Goal: Feedback & Contribution: Contribute content

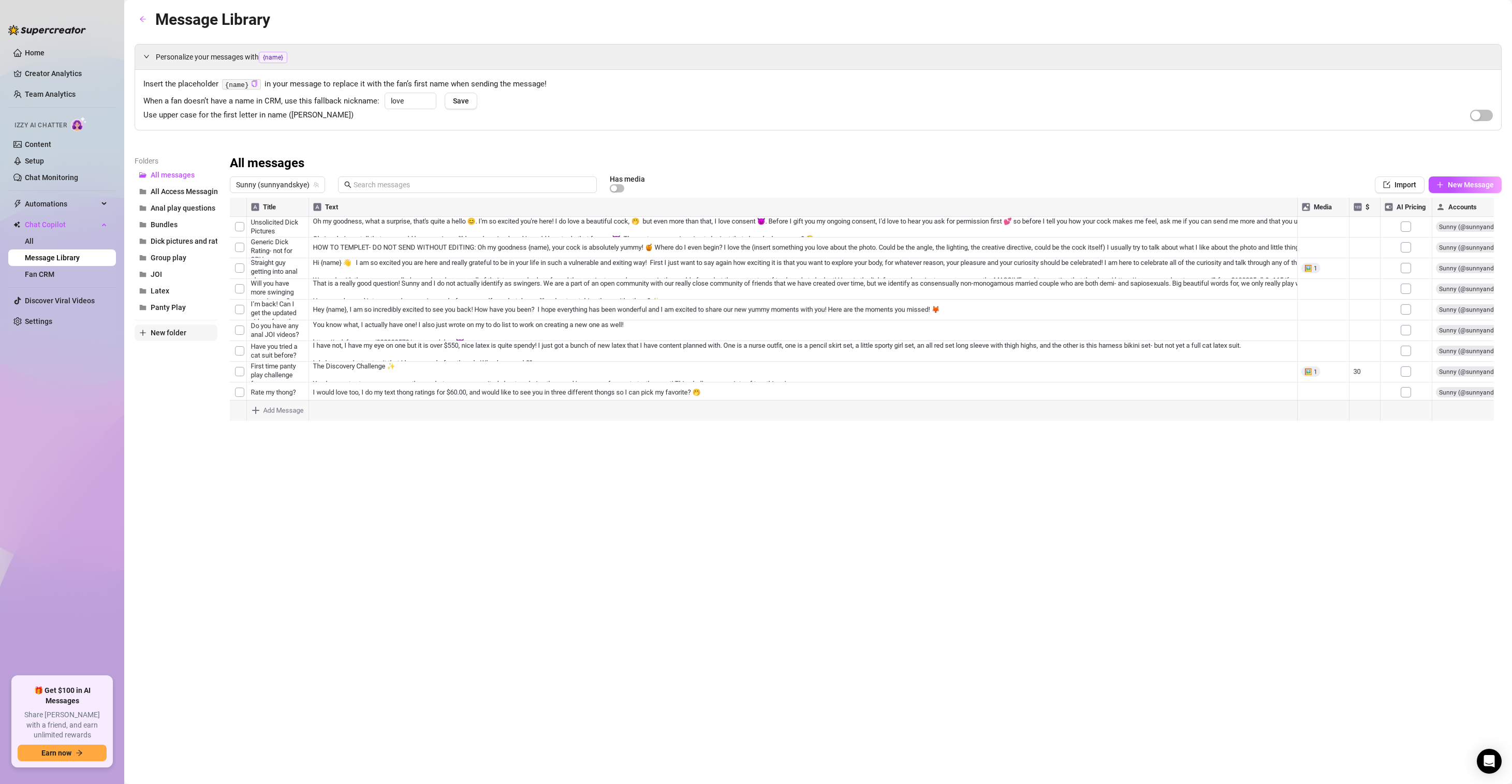
click at [174, 332] on span "New folder" at bounding box center [168, 332] width 36 height 8
click at [180, 317] on input "text" at bounding box center [176, 324] width 83 height 17
type input "Group Play Vault"
click at [279, 507] on div "Message Library Personalize your messages with {name} Insert the placeholder {n…" at bounding box center [818, 380] width 1367 height 746
click at [189, 187] on button "All Access Messaging" at bounding box center [176, 191] width 83 height 17
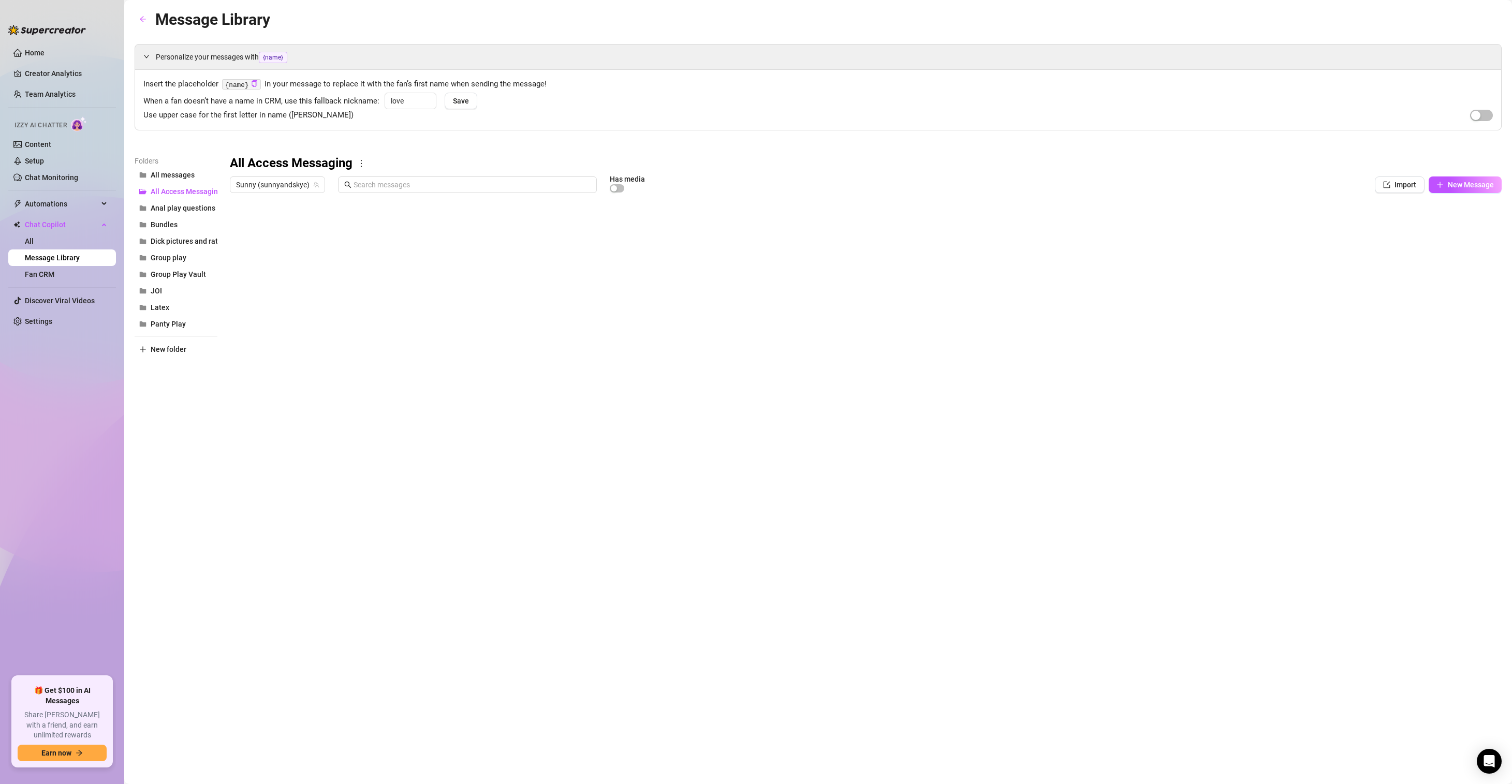
click at [372, 265] on div at bounding box center [865, 313] width 1272 height 231
click at [1210, 273] on div at bounding box center [865, 313] width 1272 height 231
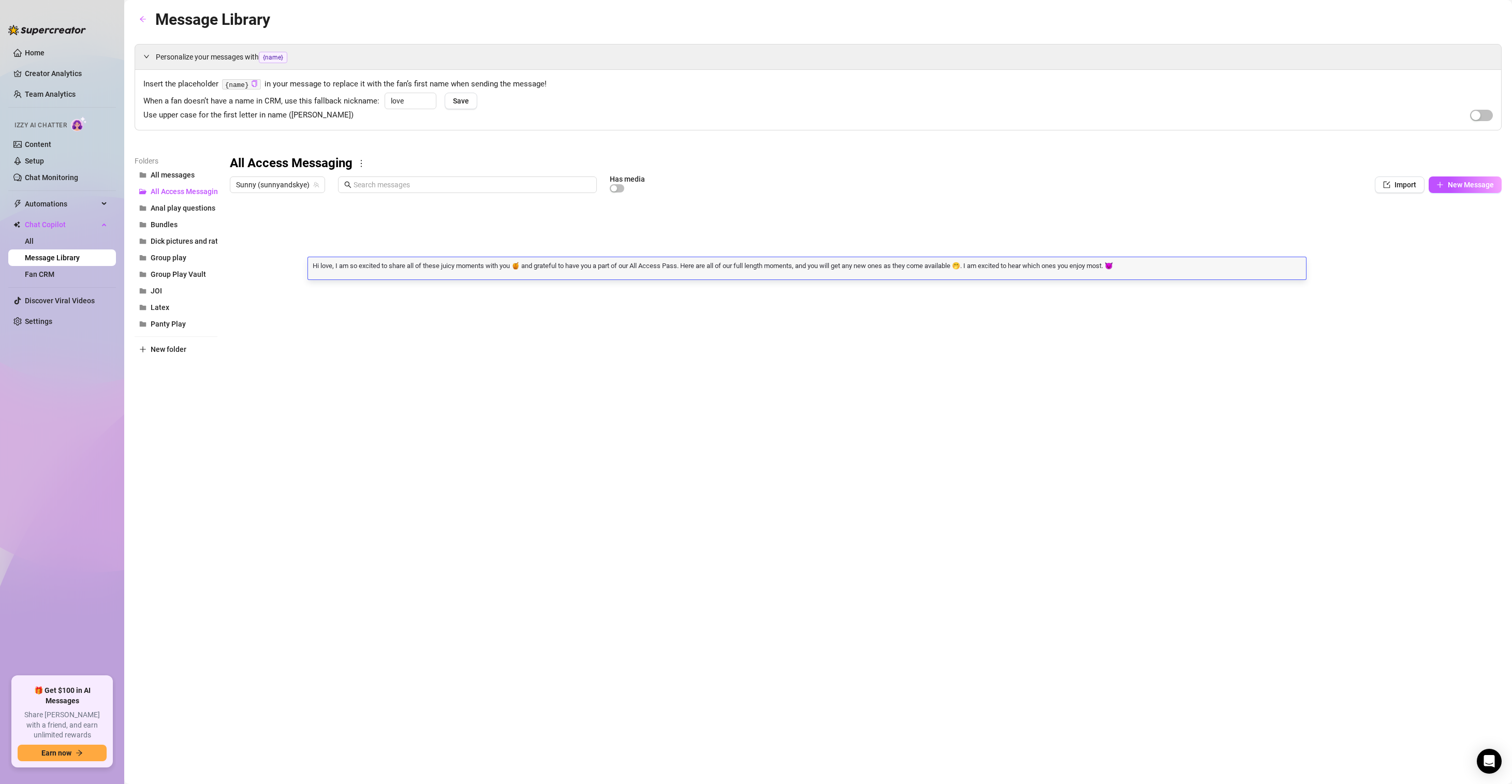
click at [1210, 273] on div "Hi love, I am so excited to share all of these juicy moments with you 🍯 and gra…" at bounding box center [807, 268] width 998 height 22
click at [179, 272] on span "Group Play Vault" at bounding box center [178, 274] width 55 height 8
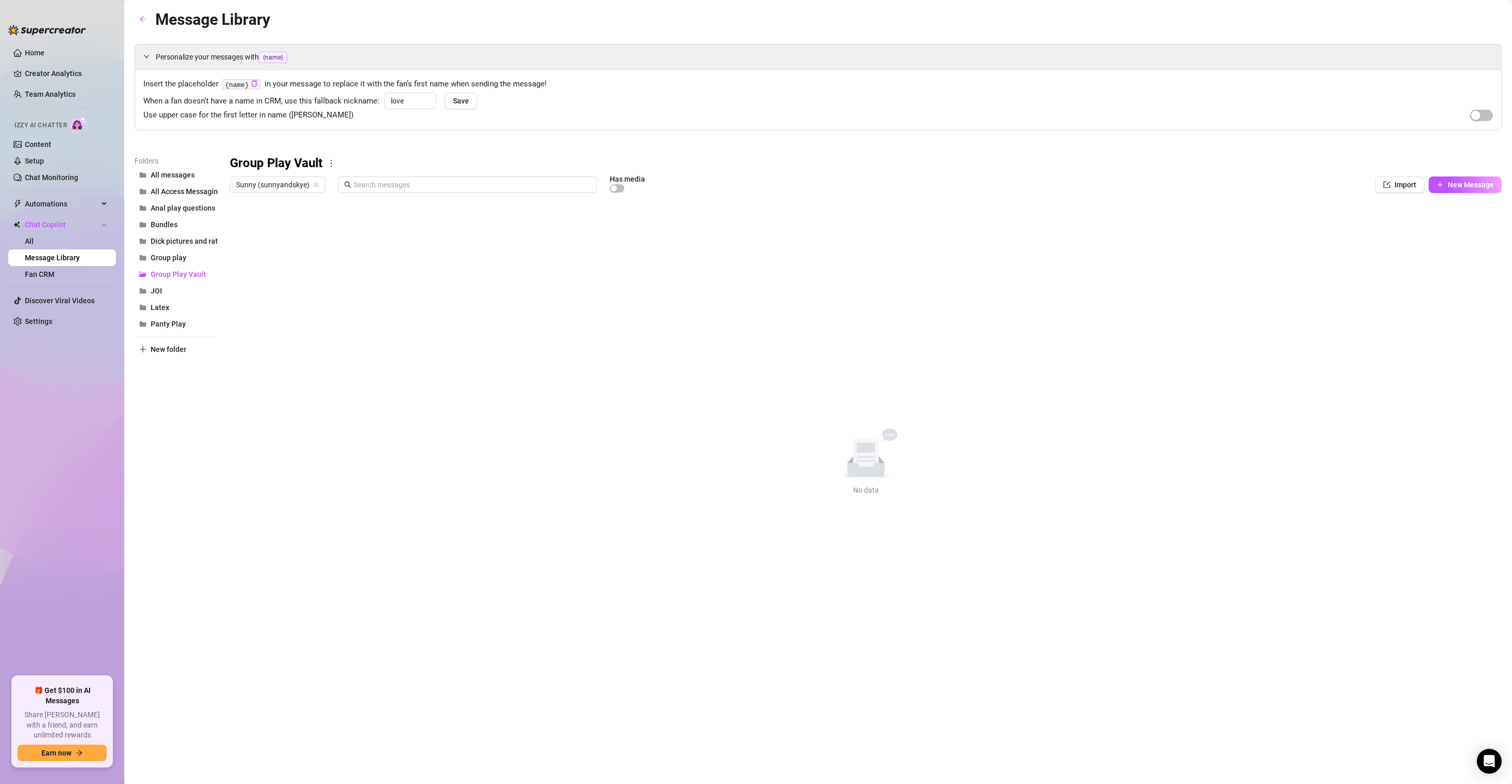
click at [1463, 193] on div "Sunny (sunnyandskye) Has media Import New Message" at bounding box center [865, 185] width 1272 height 18
click at [1463, 187] on span "New Message" at bounding box center [1471, 185] width 46 height 8
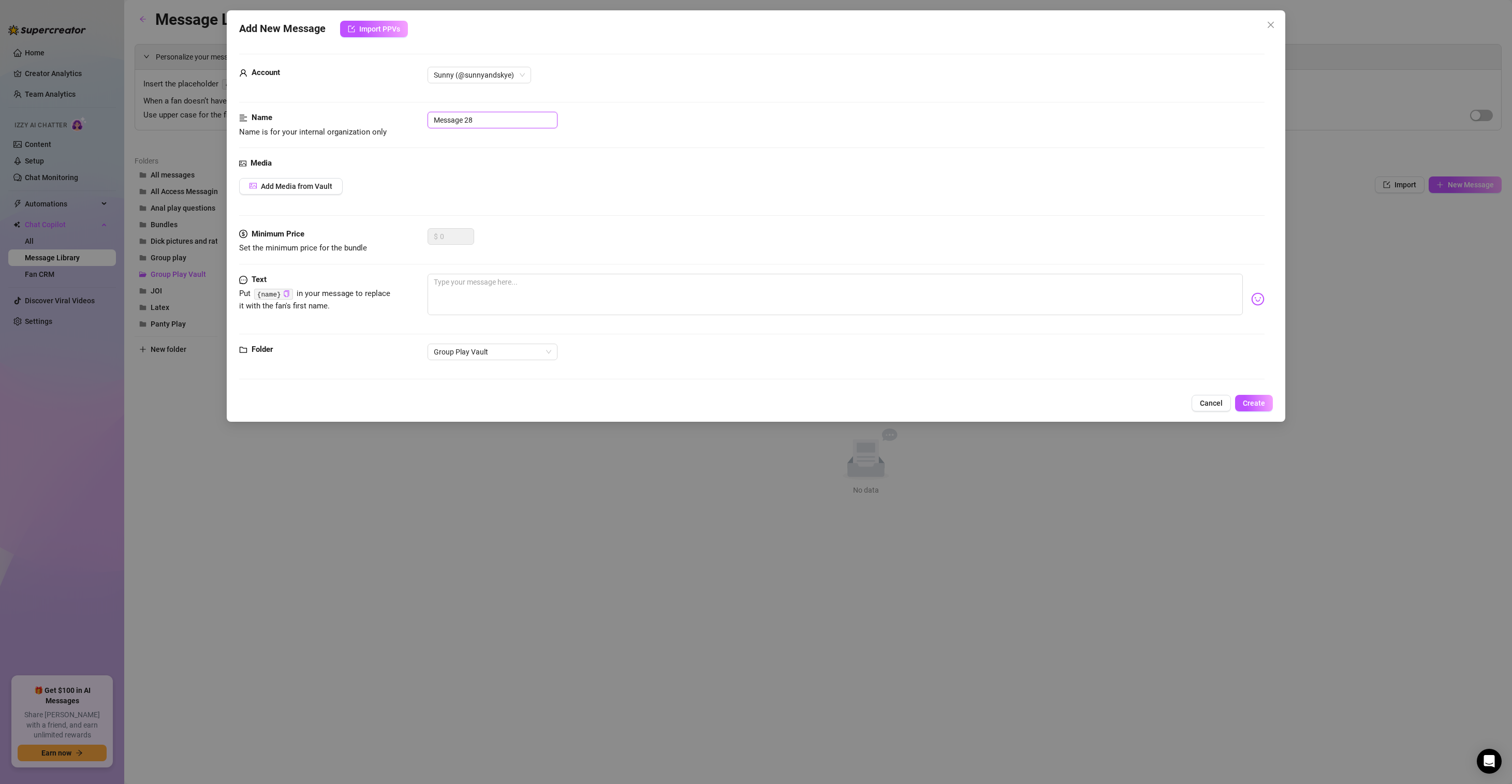
drag, startPoint x: 502, startPoint y: 119, endPoint x: 341, endPoint y: 115, distance: 161.0
click at [398, 118] on div "Name Name is for your internal organization only Message 28" at bounding box center [752, 125] width 1026 height 26
type input "G"
type input "Group Play Vault Full - Sept"
click at [474, 282] on textarea at bounding box center [835, 294] width 815 height 41
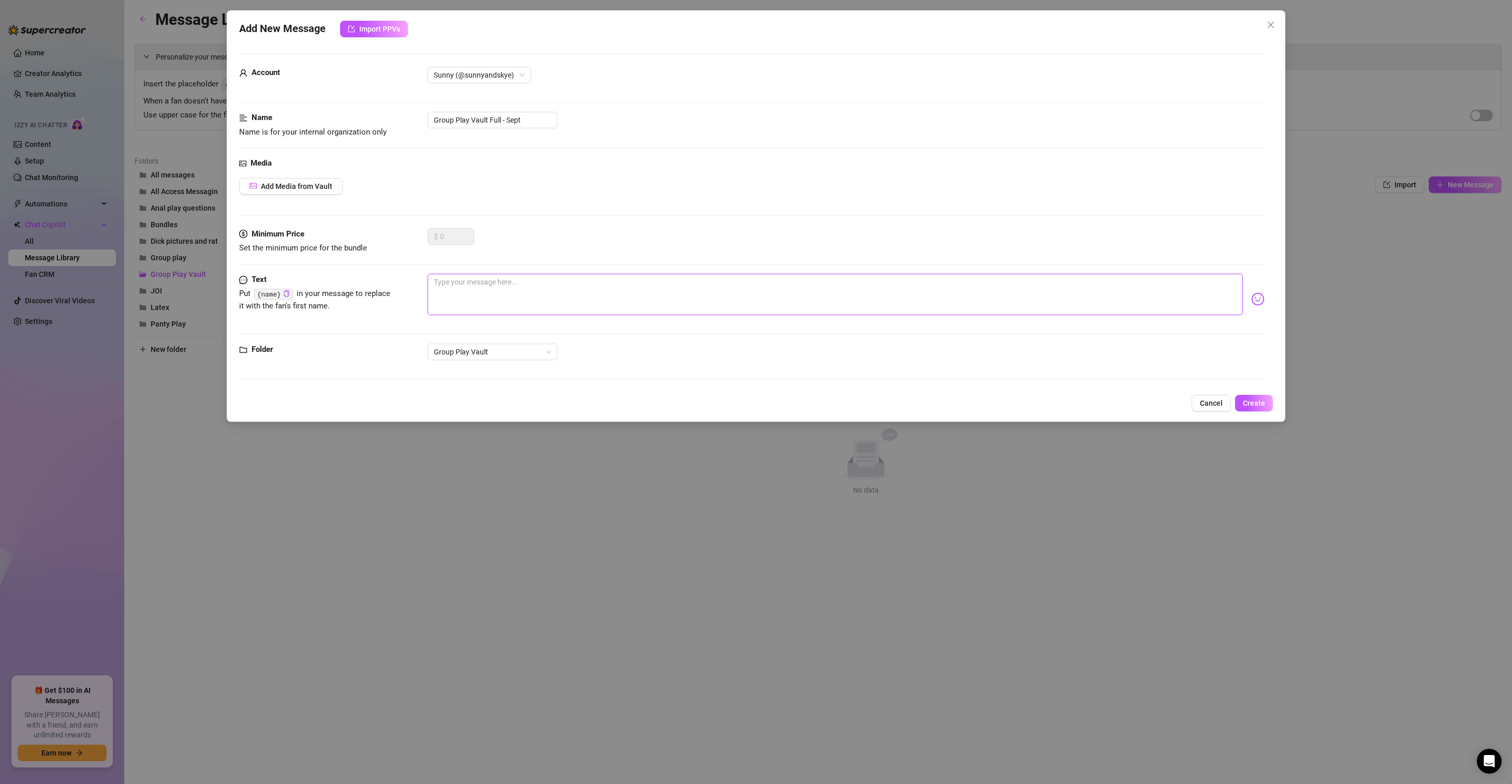
paste textarea "Hi love, I am so excited to share all of these juicy moments with you 🍯 and gra…"
type textarea "Hi love, I am so excited to share all of these juicy moments with you 🍯 and gra…"
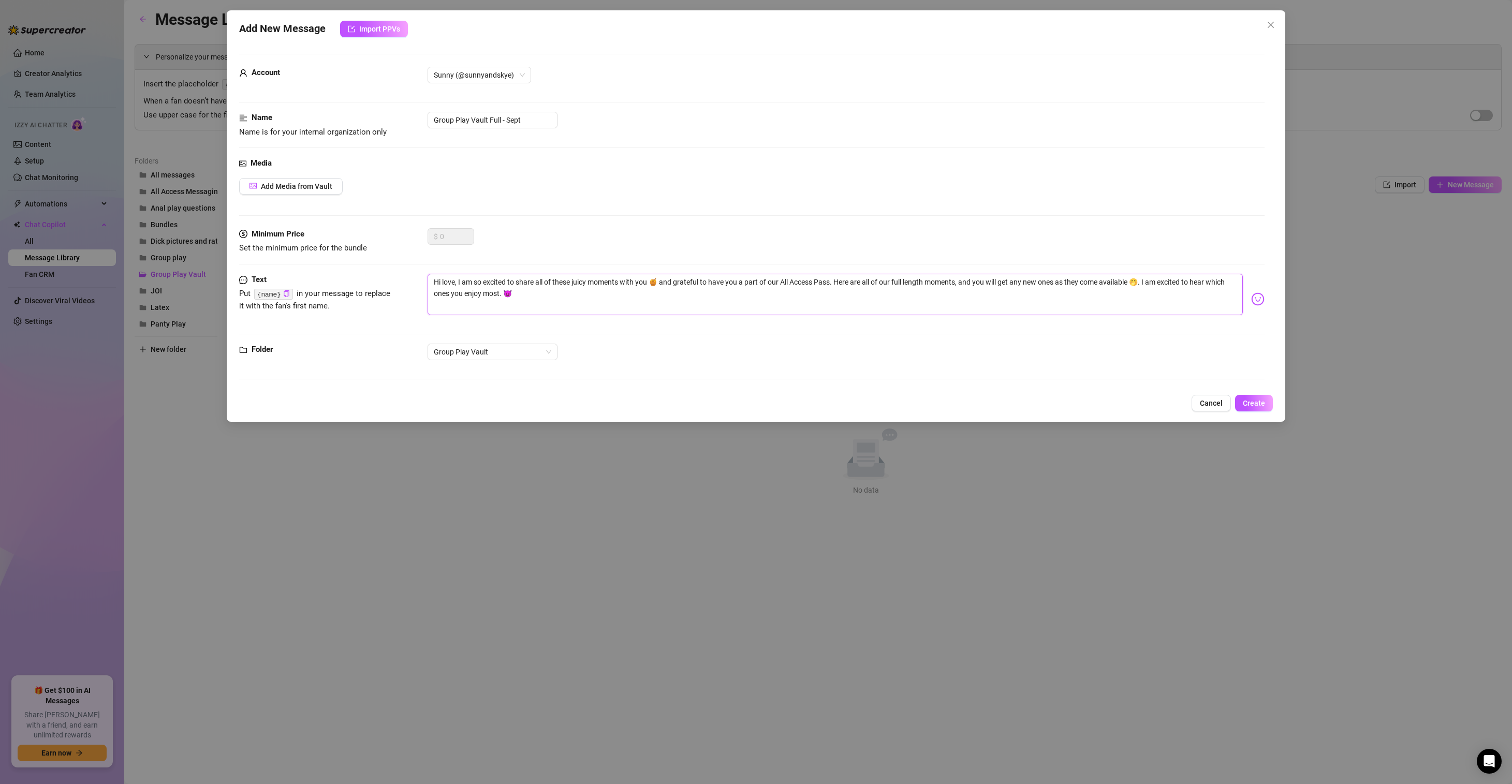
drag, startPoint x: 831, startPoint y: 282, endPoint x: 778, endPoint y: 280, distance: 53.0
click at [781, 279] on textarea "Hi love, I am so excited to share all of these juicy moments with you 🍯 and gra…" at bounding box center [835, 294] width 815 height 41
type textarea "Hi love, I am so excited to share all of these juicy moments with you 🍯 and gra…"
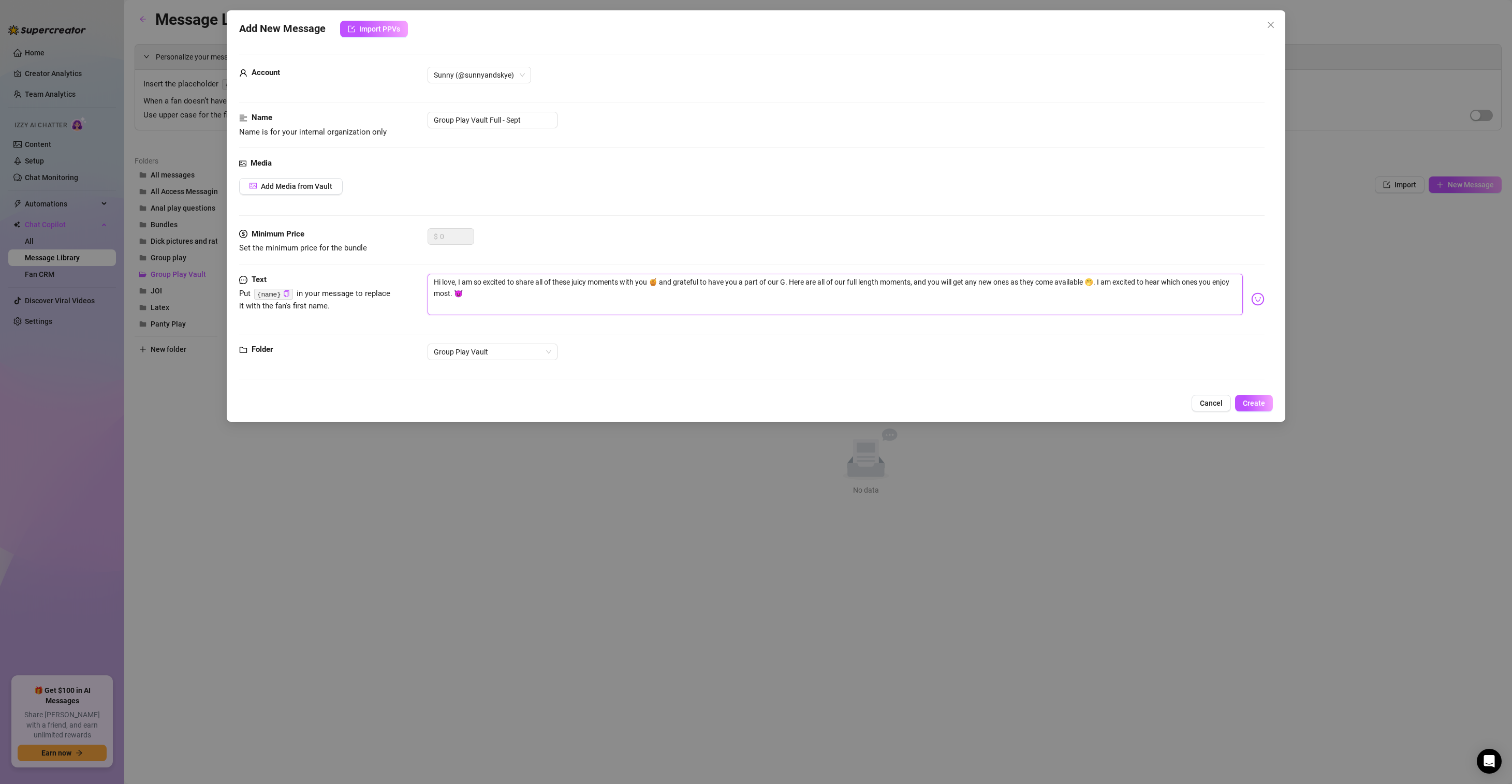
type textarea "Hi love, I am so excited to share all of these juicy moments with you 🍯 and gra…"
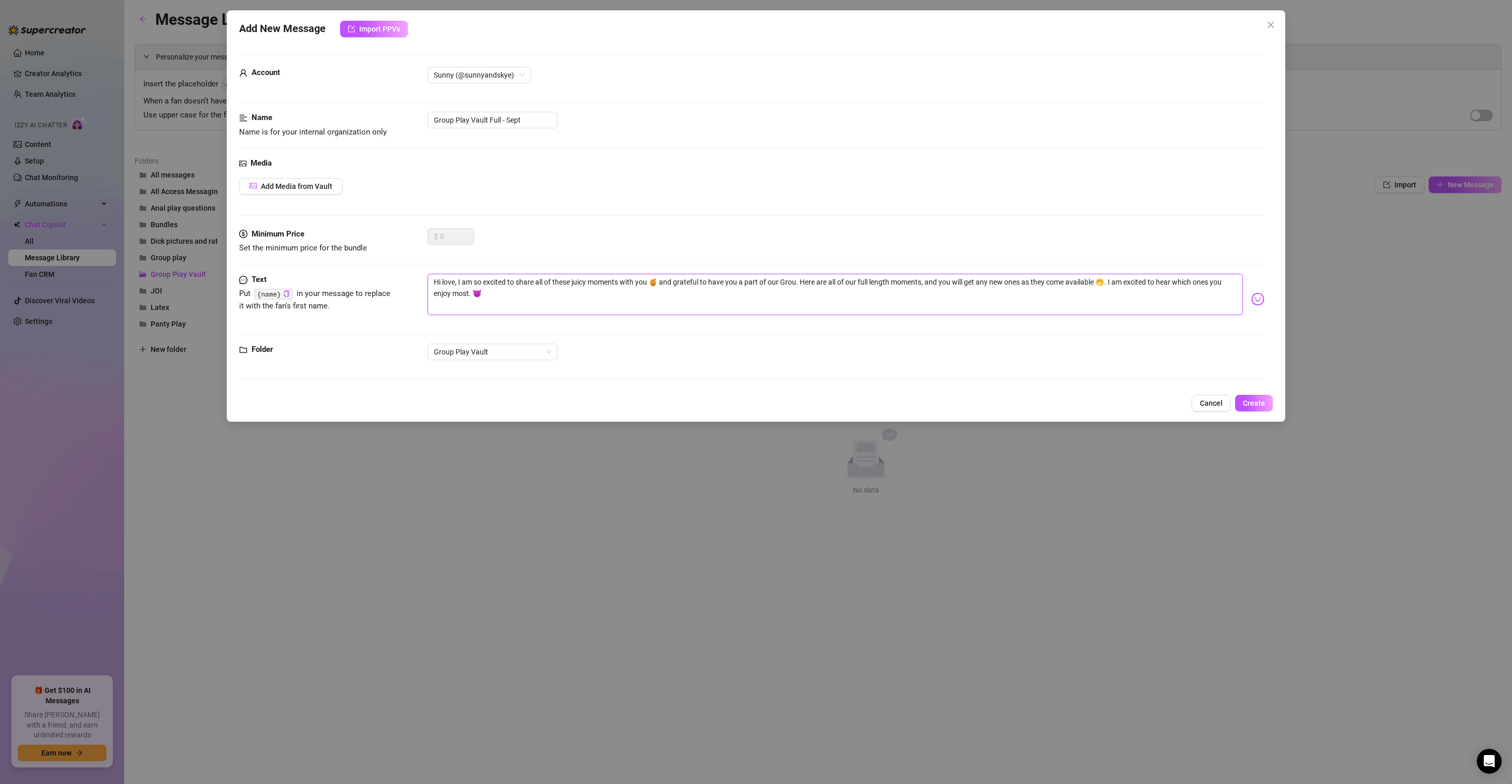
type textarea "Hi love, I am so excited to share all of these juicy moments with you 🍯 and gra…"
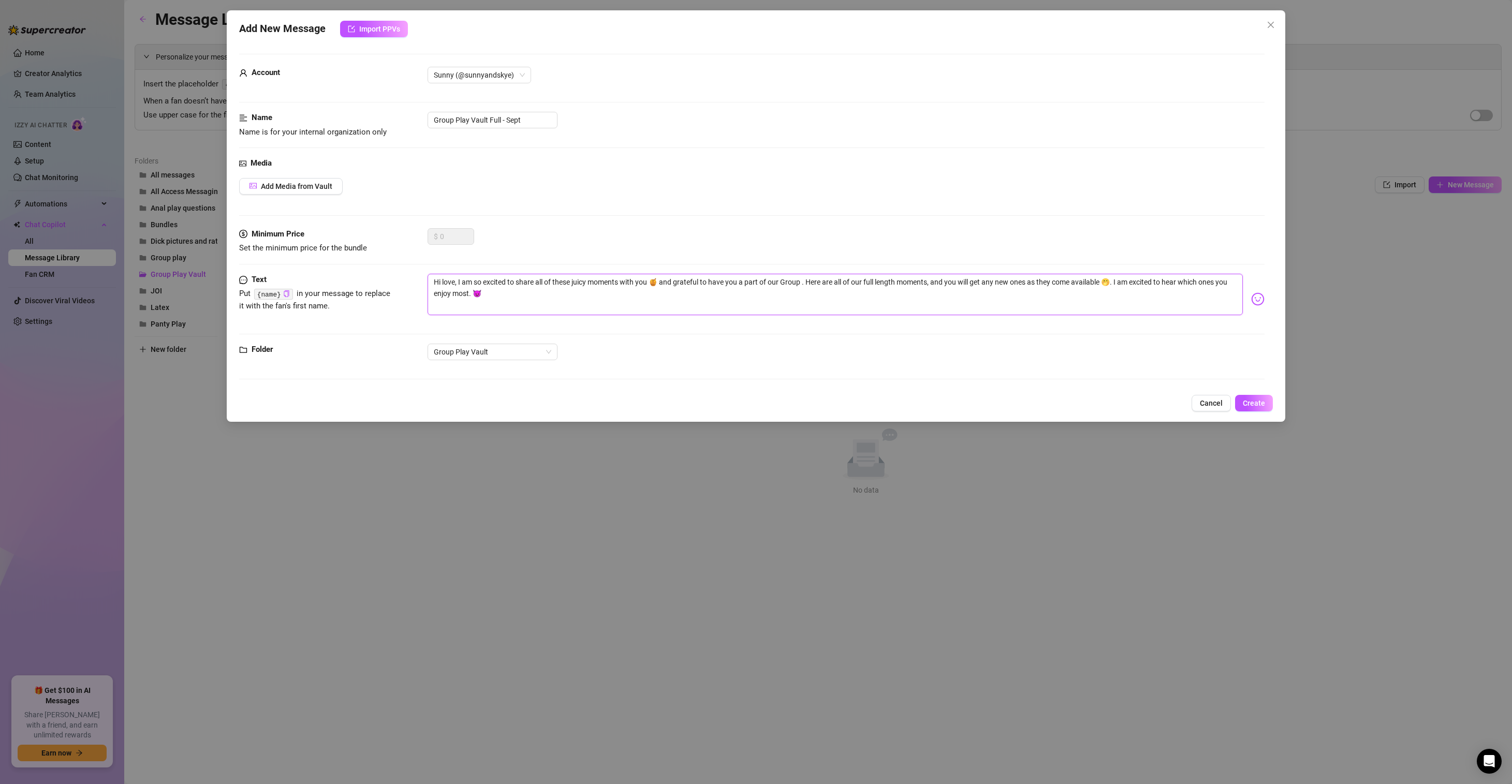
type textarea "Hi love, I am so excited to share all of these juicy moments with you 🍯 and gra…"
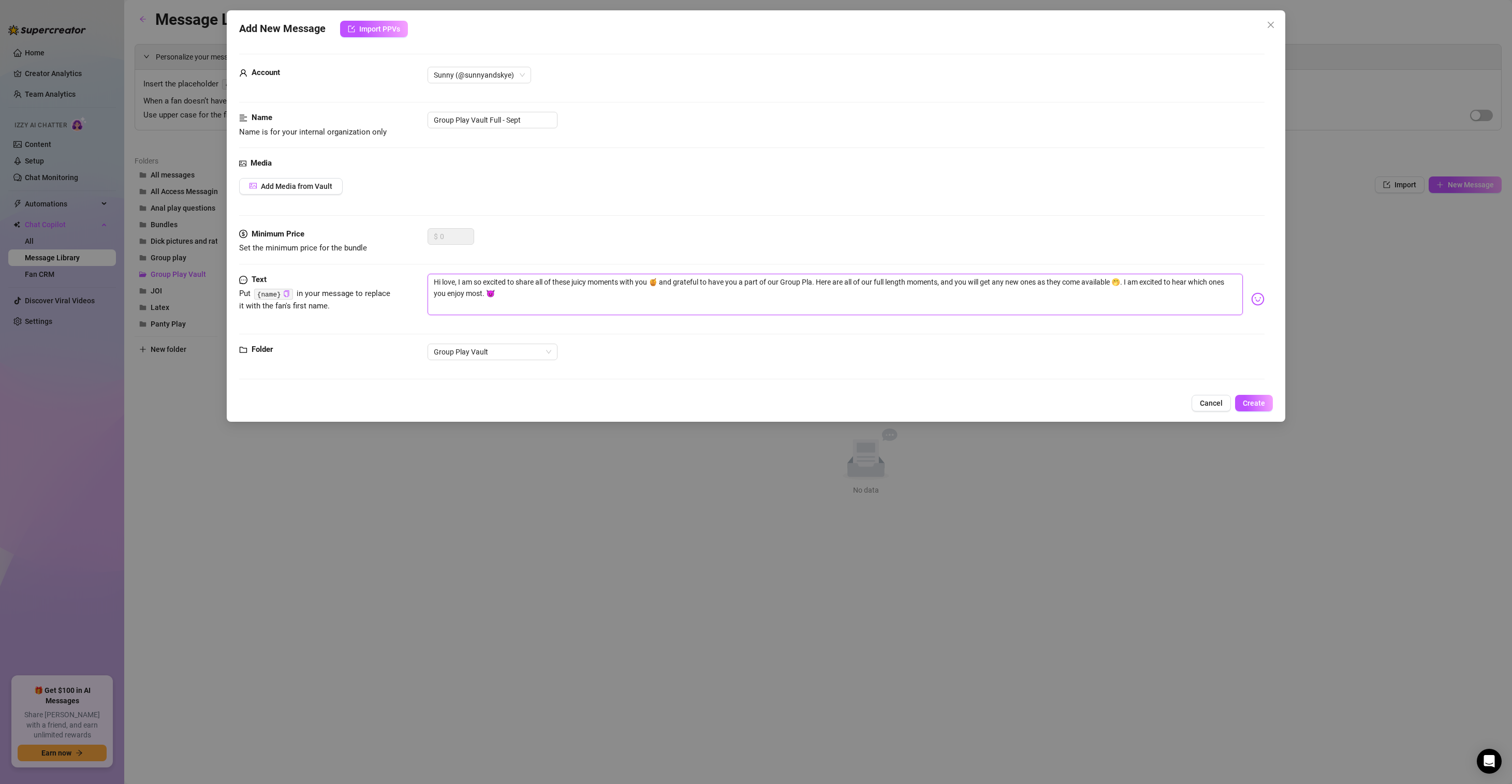
type textarea "Hi love, I am so excited to share all of these juicy moments with you 🍯 and gra…"
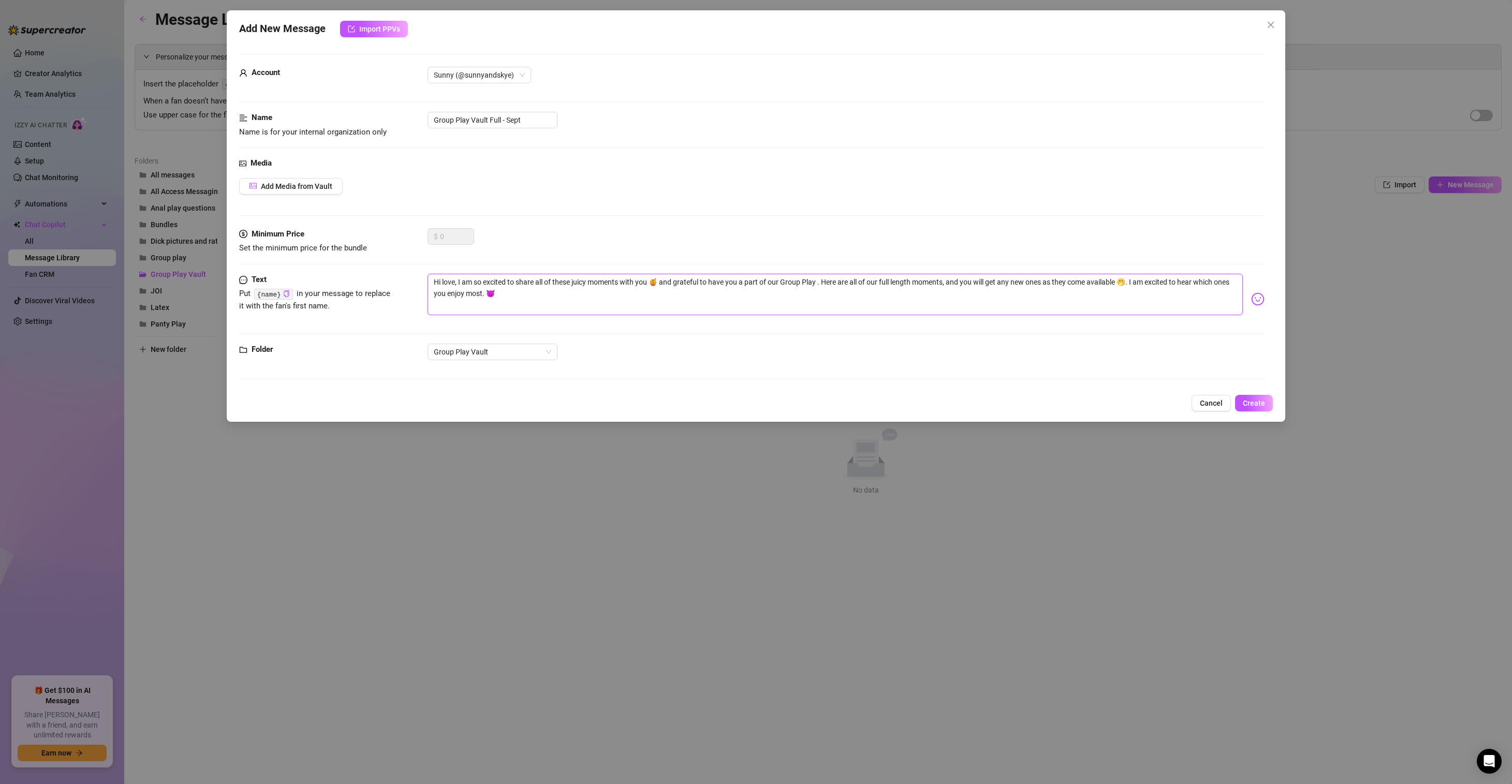
type textarea "Hi love, I am so excited to share all of these juicy moments with you 🍯 and gra…"
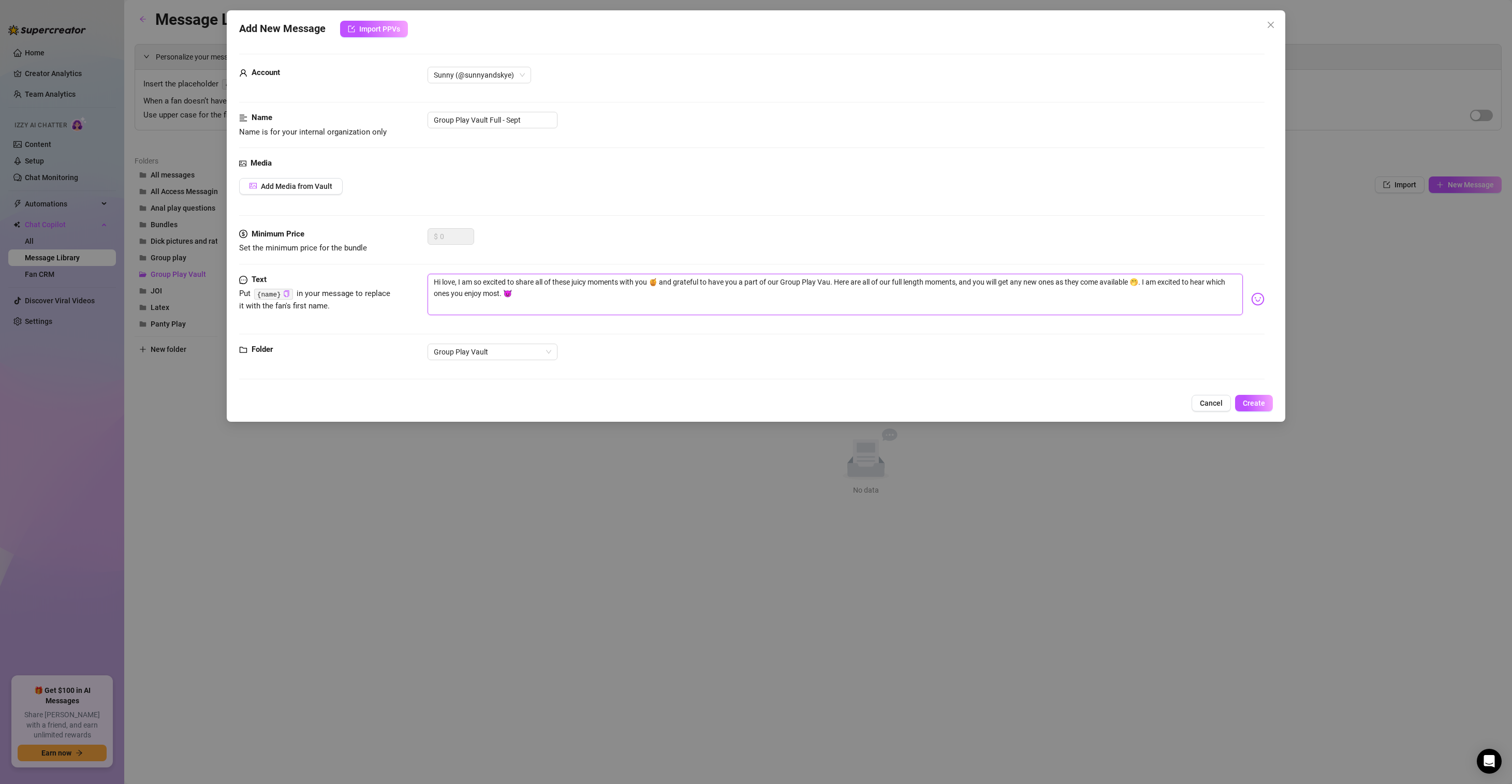
type textarea "Hi love, I am so excited to share all of these juicy moments with you 🍯 and gra…"
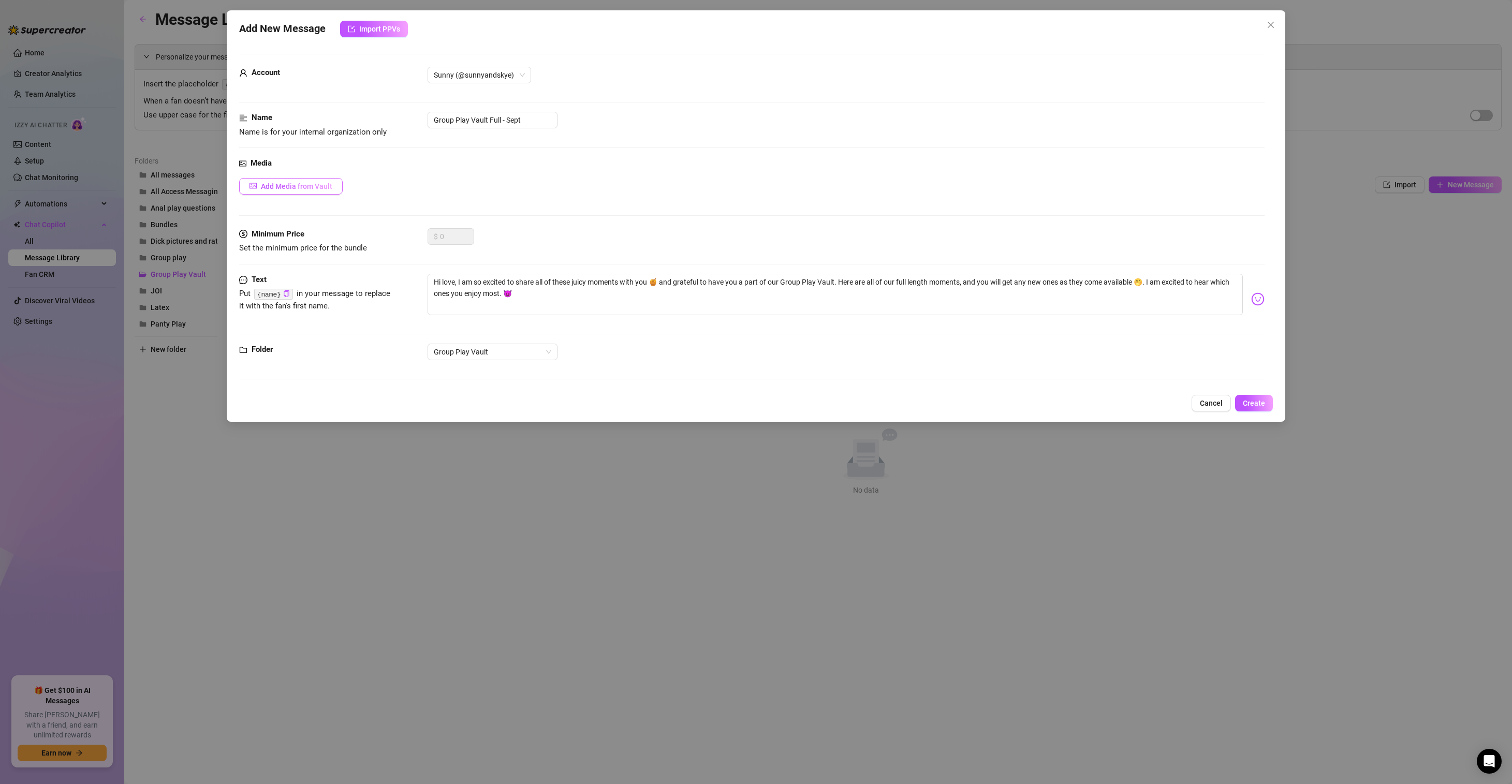
click at [326, 188] on span "Add Media from Vault" at bounding box center [297, 186] width 71 height 8
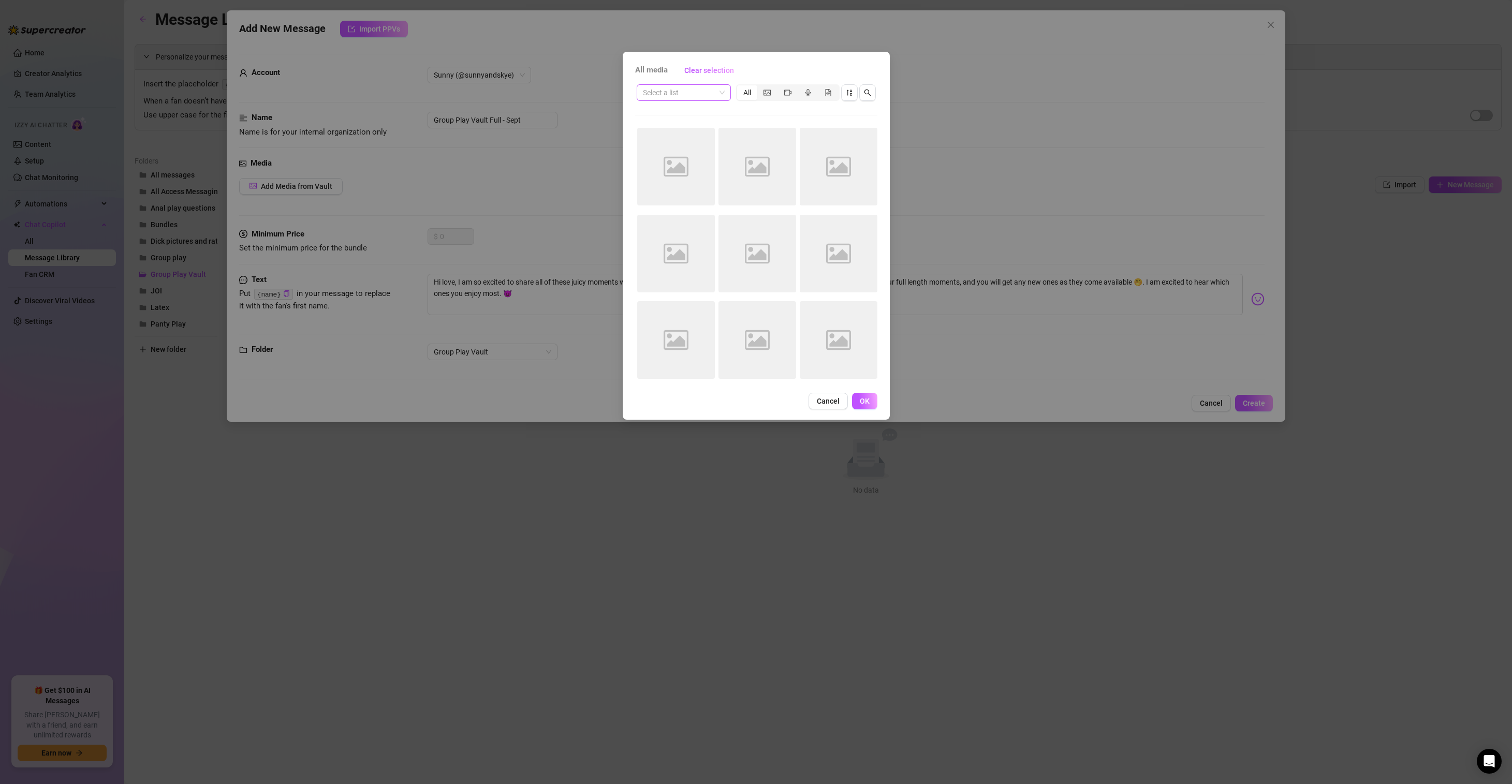
click at [724, 89] on span at bounding box center [684, 92] width 82 height 15
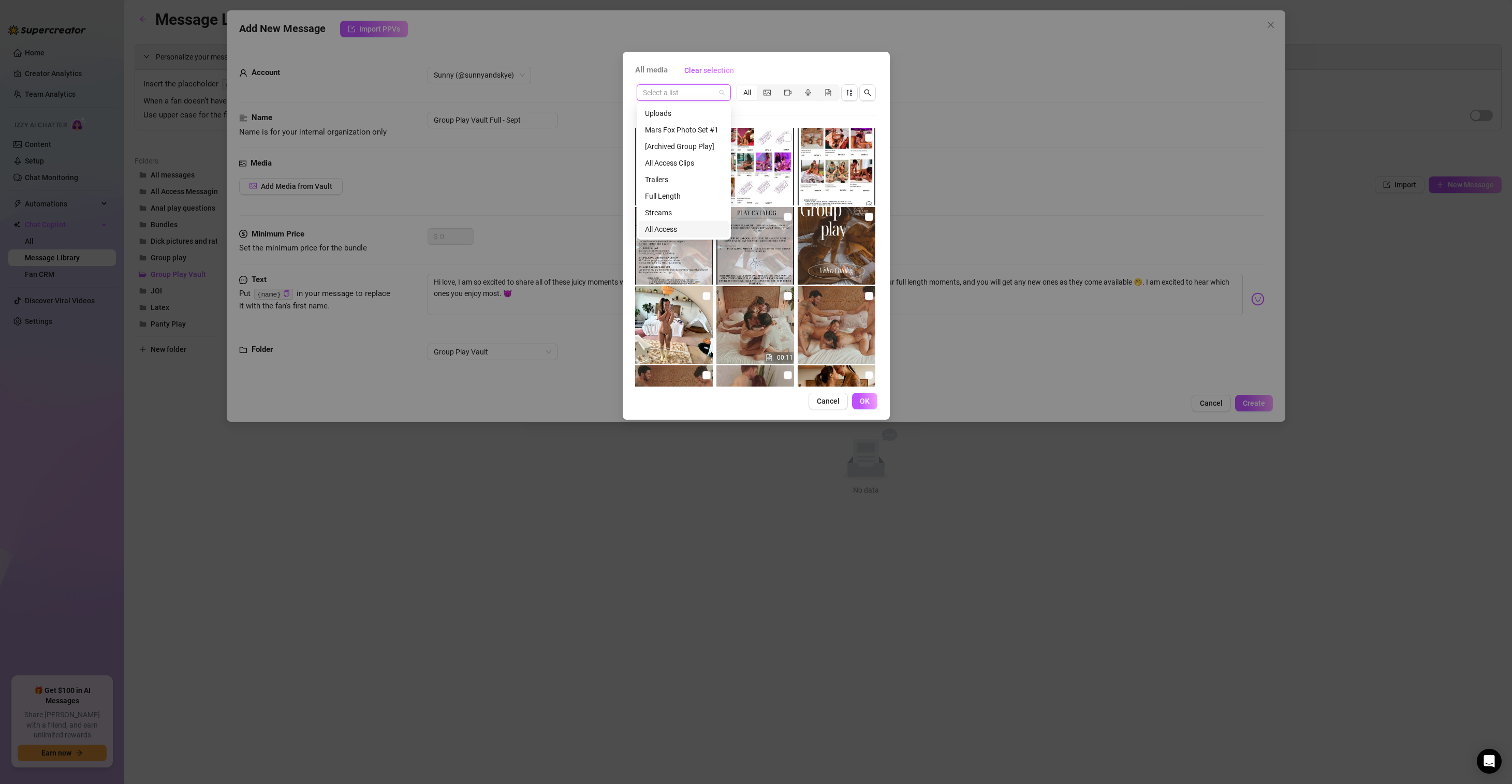
click at [693, 229] on div "All Access" at bounding box center [684, 229] width 78 height 11
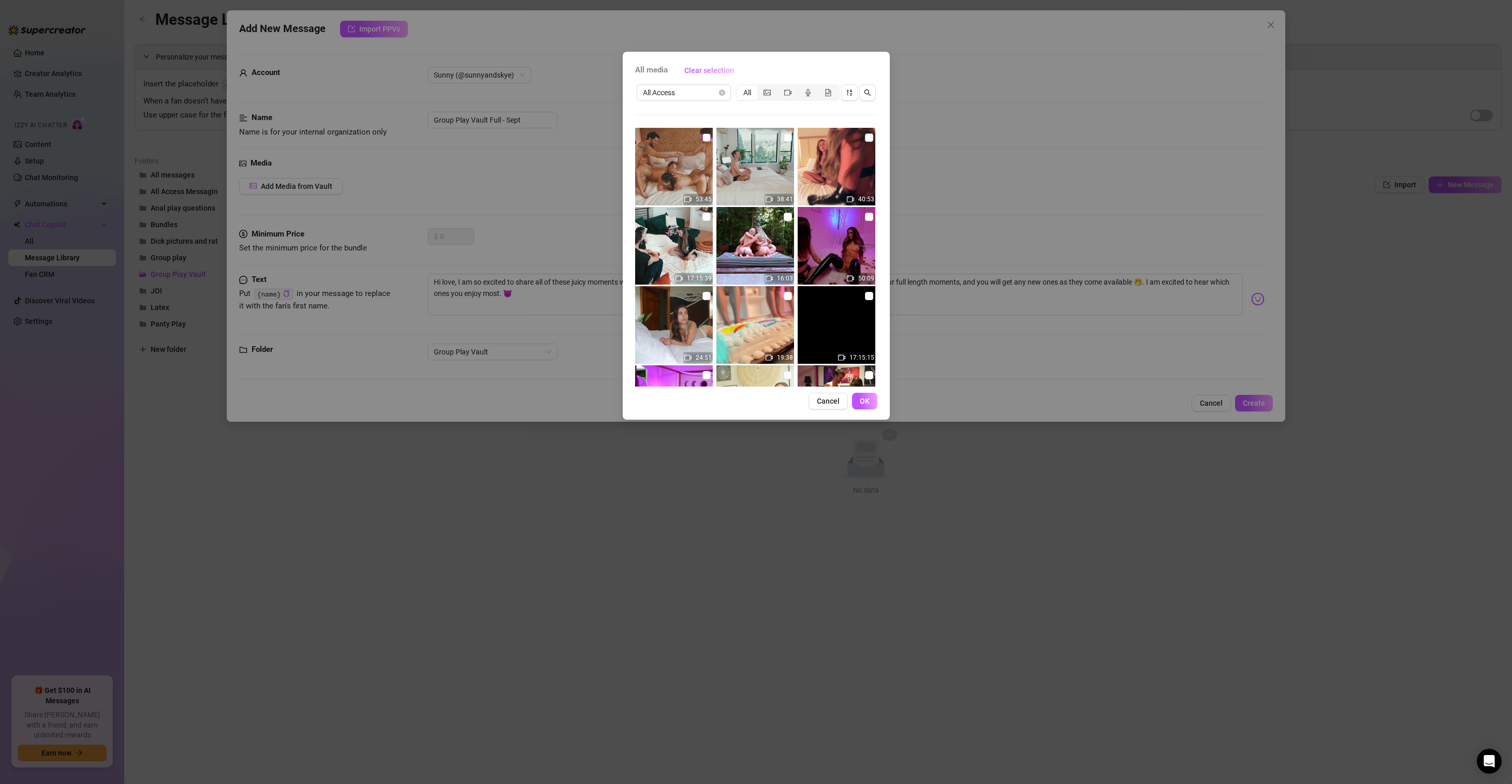
click at [705, 134] on input "checkbox" at bounding box center [706, 138] width 8 height 8
checkbox input "true"
click at [788, 138] on img at bounding box center [756, 167] width 78 height 78
checkbox input "true"
click at [865, 138] on input "checkbox" at bounding box center [869, 138] width 8 height 8
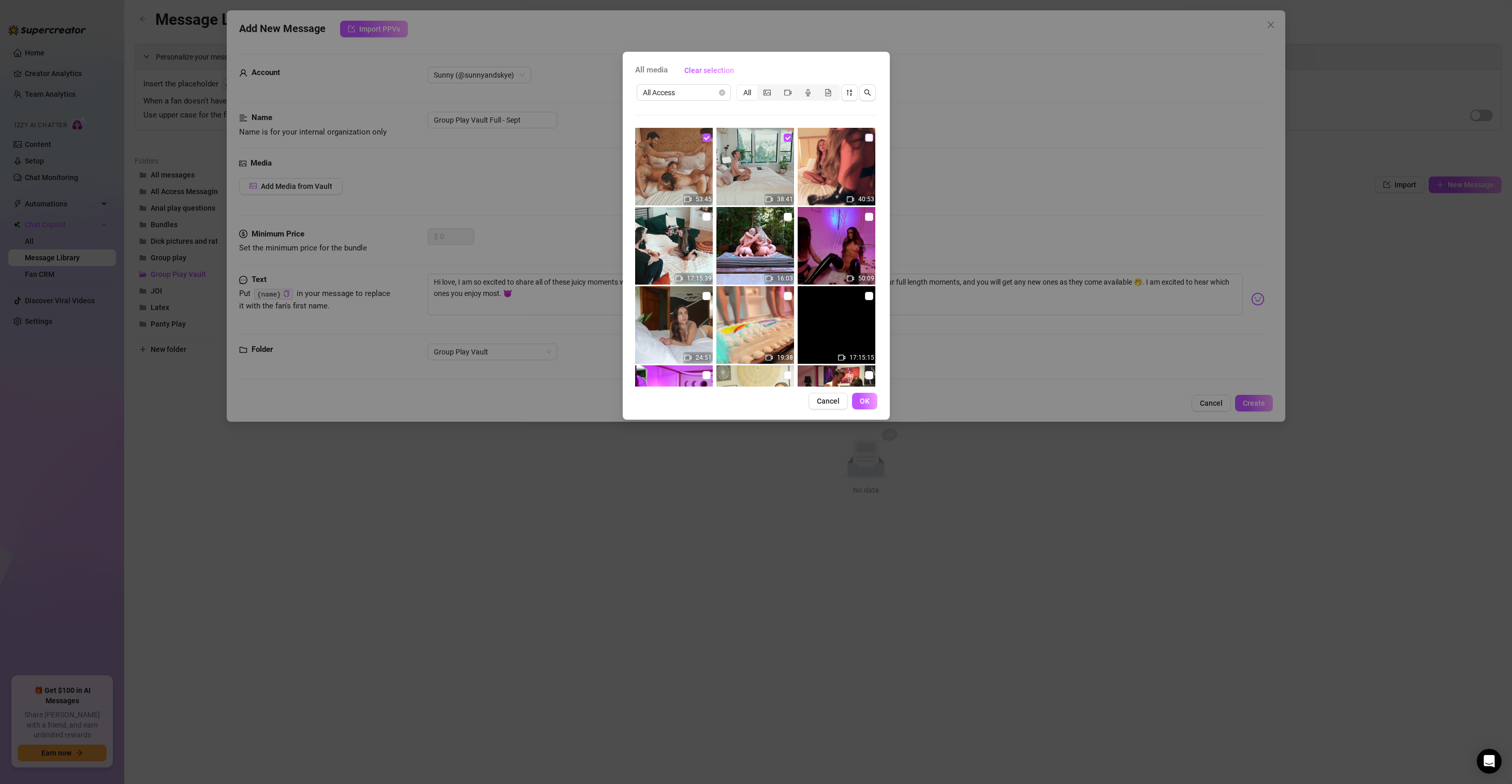
checkbox input "true"
click at [866, 215] on input "checkbox" at bounding box center [869, 216] width 8 height 8
checkbox input "true"
click at [784, 218] on input "checkbox" at bounding box center [787, 216] width 8 height 8
checkbox input "true"
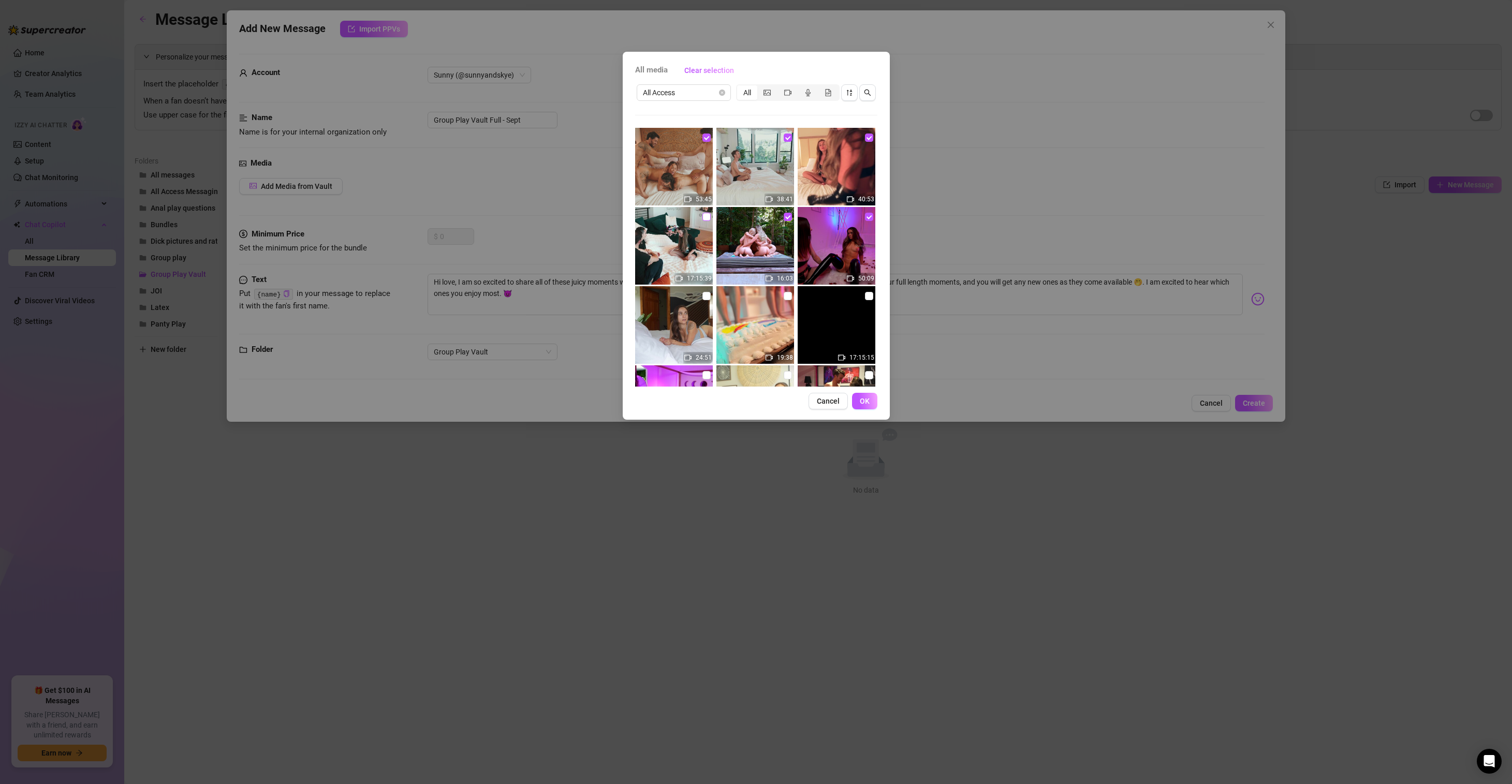
click at [703, 215] on input "checkbox" at bounding box center [706, 216] width 8 height 8
checkbox input "true"
click at [704, 293] on input "checkbox" at bounding box center [706, 296] width 8 height 8
checkbox input "true"
click at [784, 296] on input "checkbox" at bounding box center [787, 296] width 8 height 8
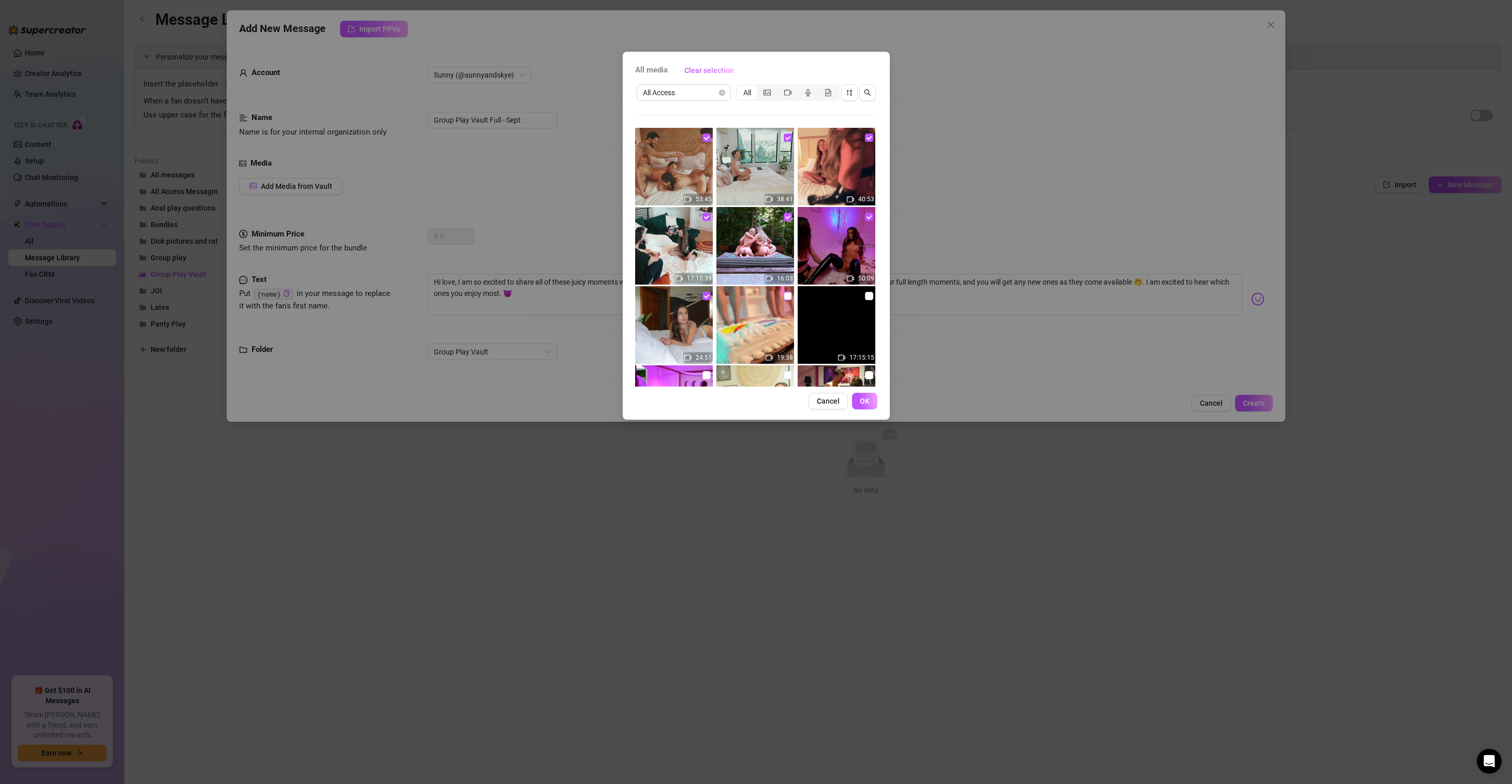
checkbox input "true"
click at [865, 297] on input "checkbox" at bounding box center [869, 296] width 8 height 8
checkbox input "true"
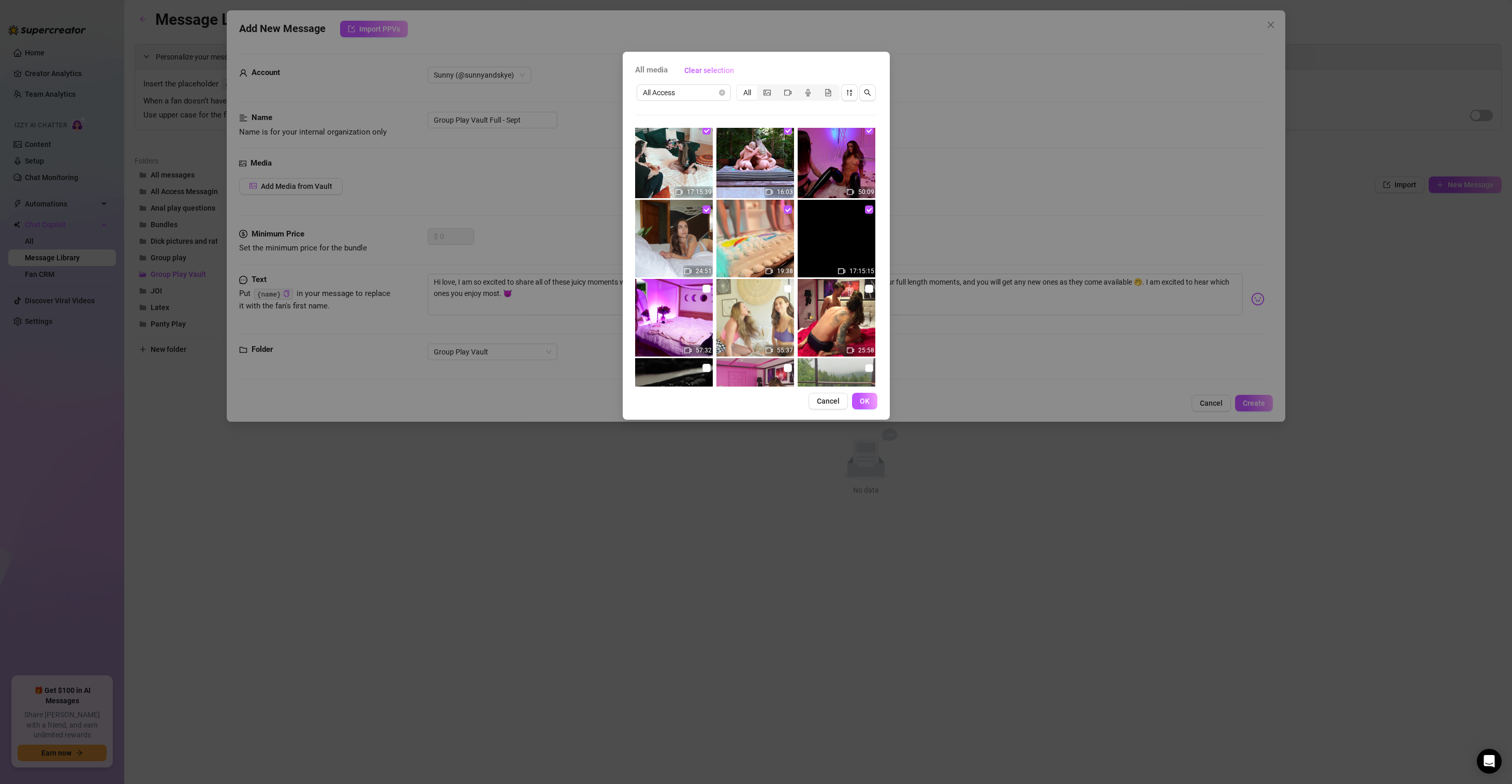
scroll to position [95, 0]
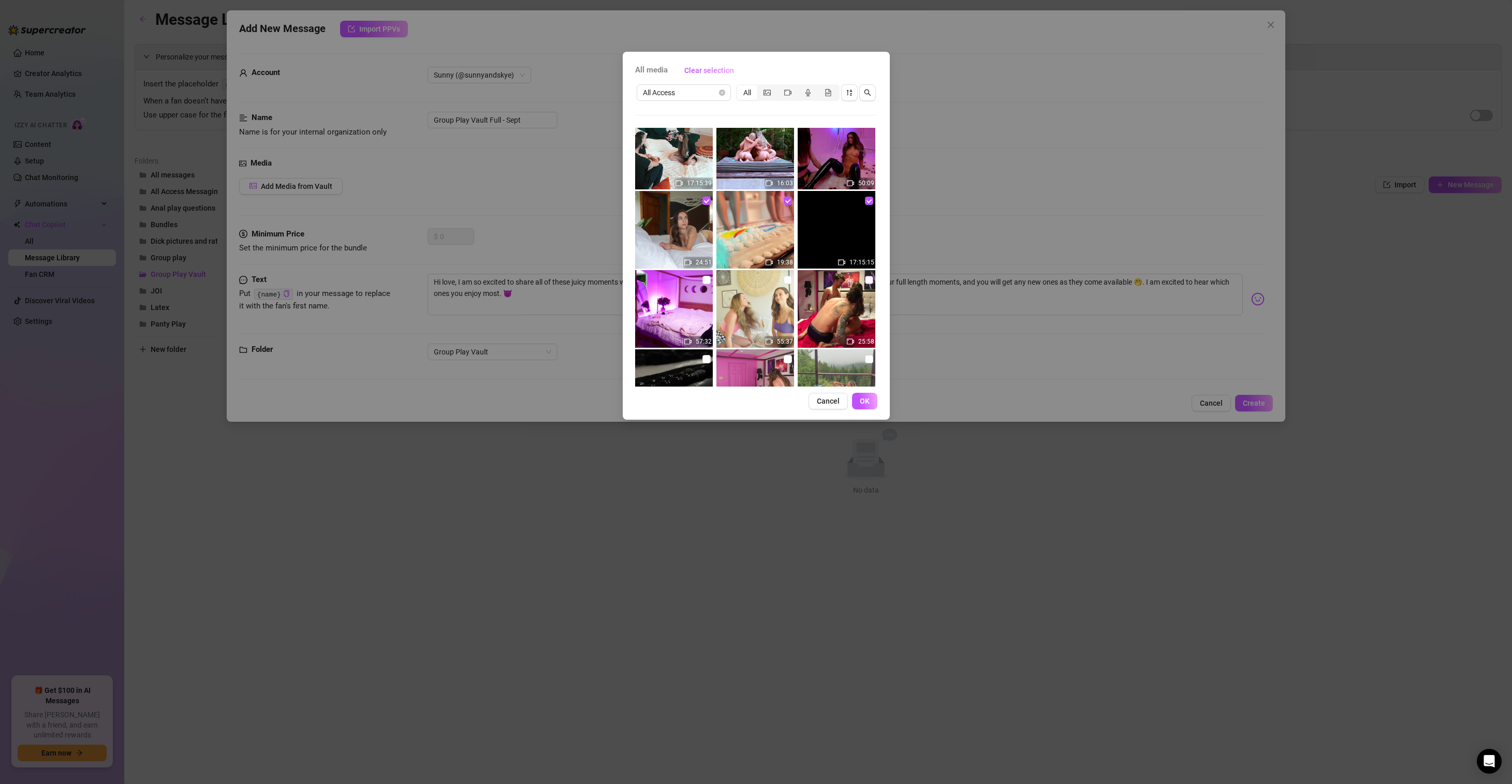
click at [865, 280] on input "checkbox" at bounding box center [869, 279] width 8 height 8
checkbox input "true"
drag, startPoint x: 787, startPoint y: 280, endPoint x: 756, endPoint y: 284, distance: 31.3
click at [787, 280] on input "checkbox" at bounding box center [787, 279] width 8 height 8
checkbox input "true"
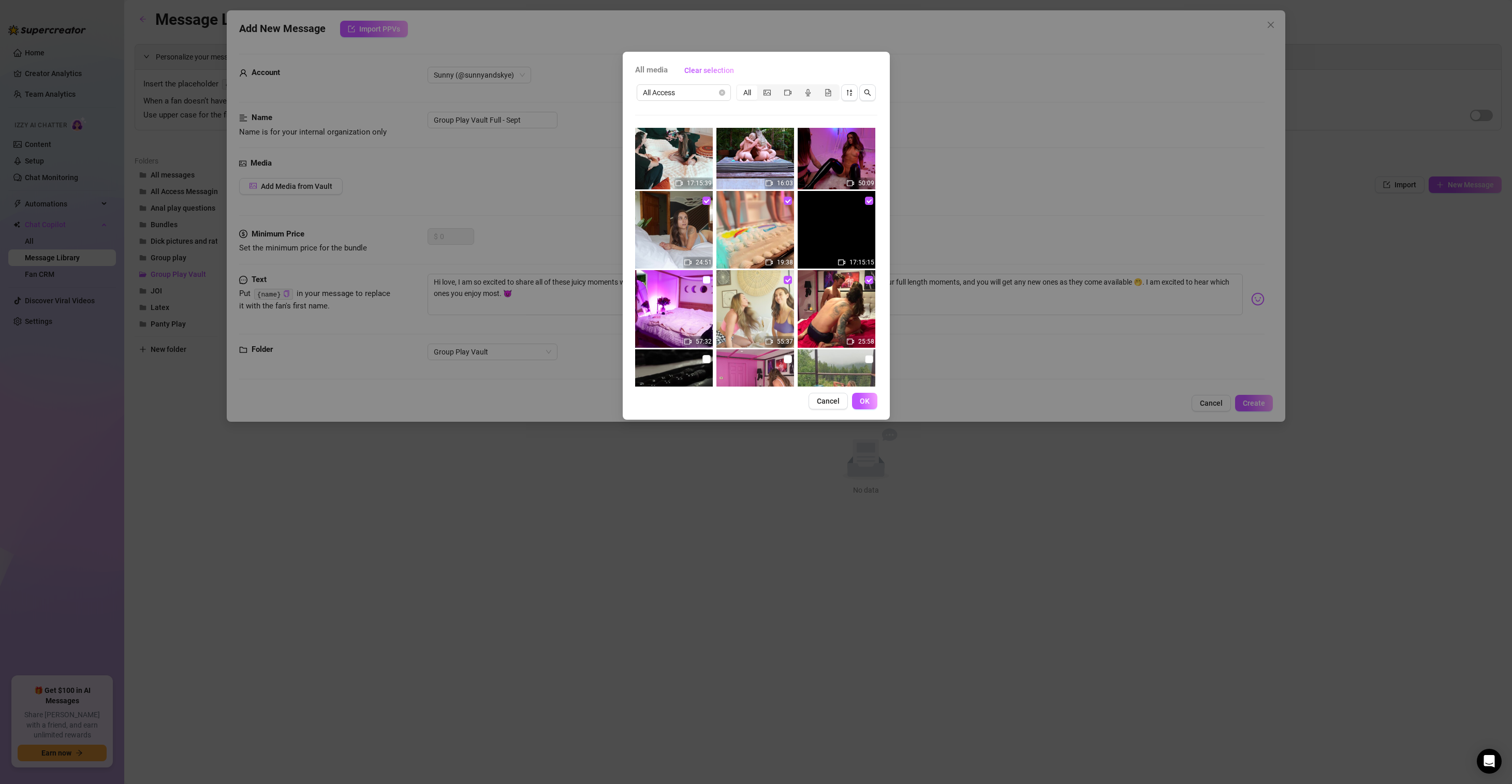
click at [706, 278] on input "checkbox" at bounding box center [706, 279] width 8 height 8
checkbox input "true"
click at [703, 357] on input "checkbox" at bounding box center [706, 359] width 8 height 8
checkbox input "true"
click at [784, 359] on input "checkbox" at bounding box center [787, 359] width 8 height 8
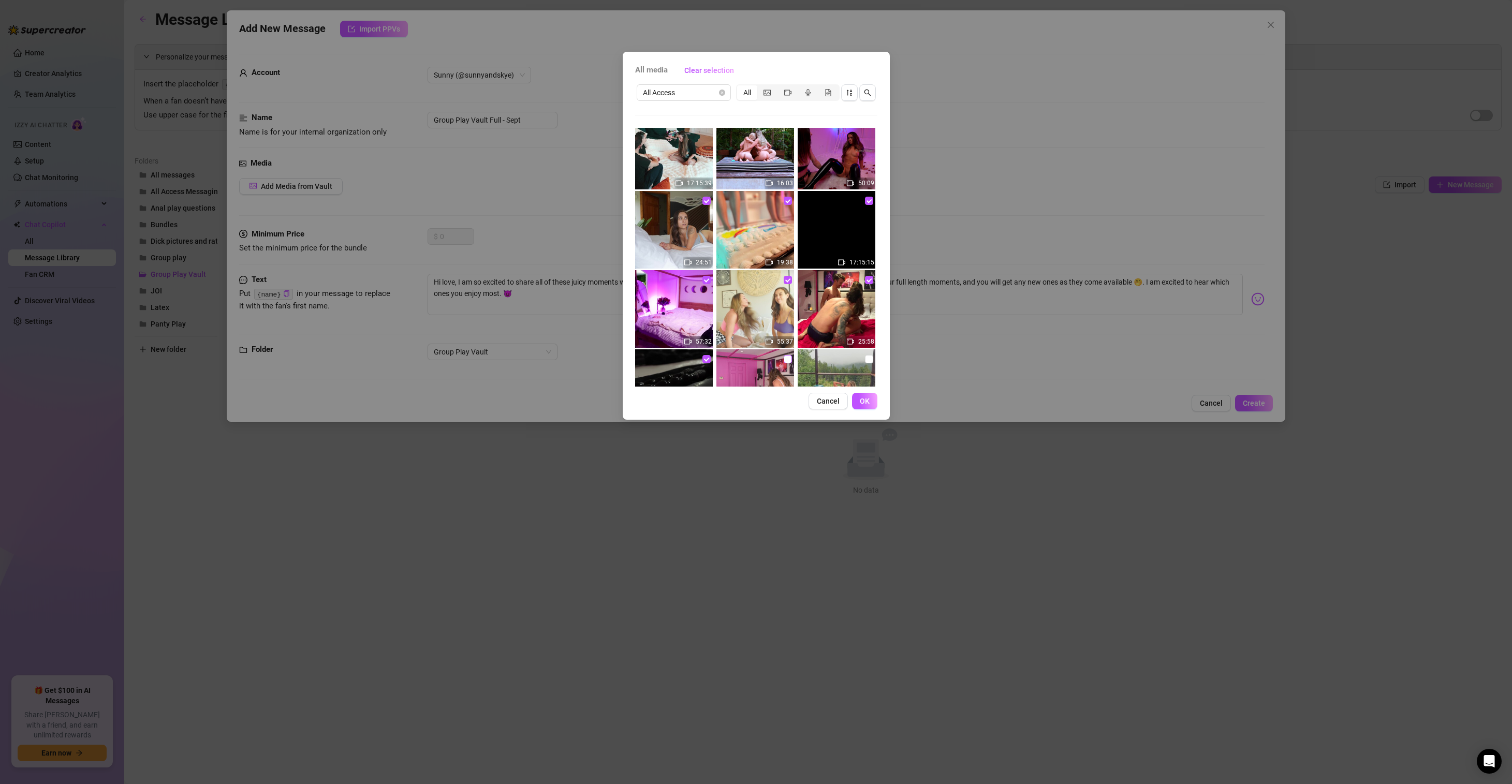
checkbox input "true"
click at [865, 359] on input "checkbox" at bounding box center [869, 359] width 8 height 8
checkbox input "true"
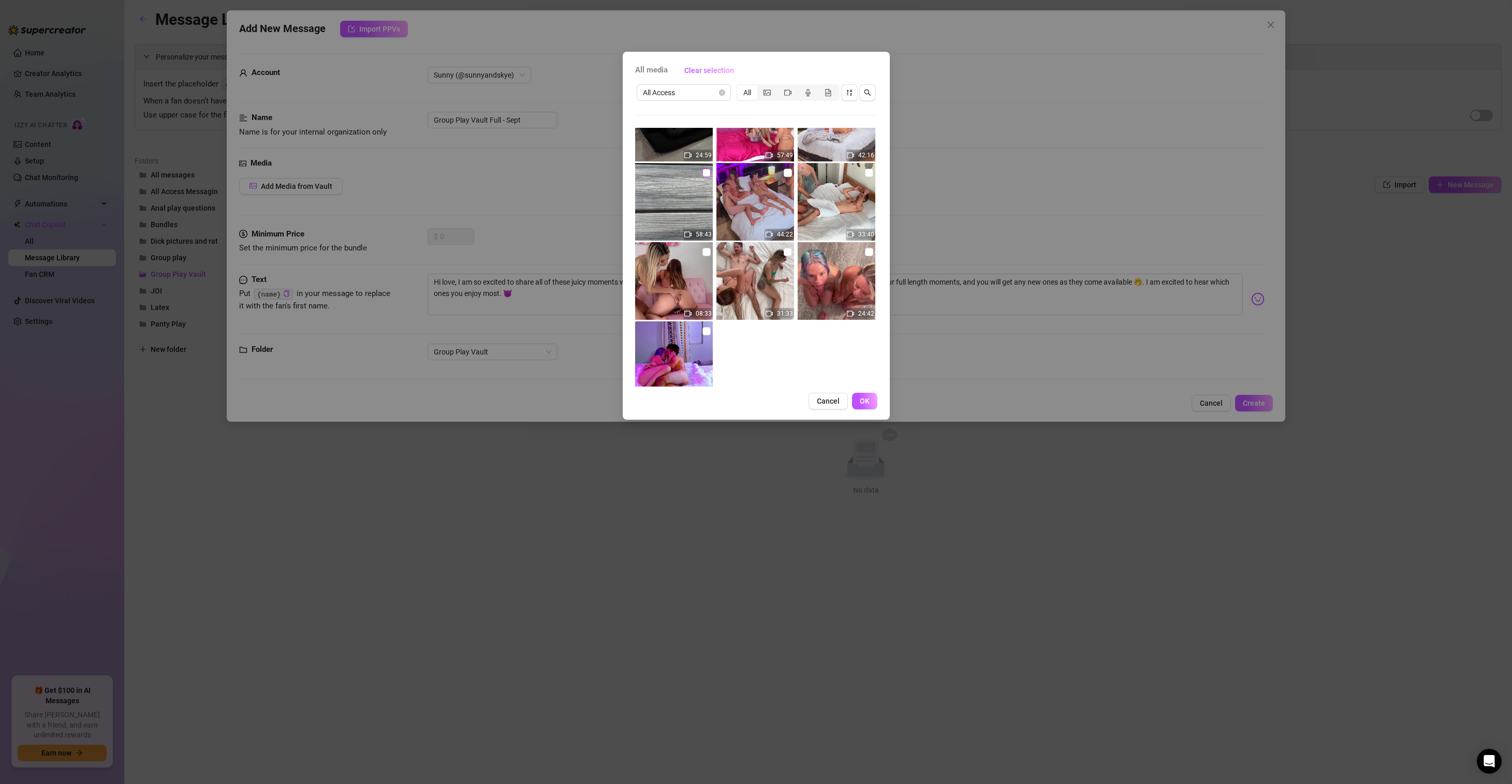
scroll to position [360, 0]
click at [703, 172] on input "checkbox" at bounding box center [706, 173] width 8 height 8
checkbox input "true"
click at [787, 171] on input "checkbox" at bounding box center [787, 173] width 8 height 8
checkbox input "true"
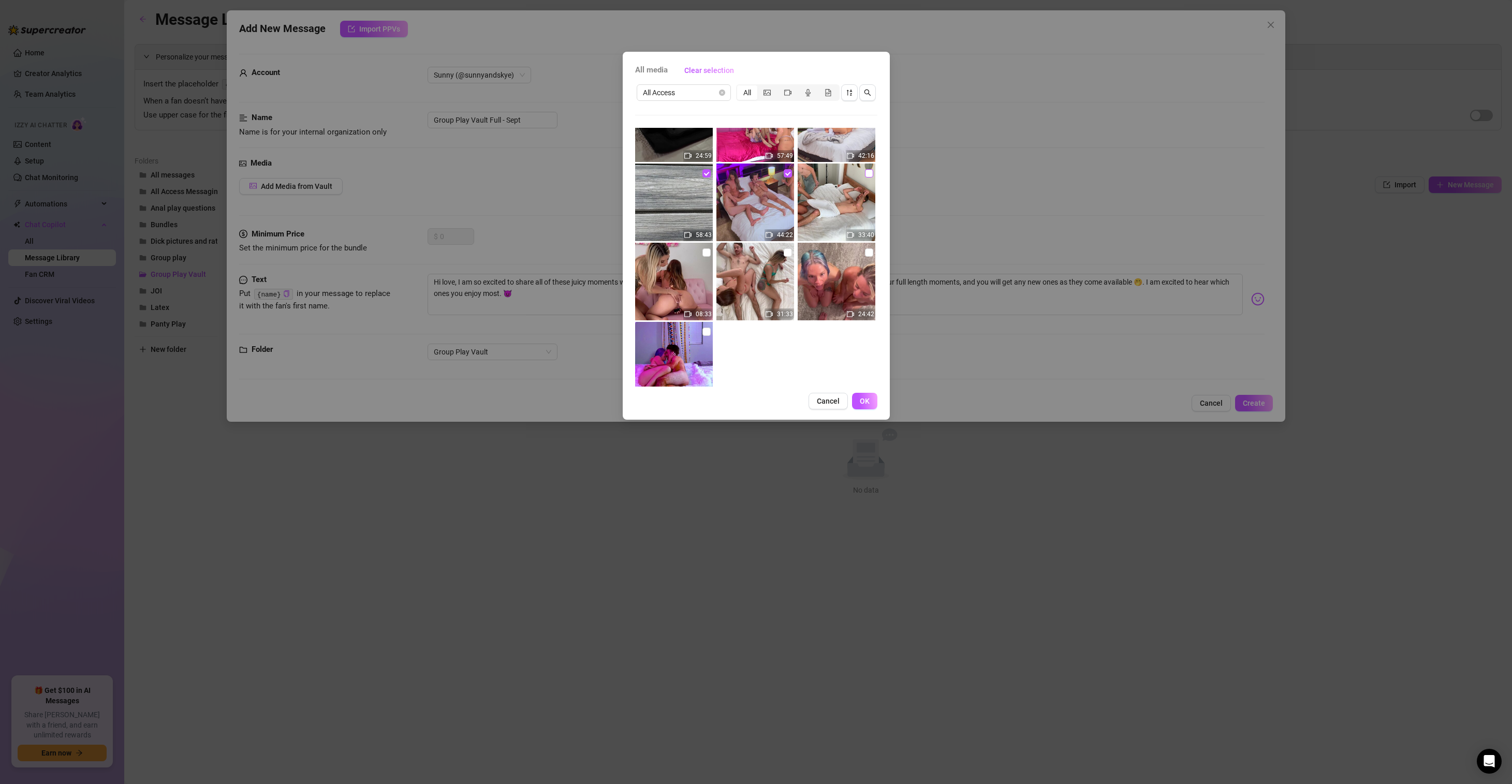
click at [865, 172] on input "checkbox" at bounding box center [869, 173] width 8 height 8
checkbox input "true"
click at [705, 252] on input "checkbox" at bounding box center [706, 252] width 8 height 8
checkbox input "true"
click at [784, 253] on input "checkbox" at bounding box center [787, 252] width 8 height 8
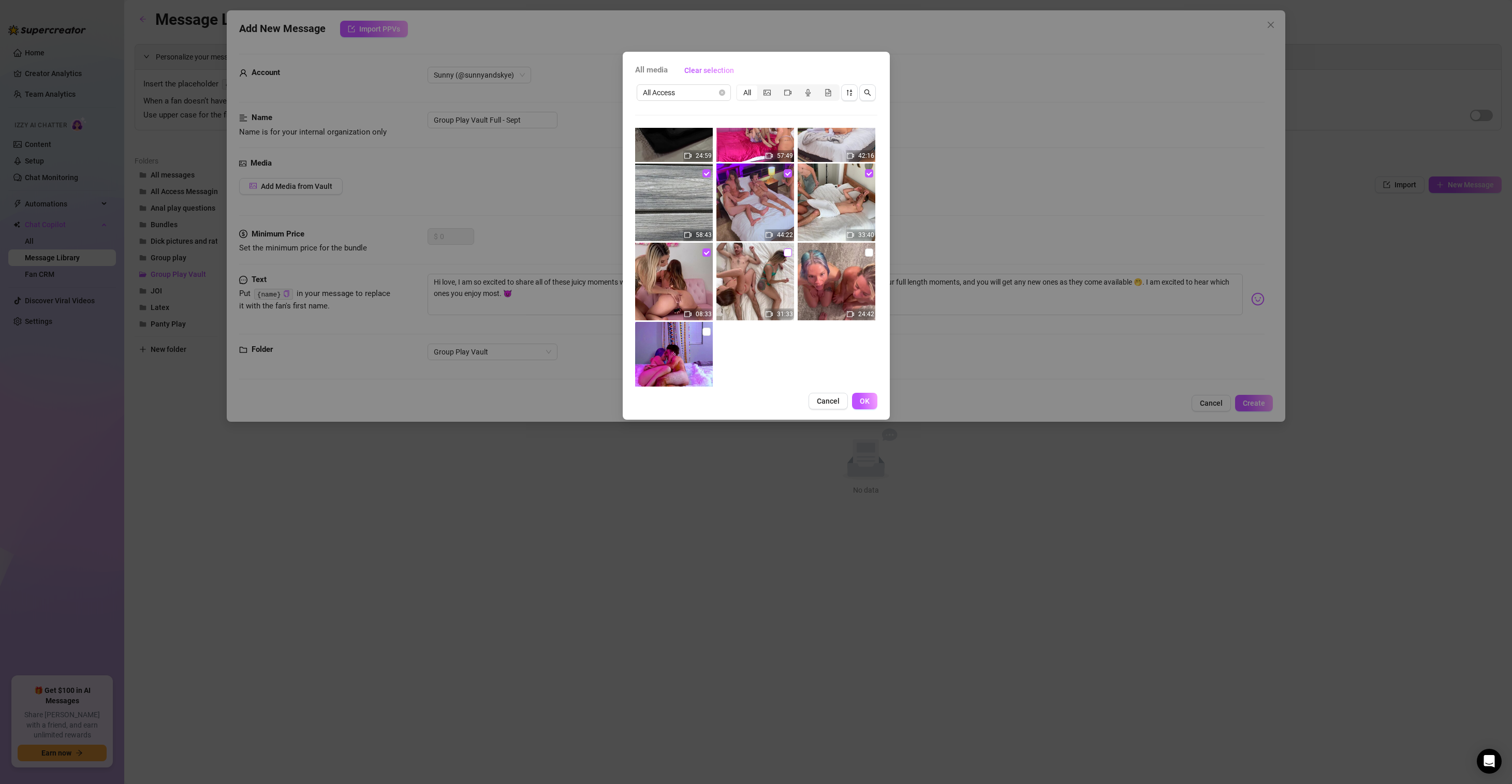
checkbox input "true"
click at [866, 252] on input "checkbox" at bounding box center [869, 252] width 8 height 8
checkbox input "true"
click at [705, 330] on input "checkbox" at bounding box center [706, 331] width 8 height 8
checkbox input "true"
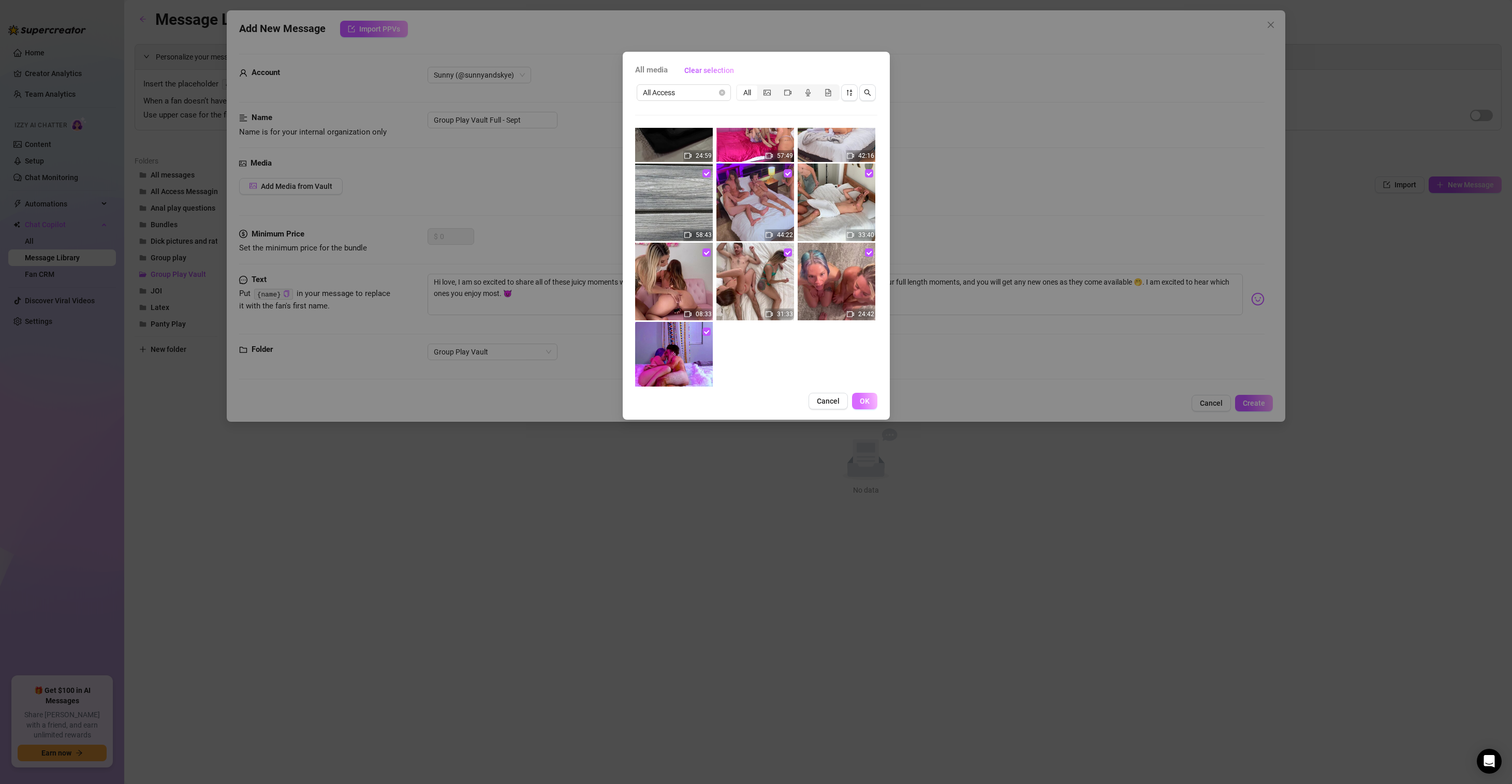
click at [861, 405] on button "OK" at bounding box center [865, 401] width 25 height 17
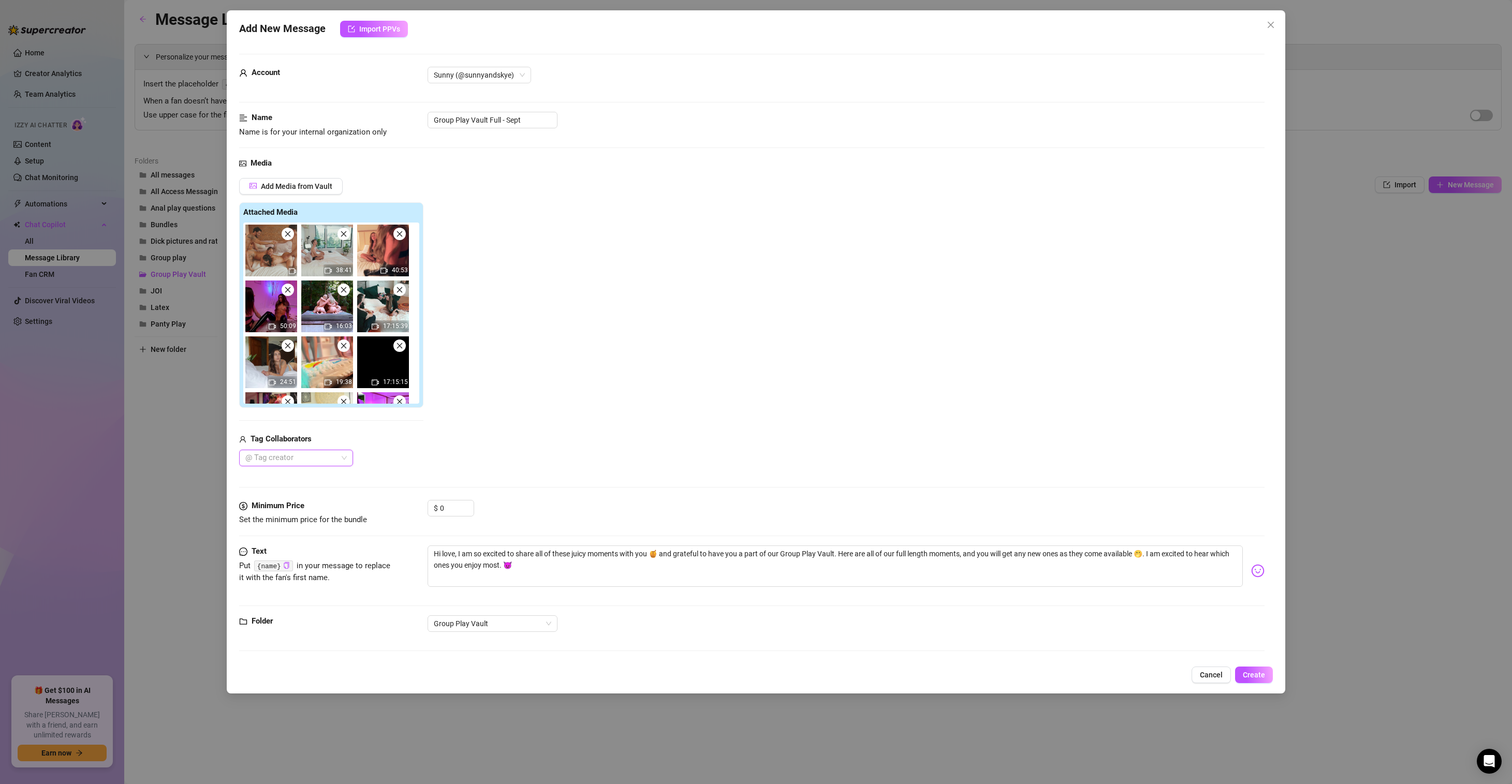
click at [345, 459] on div "@ Tag creator" at bounding box center [296, 457] width 114 height 17
click at [313, 477] on div "NoName" at bounding box center [296, 478] width 97 height 11
click at [295, 494] on div "Sunny" at bounding box center [296, 495] width 97 height 11
click at [294, 509] on div "TabbyNoName Premium" at bounding box center [299, 511] width 103 height 11
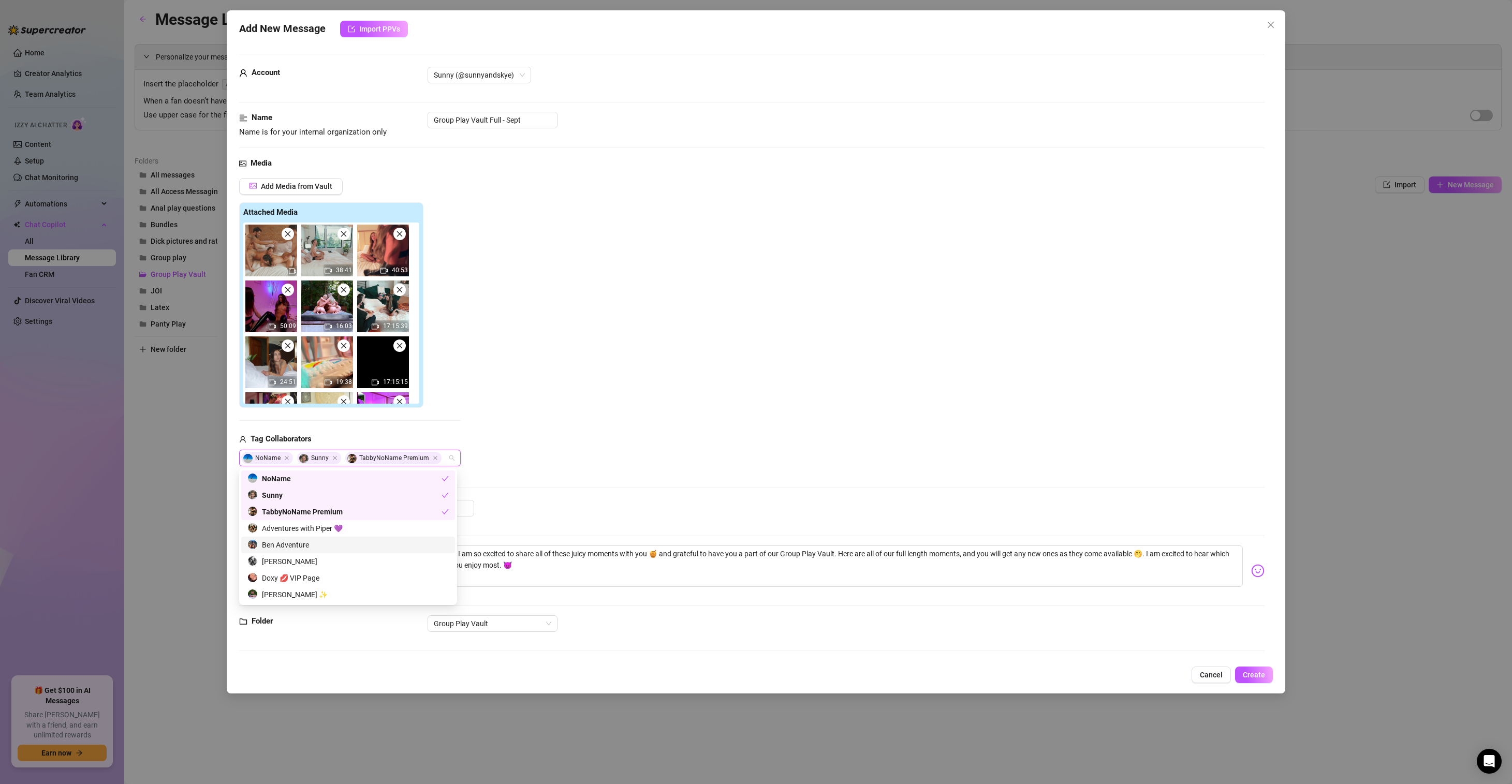
click at [303, 546] on div "Ben Adventure" at bounding box center [348, 544] width 202 height 11
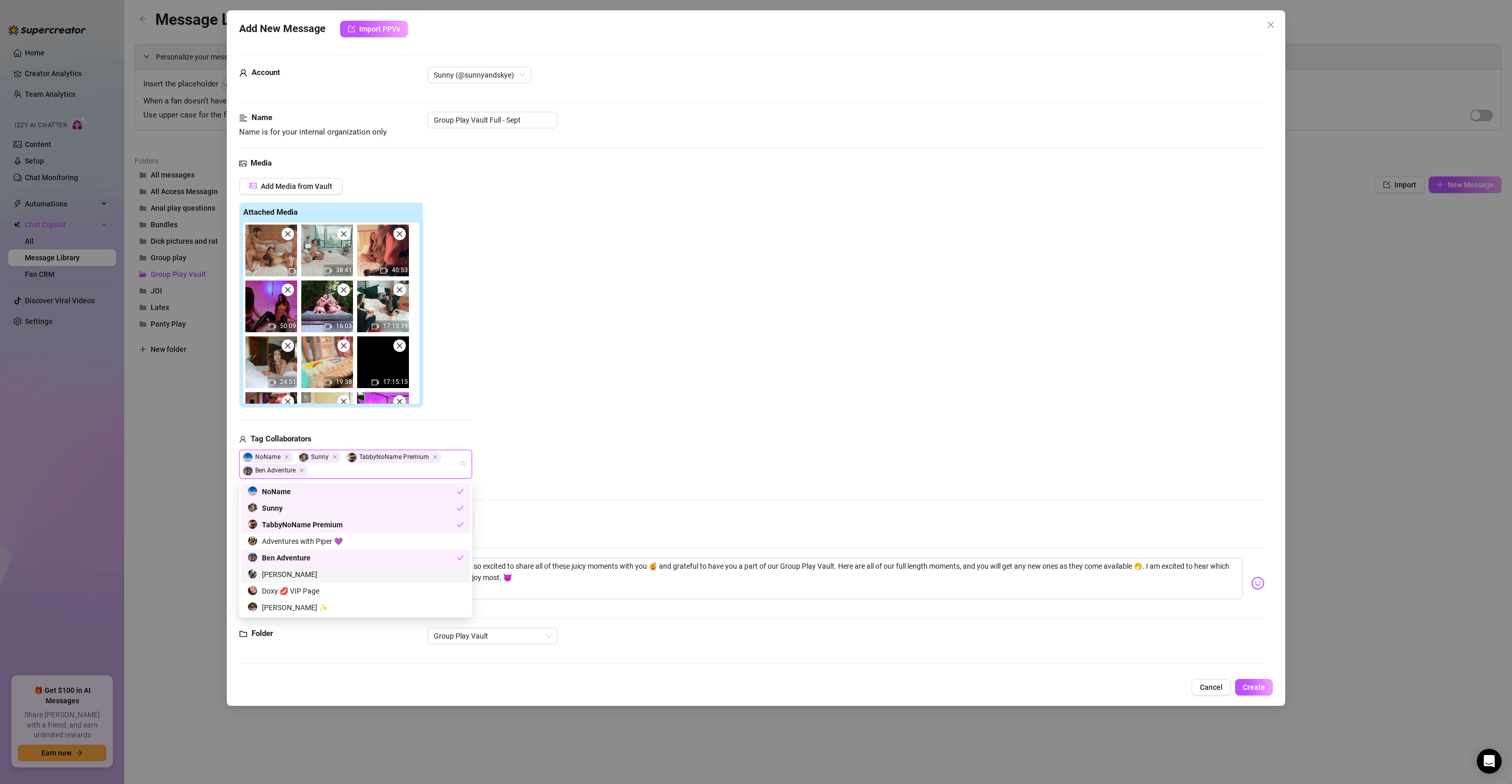
click at [302, 578] on div "Brendon Queue" at bounding box center [355, 574] width 216 height 11
click at [319, 588] on div "Doxy 💋 VIP Page" at bounding box center [355, 591] width 216 height 11
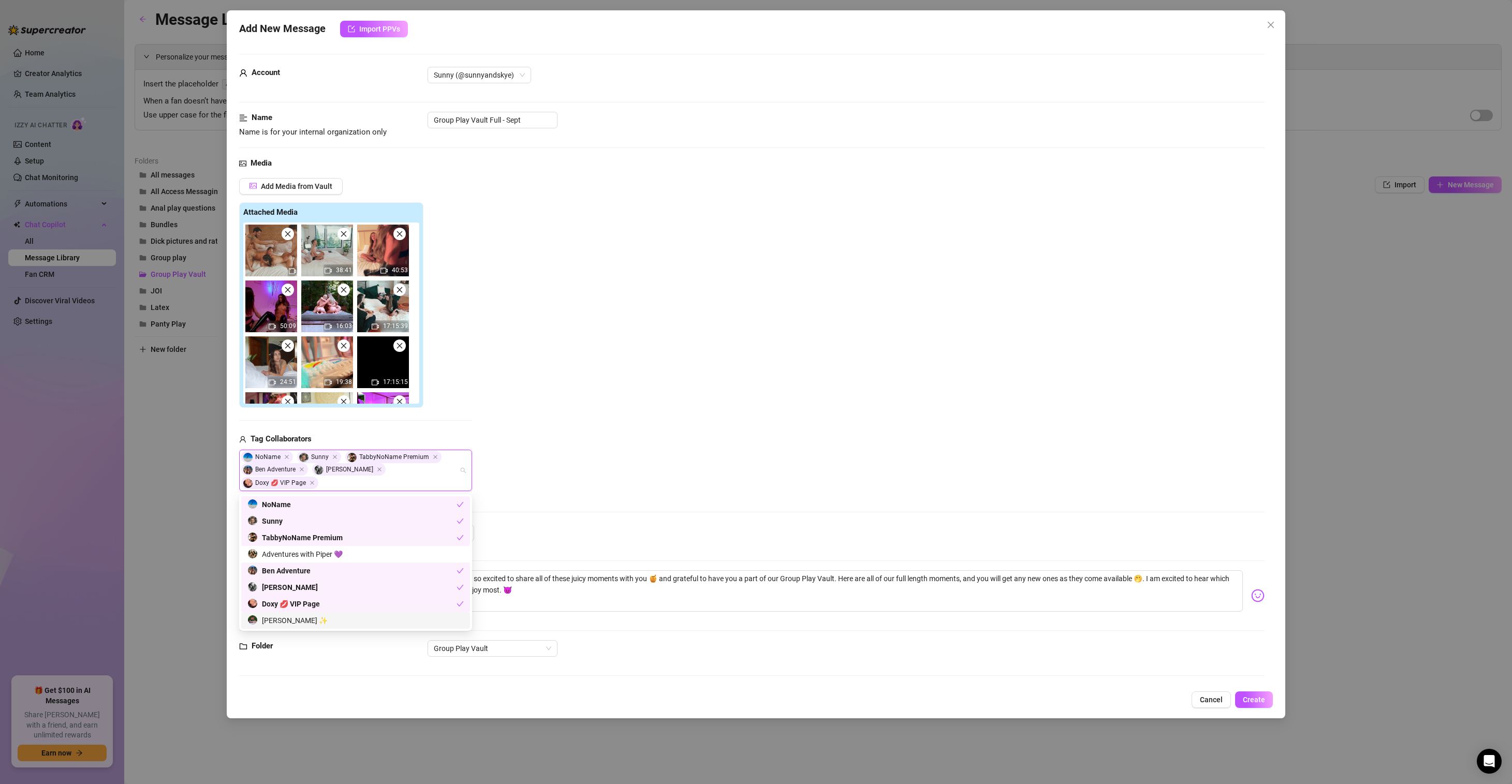
click at [295, 620] on div "Egan ✨" at bounding box center [355, 620] width 216 height 11
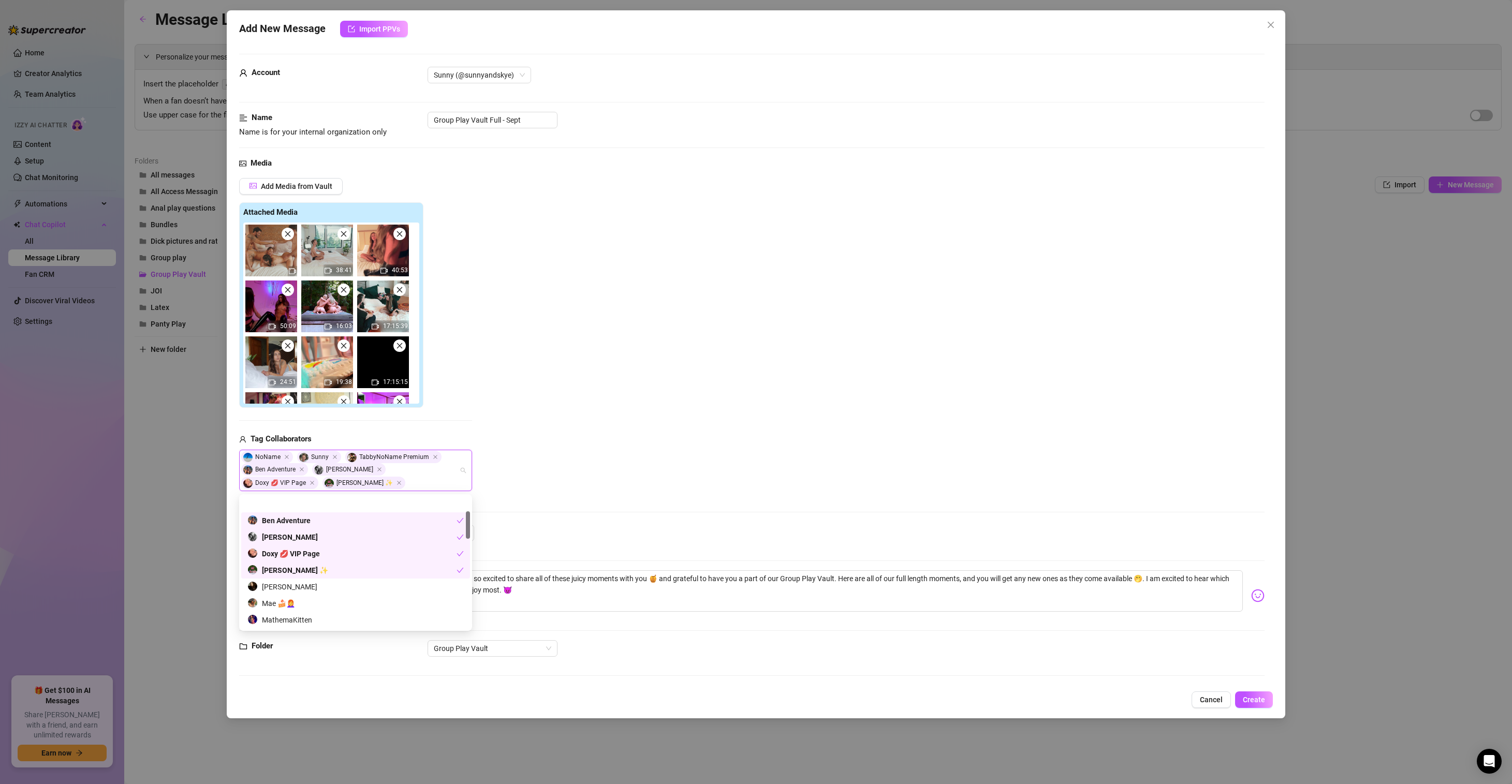
scroll to position [71, 0]
click at [308, 562] on div "Jennifer Hex" at bounding box center [355, 566] width 216 height 11
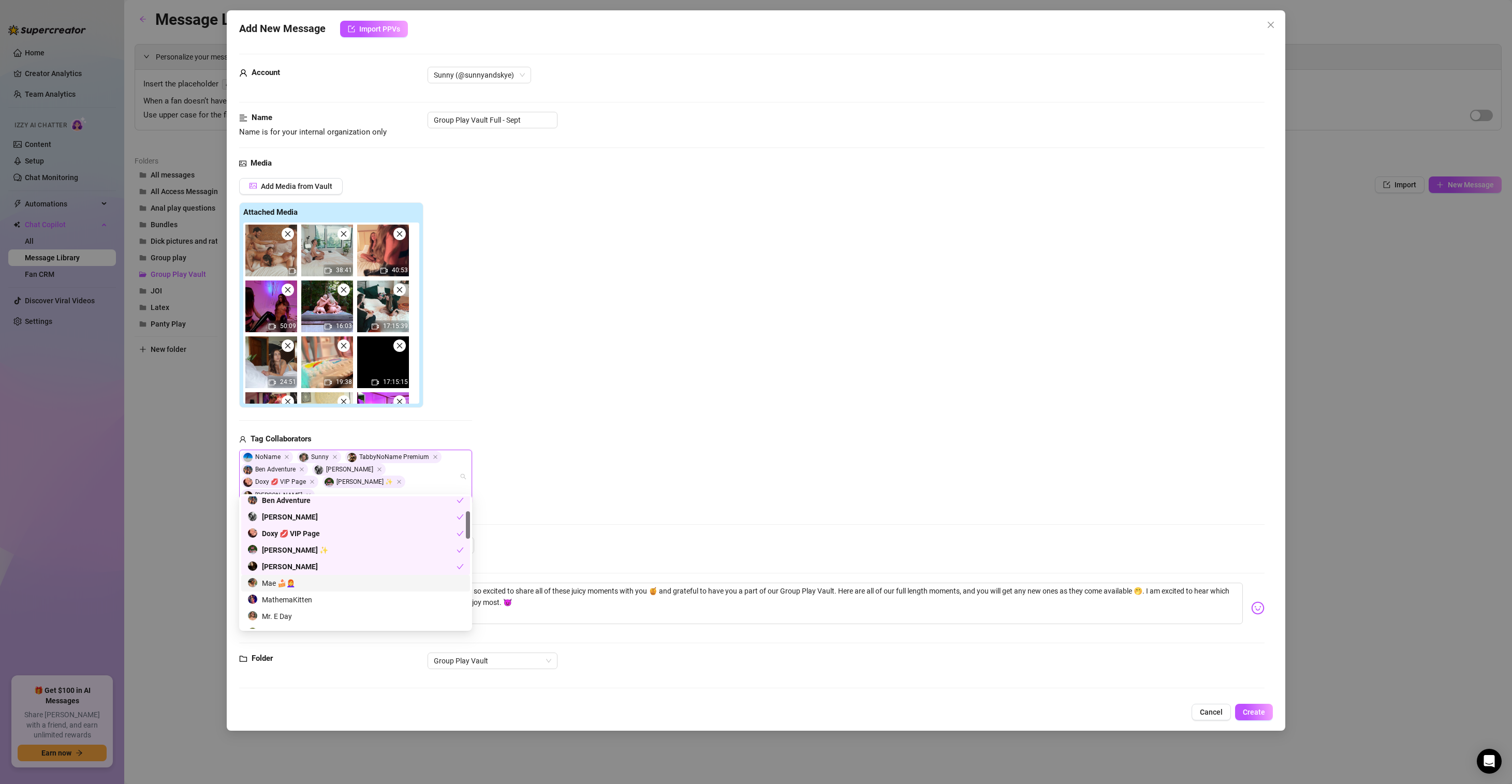
click at [304, 582] on div "Mae 🍰👩‍🦰" at bounding box center [355, 582] width 216 height 11
click at [307, 602] on div "Mae 🍰👩‍🦰" at bounding box center [355, 596] width 229 height 17
click at [307, 586] on div "Mae 🍰👩‍🦰" at bounding box center [355, 582] width 216 height 11
click at [305, 609] on div "MathemaKitten" at bounding box center [355, 612] width 216 height 11
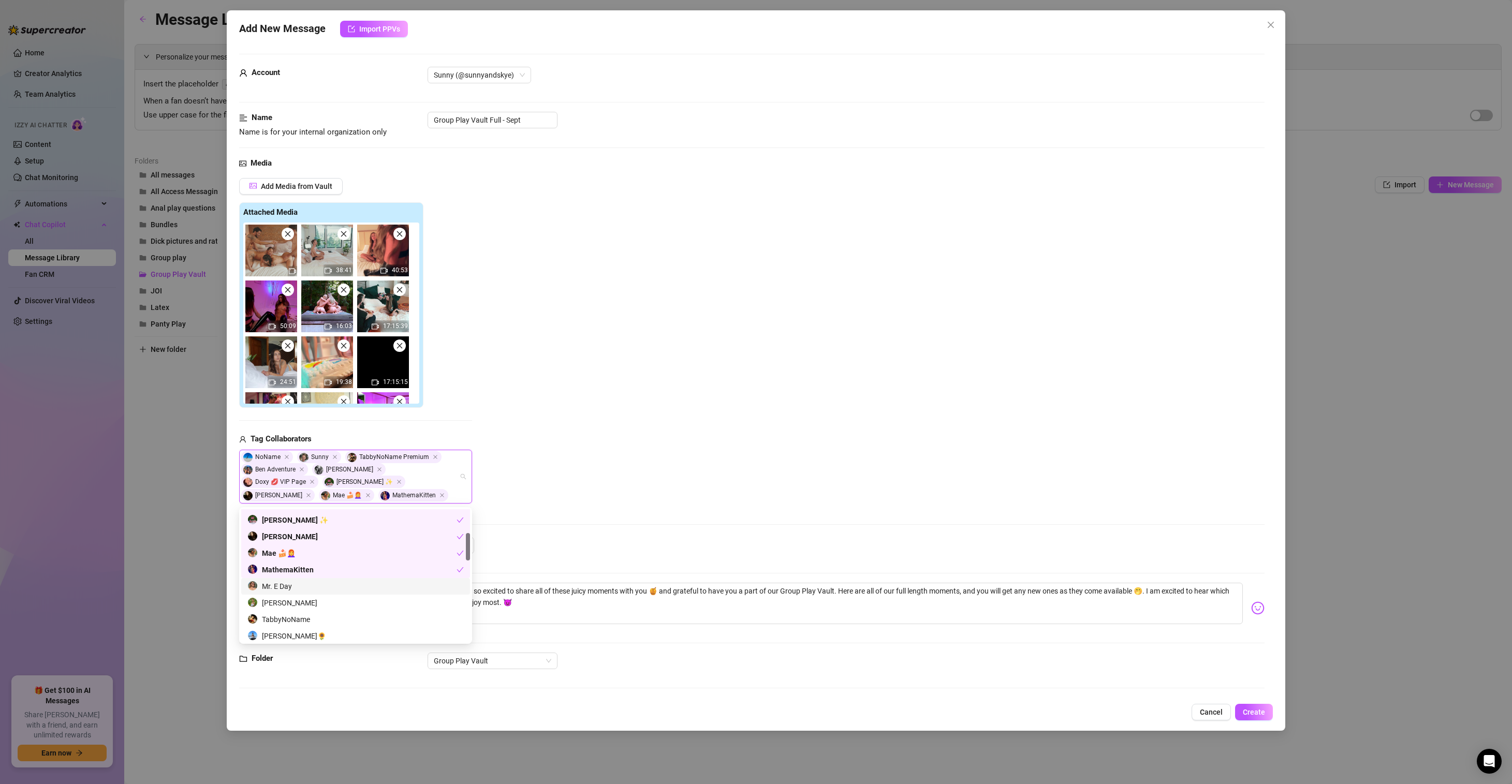
click at [299, 588] on div "Mr. E Day" at bounding box center [355, 585] width 216 height 11
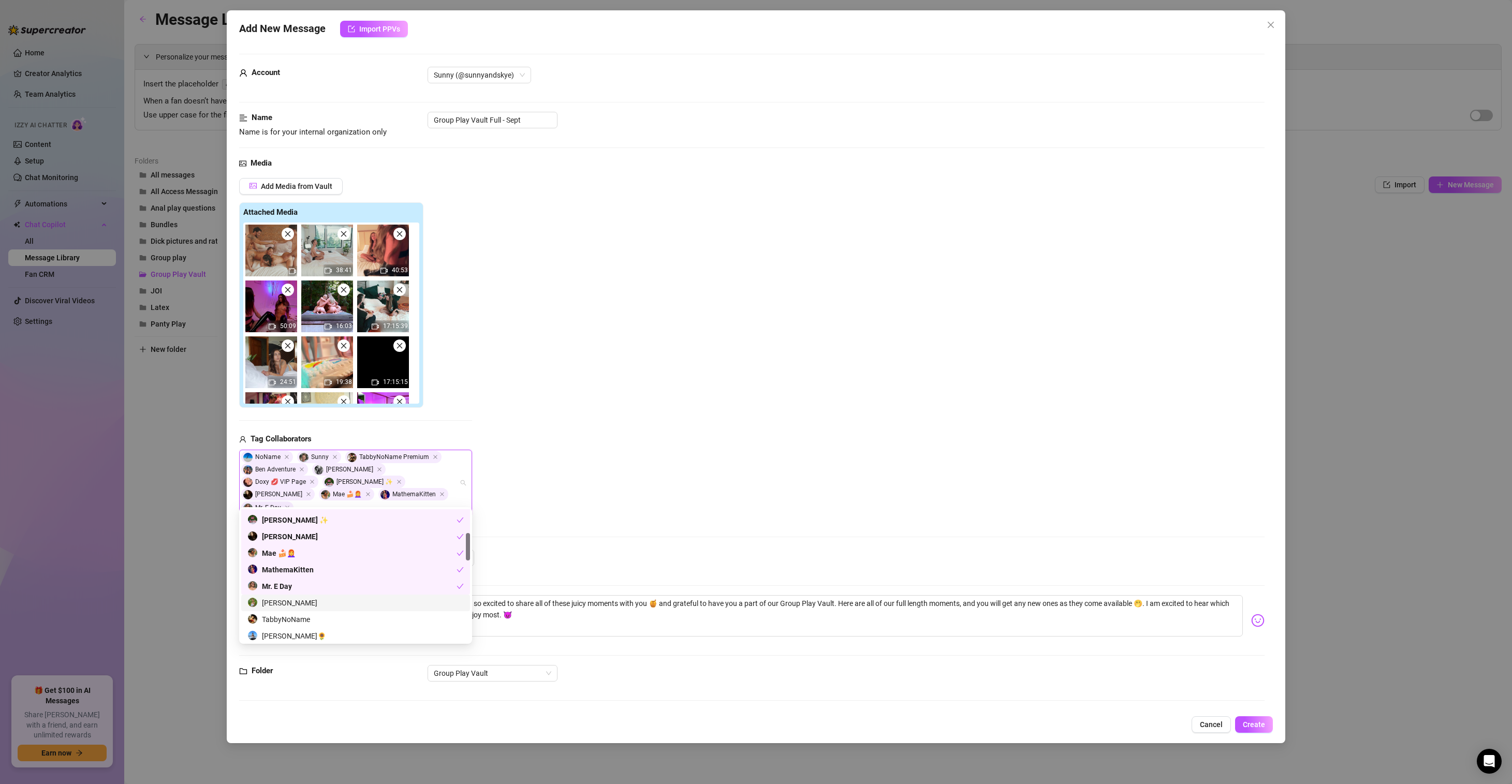
click at [298, 602] on div "Piper Quinn" at bounding box center [355, 602] width 216 height 11
click at [310, 621] on div "Zoe Day🌻" at bounding box center [355, 618] width 216 height 11
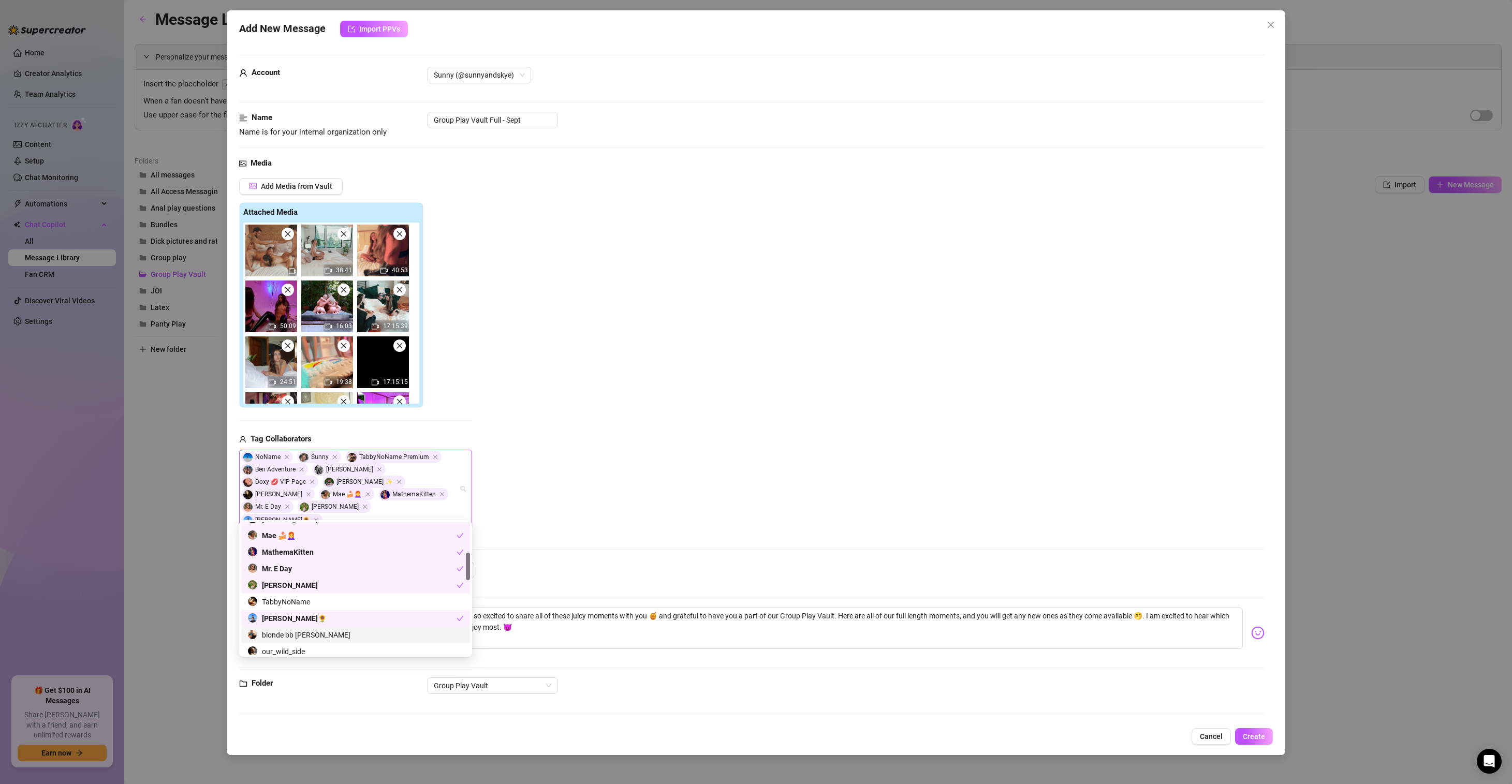
click at [312, 635] on div "blonde bb nathaniel" at bounding box center [355, 635] width 216 height 11
click at [295, 641] on div "our_wild_side" at bounding box center [355, 636] width 216 height 11
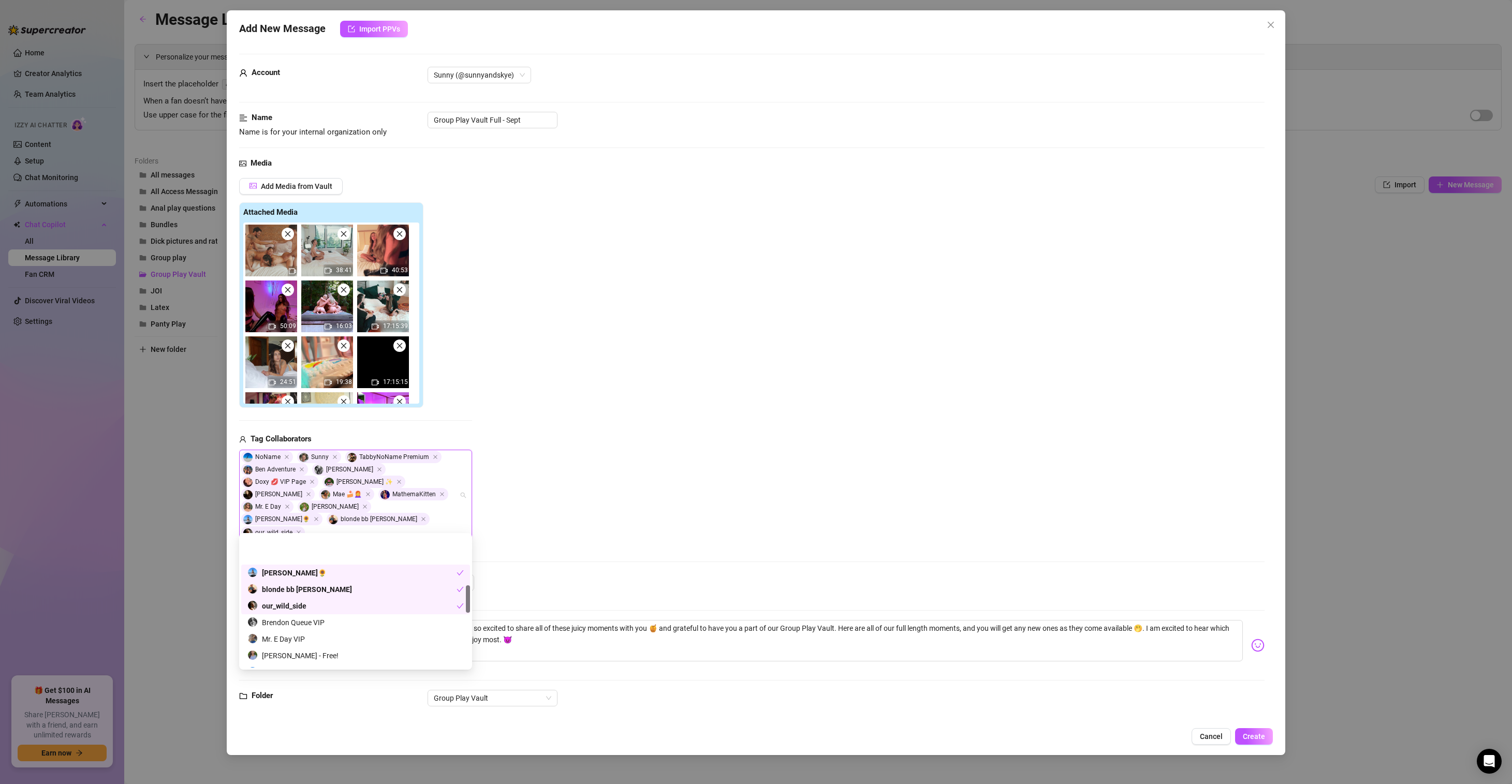
scroll to position [238, 0]
click at [291, 652] on div "Steph in Space" at bounding box center [355, 652] width 216 height 11
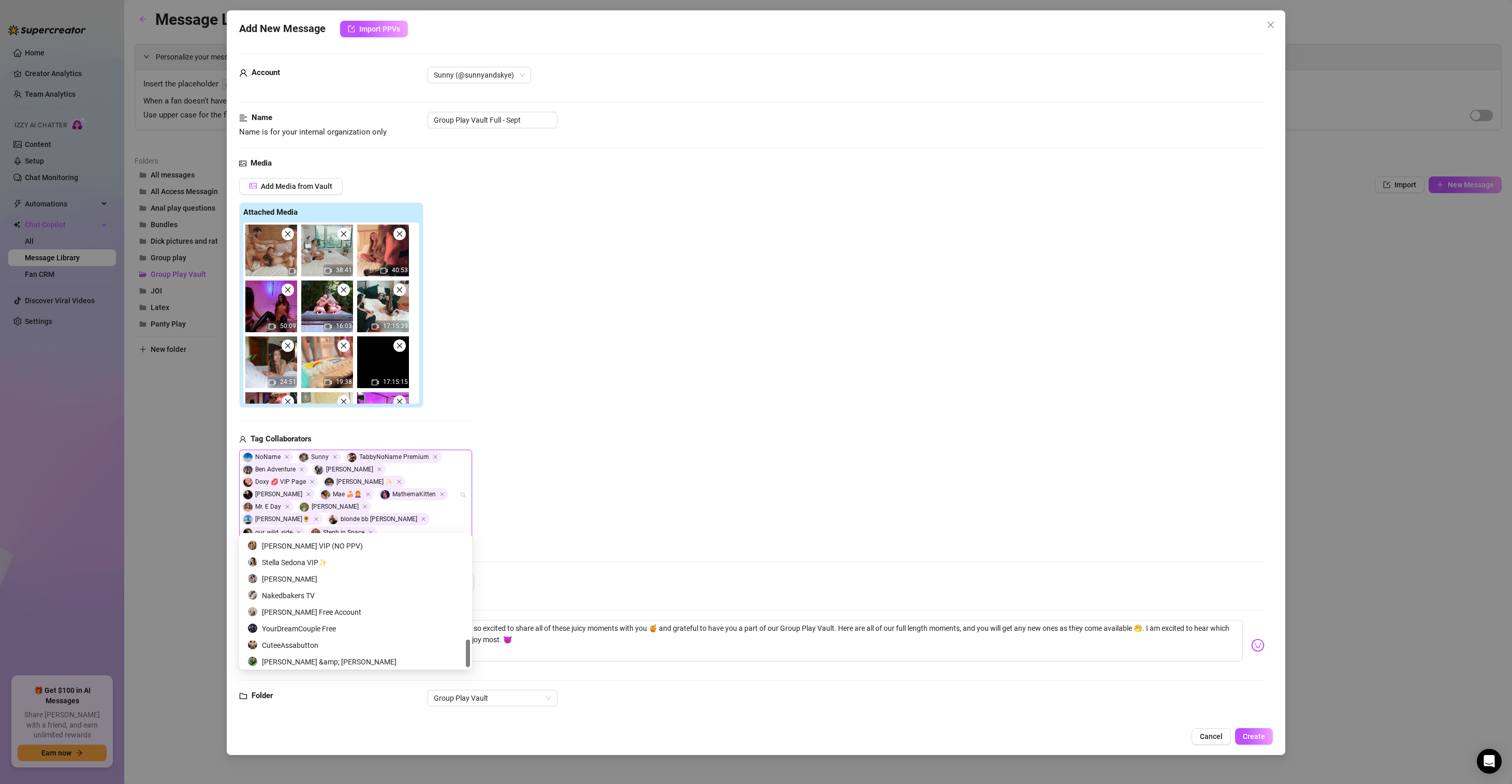
scroll to position [496, 0]
click at [439, 564] on div "Stella Sedona VIP✨" at bounding box center [355, 560] width 216 height 11
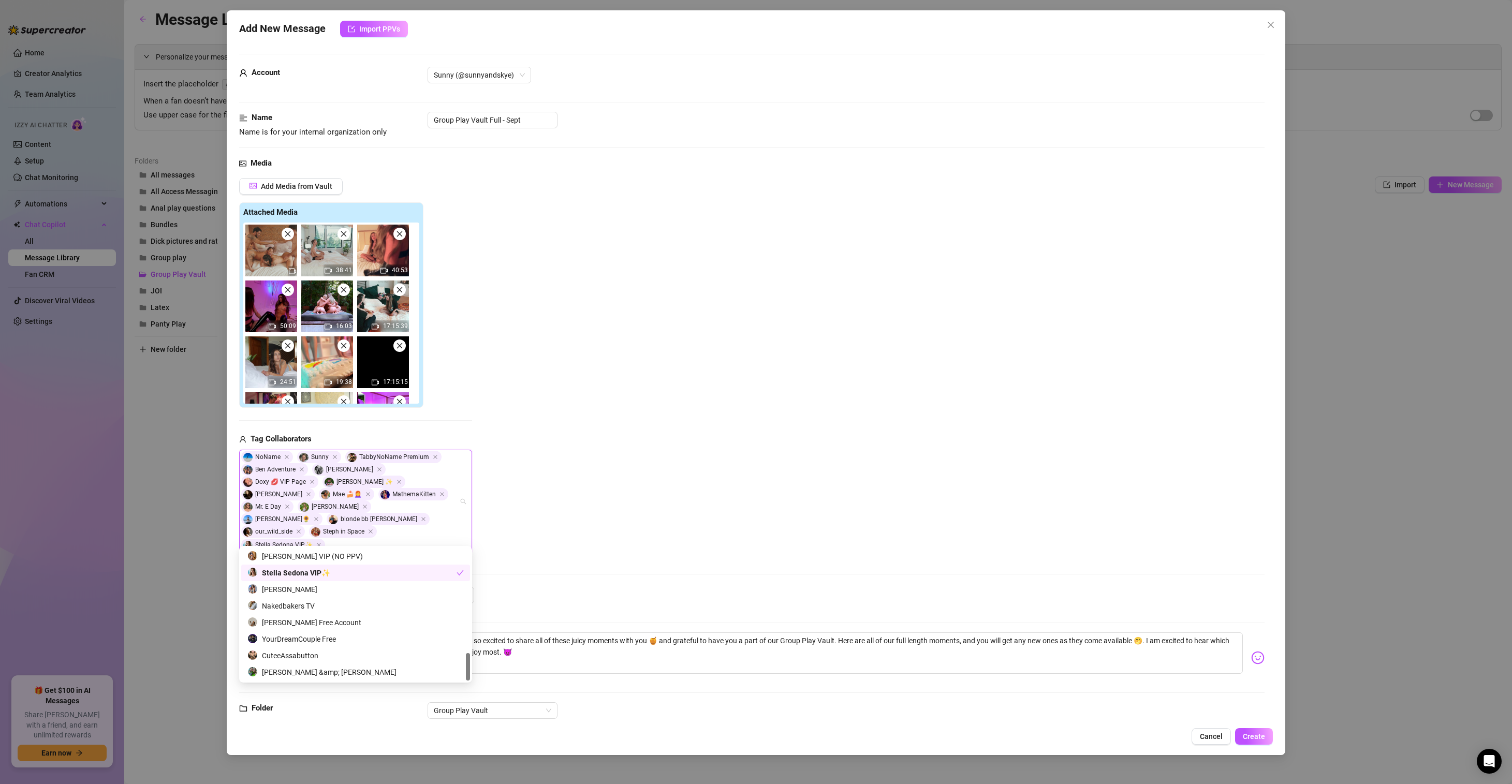
click at [332, 570] on div "Stella Sedona VIP✨" at bounding box center [352, 572] width 209 height 11
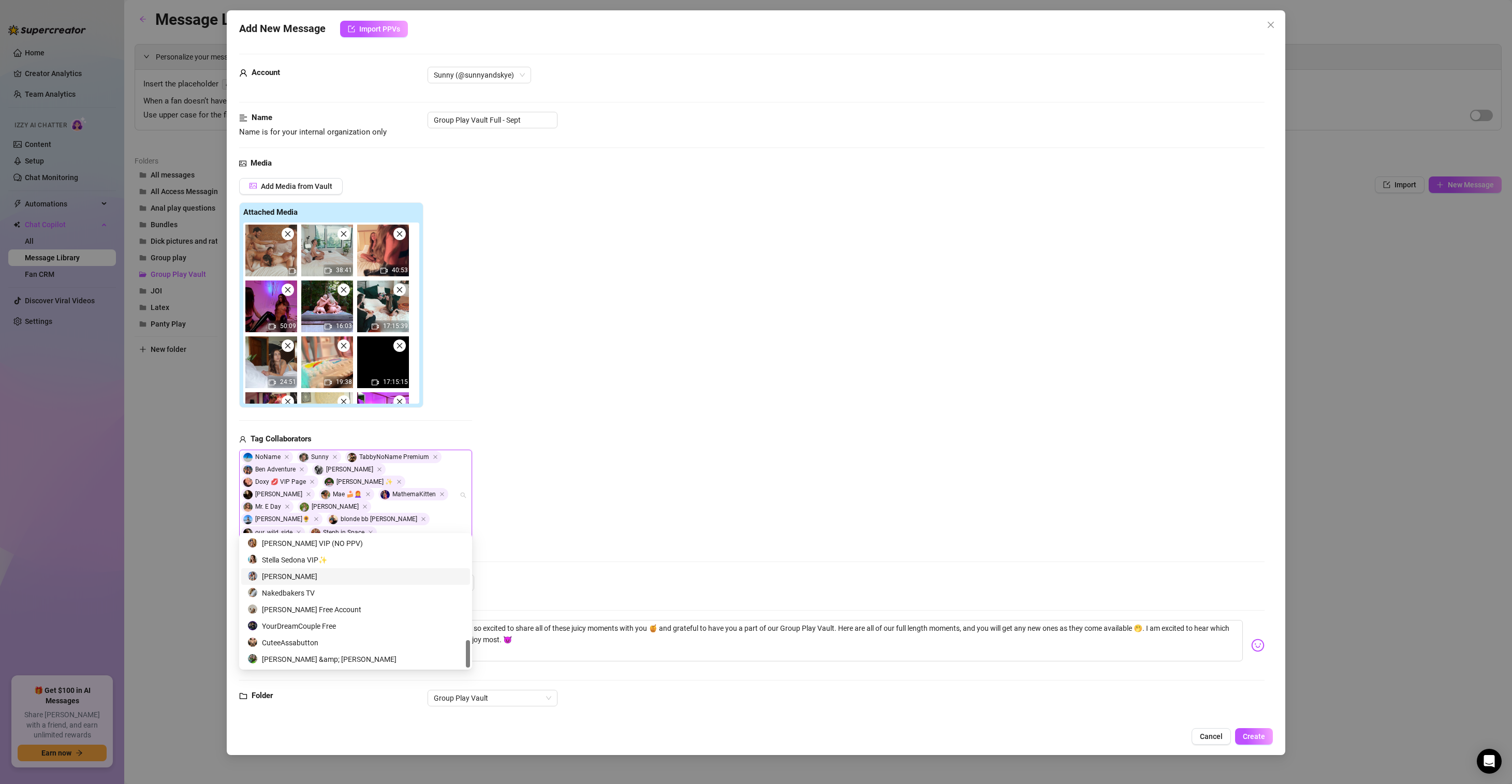
click at [599, 457] on div "Add Media from Vault Attached Media 38:41 40:53 50:09 16:03 17:15:39 24:51 19:3…" at bounding box center [752, 359] width 1026 height 363
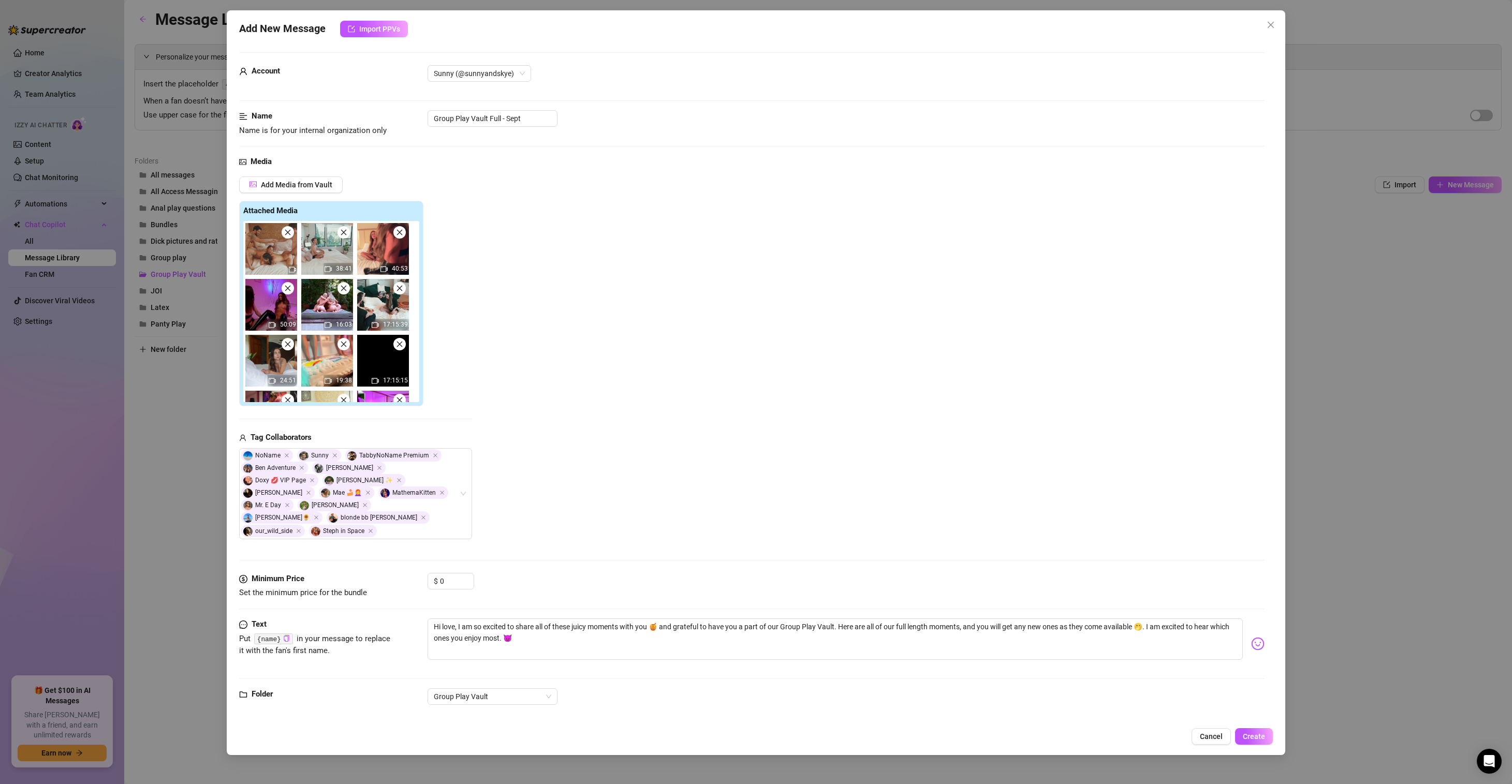
scroll to position [3, 0]
click at [1266, 738] on button "Create" at bounding box center [1254, 736] width 38 height 17
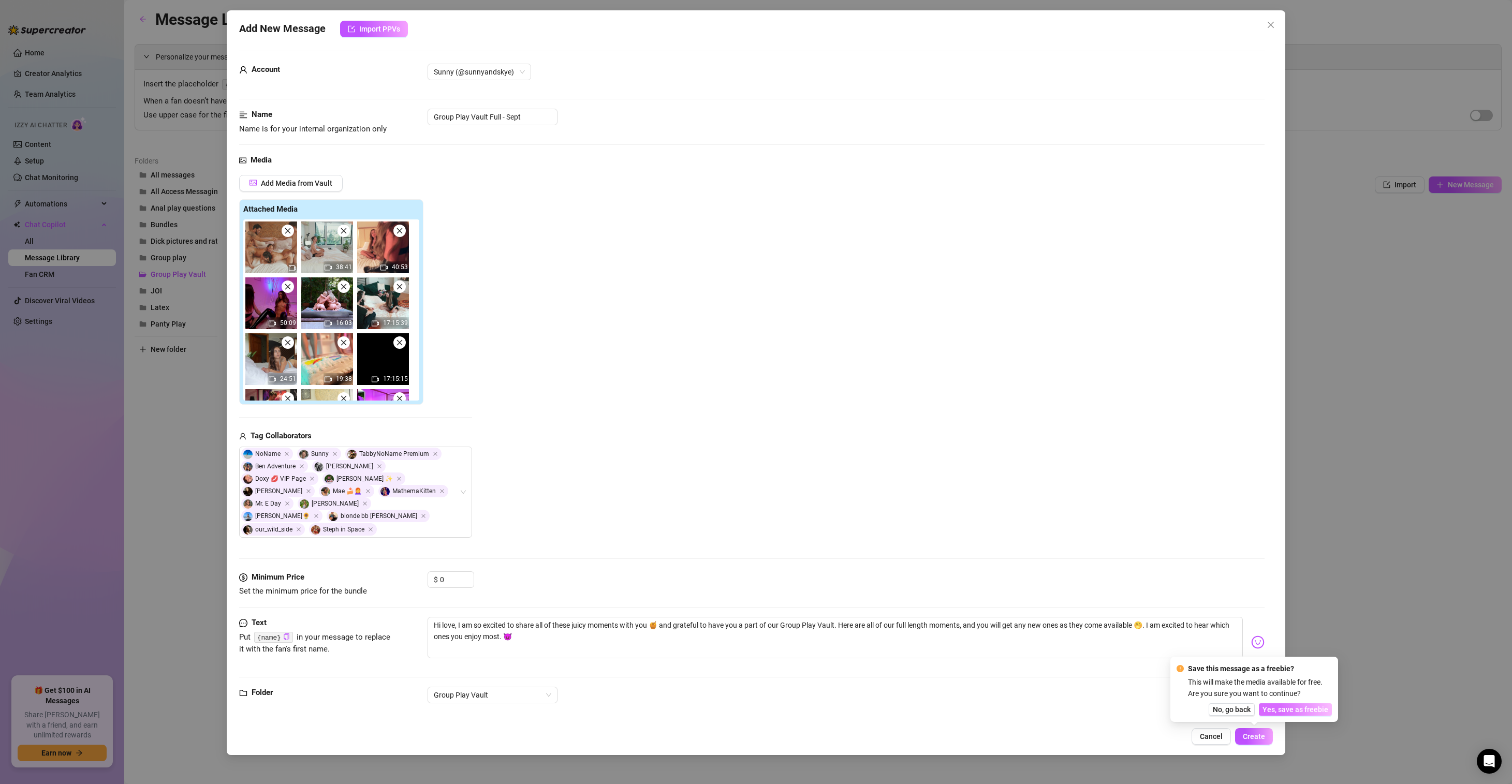
click at [1305, 708] on span "Yes, save as freebie" at bounding box center [1295, 709] width 65 height 8
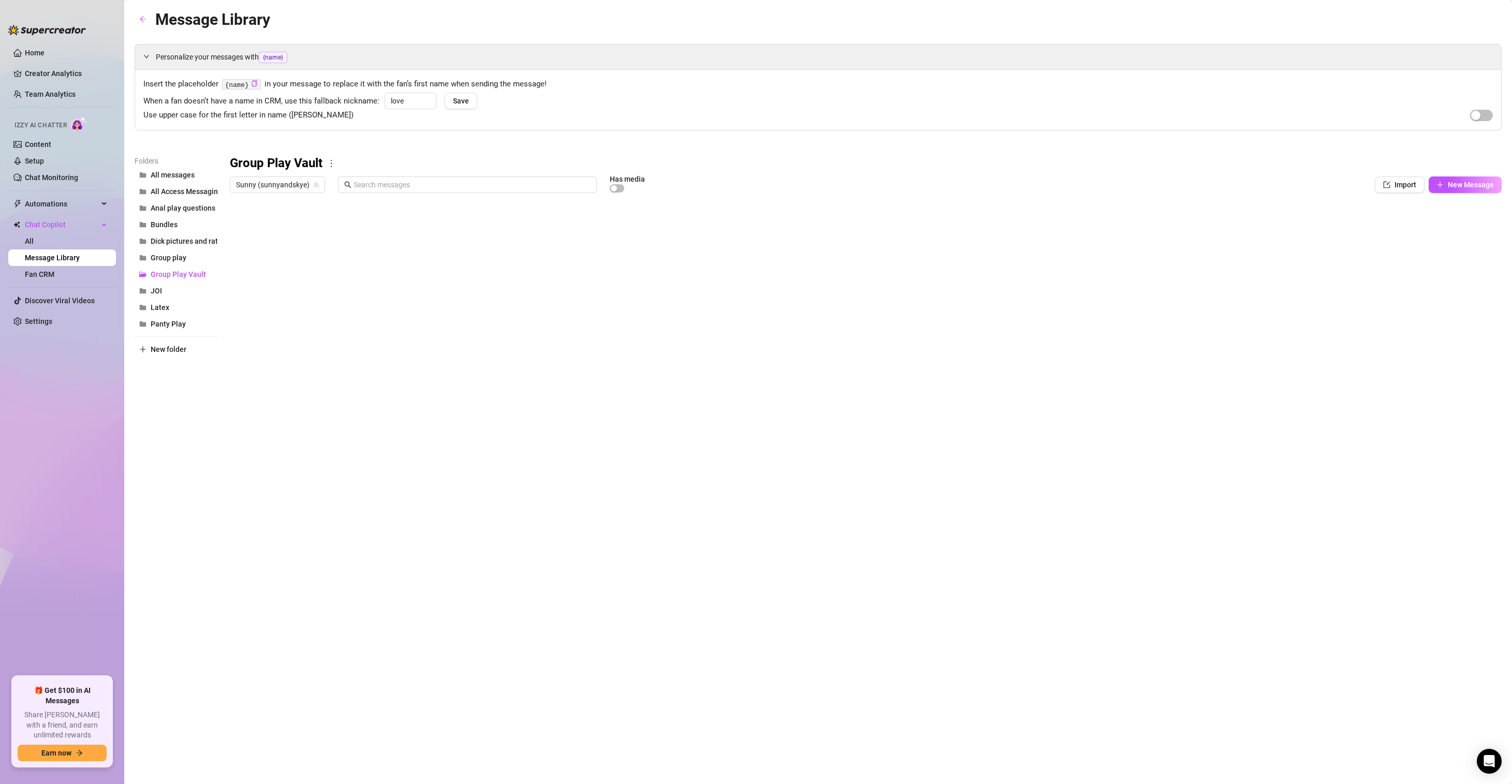
drag, startPoint x: 309, startPoint y: 205, endPoint x: 336, endPoint y: 203, distance: 27.1
click at [336, 203] on div at bounding box center [865, 313] width 1272 height 231
click at [172, 219] on button "Bundles" at bounding box center [176, 224] width 83 height 17
click at [274, 229] on div at bounding box center [865, 313] width 1272 height 231
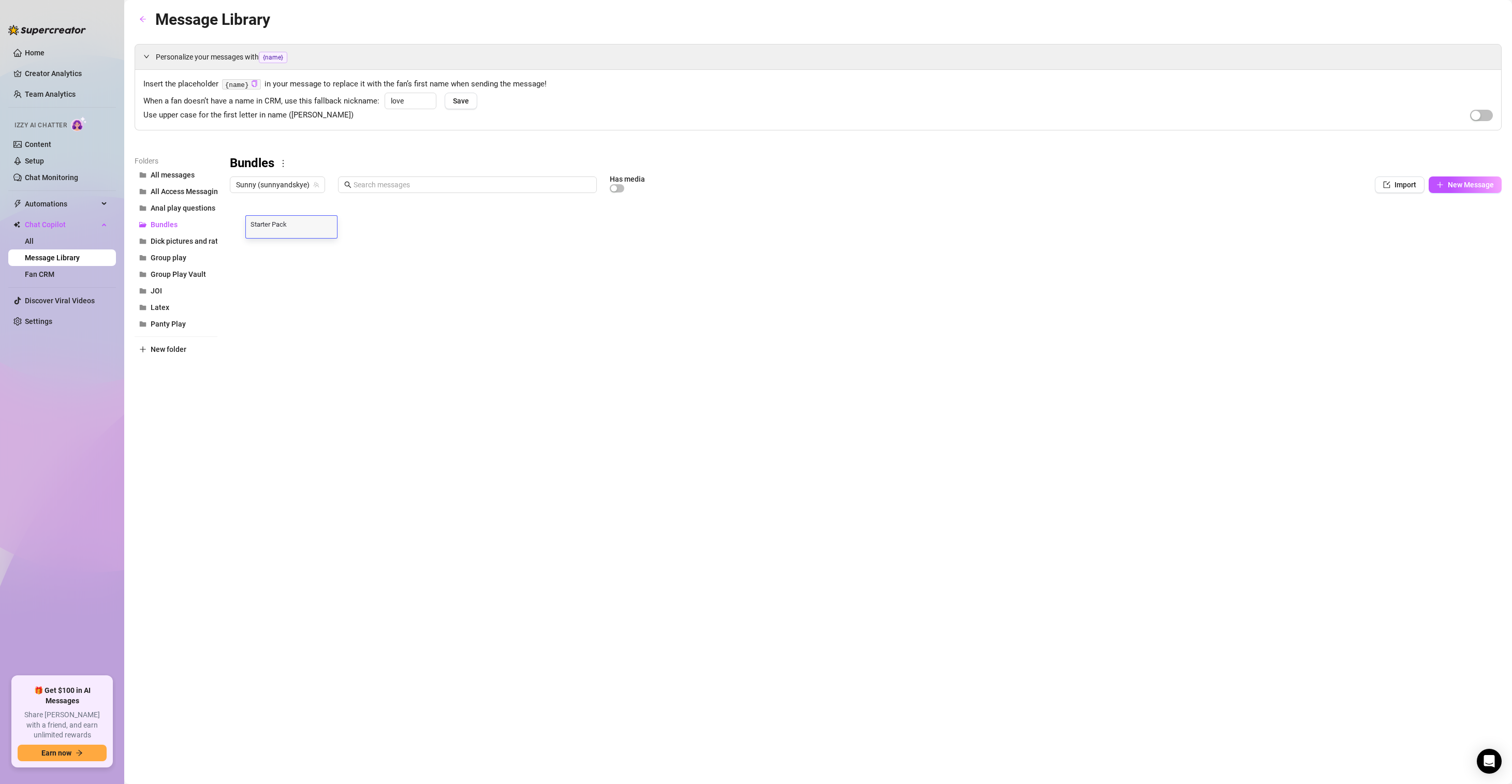
scroll to position [0, 0]
click at [249, 221] on textarea "Starter Pack" at bounding box center [291, 224] width 91 height 10
type textarea "B1 - Starter Pack"
click at [251, 246] on div at bounding box center [865, 313] width 1272 height 231
click at [252, 246] on div at bounding box center [865, 313] width 1272 height 231
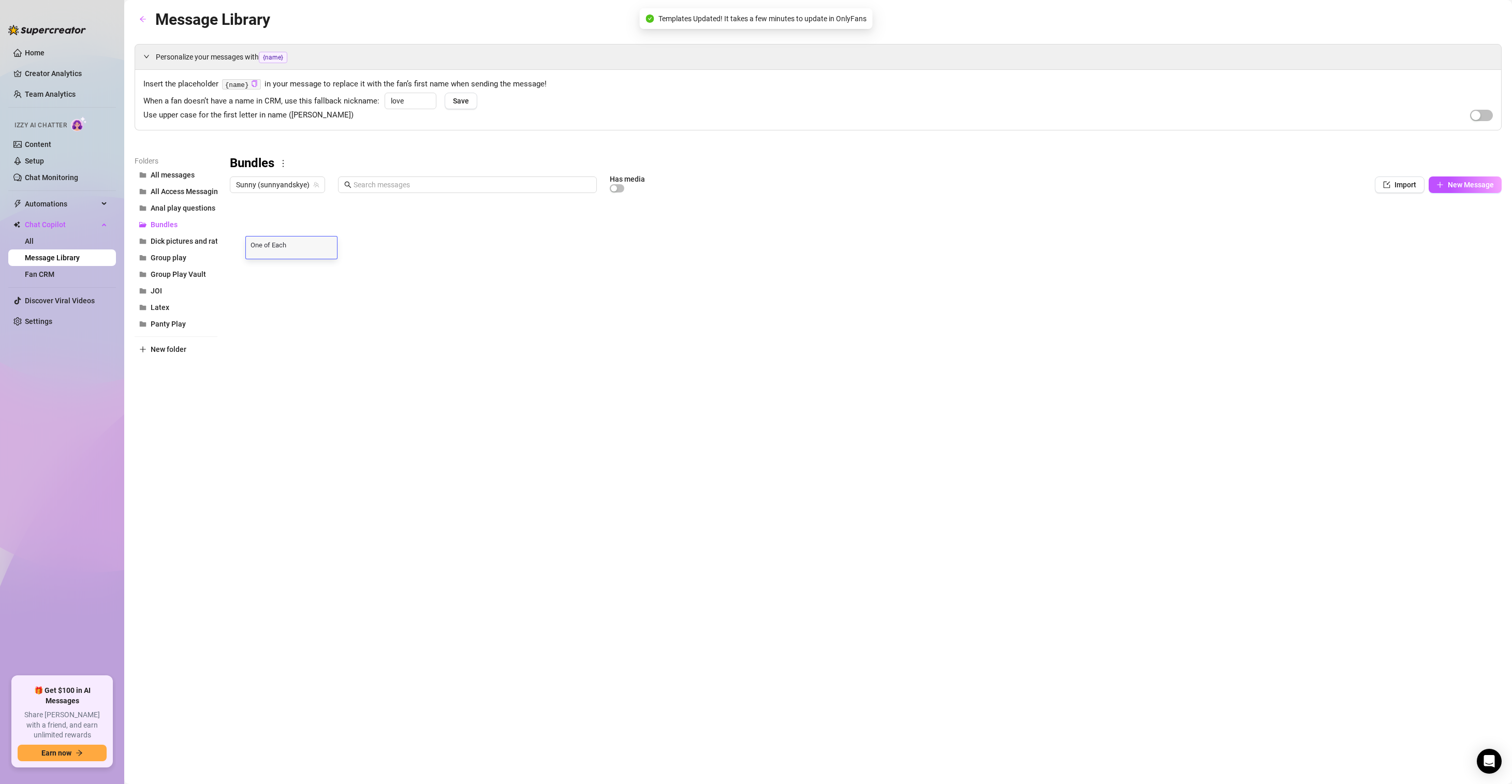
click at [250, 242] on textarea "One of Each" at bounding box center [291, 244] width 91 height 10
click at [251, 243] on textarea "One of Each" at bounding box center [291, 244] width 91 height 10
type textarea "B2 - One of Each"
click at [249, 266] on div at bounding box center [865, 313] width 1272 height 231
click at [252, 266] on div at bounding box center [865, 313] width 1272 height 231
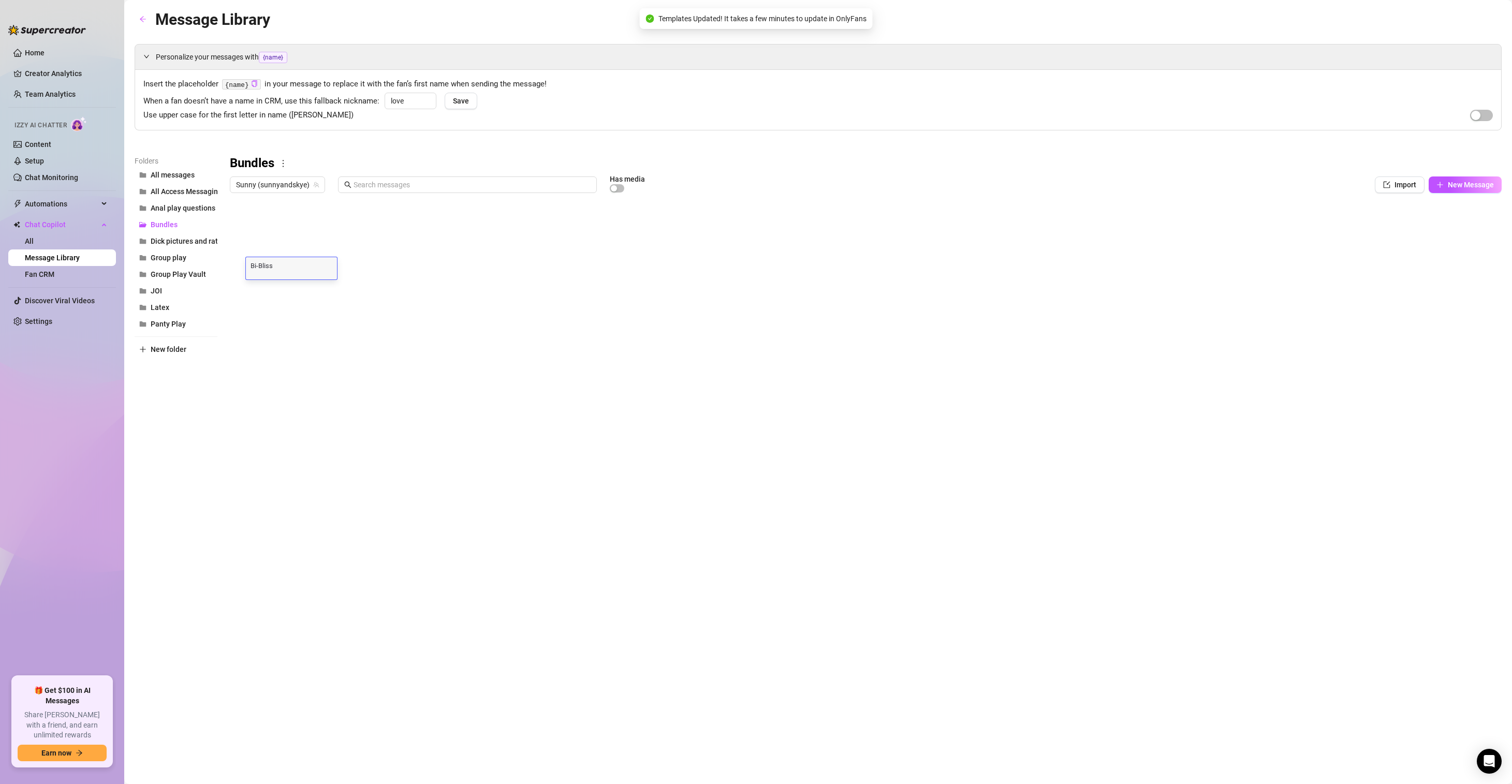
click at [251, 266] on textarea "Bi-Bliss" at bounding box center [291, 265] width 91 height 10
type textarea "B3 - Bi-Bliss"
click at [251, 288] on div at bounding box center [865, 313] width 1272 height 231
click at [252, 287] on textarea "Pegging with Friends" at bounding box center [291, 285] width 91 height 10
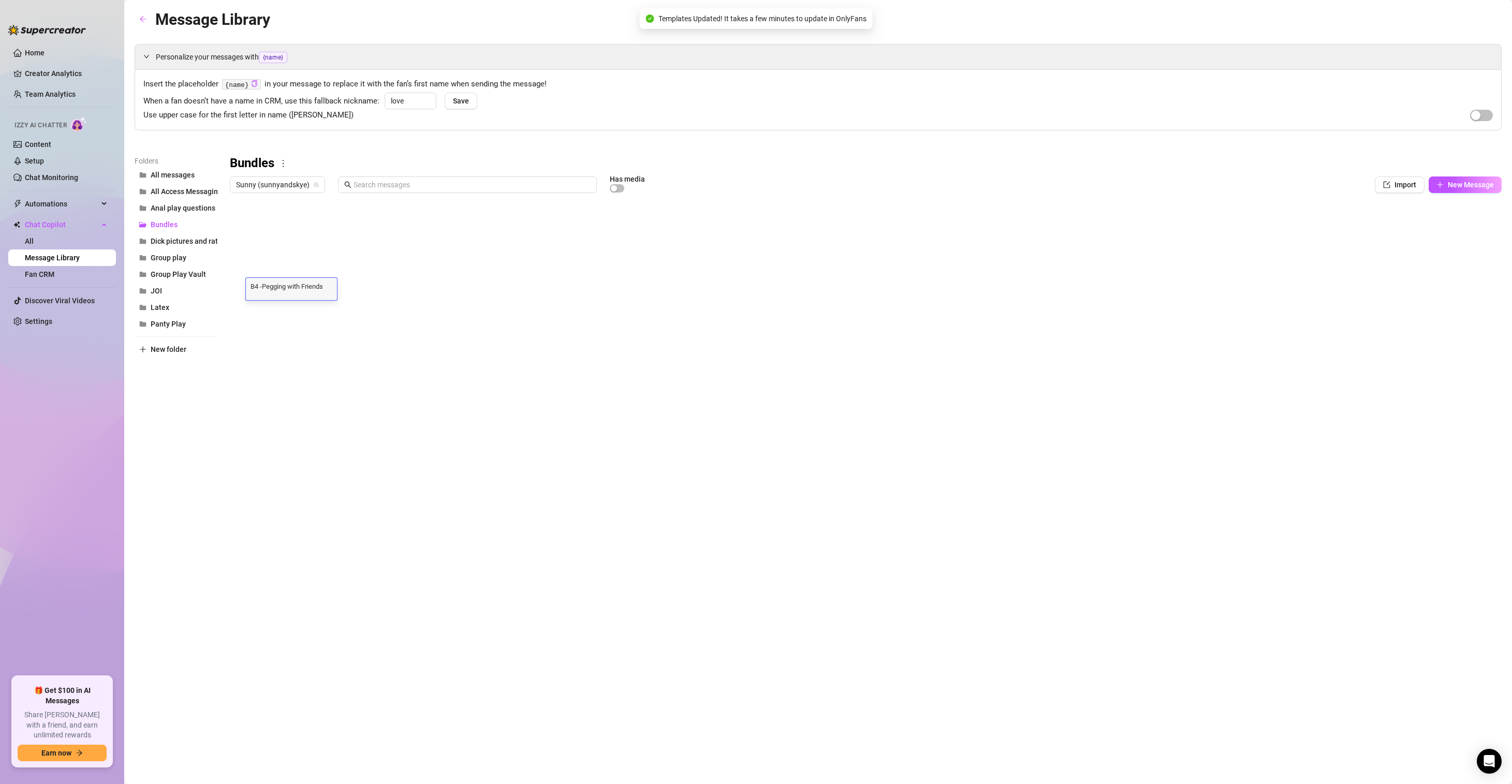
type textarea "B4 - Pegging with Friends"
click at [252, 308] on div at bounding box center [865, 313] width 1272 height 231
click at [252, 305] on textarea "Girls Gone Wild" at bounding box center [291, 306] width 91 height 10
type textarea "B5 - Girls Gone Wild"
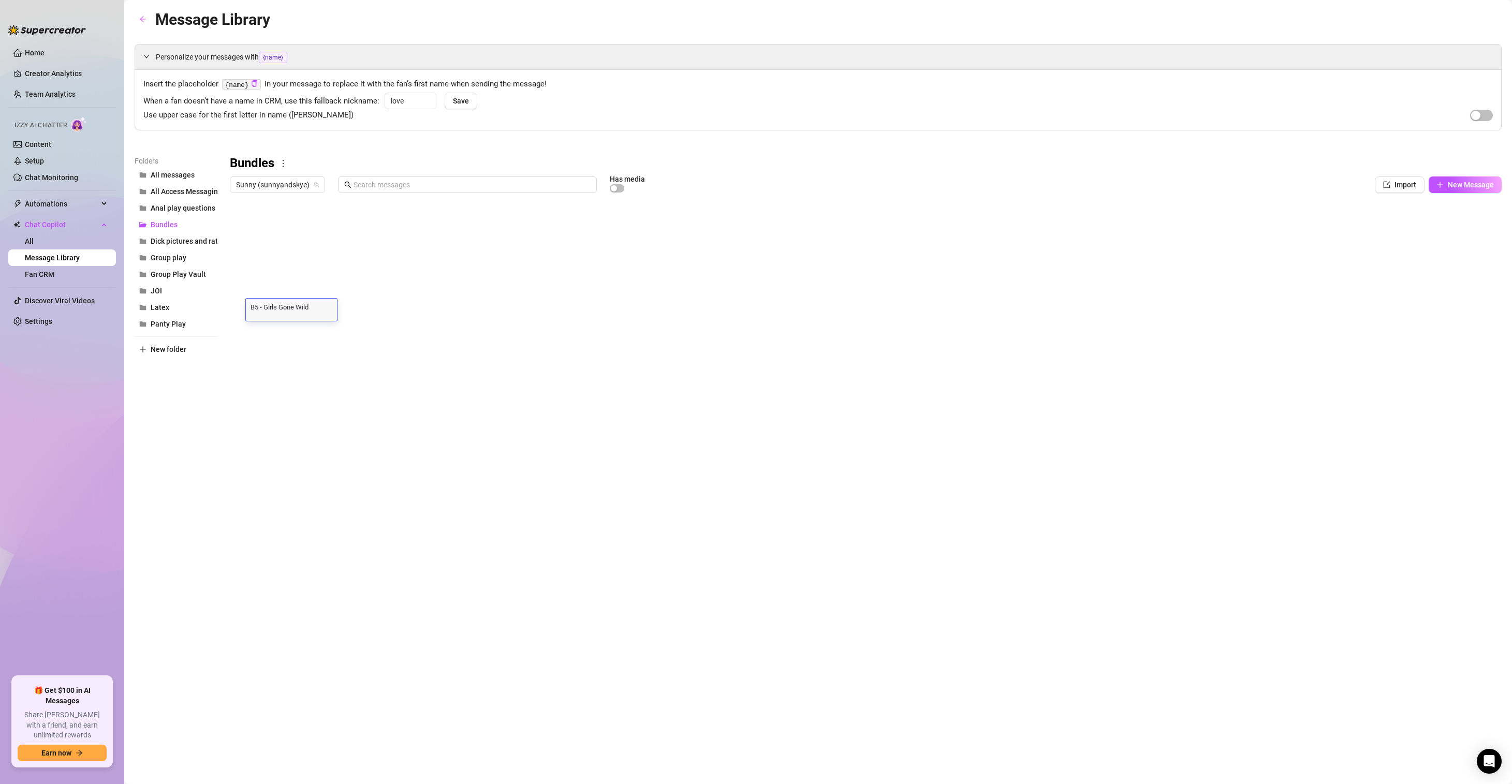
click at [347, 478] on div "Message Library Personalize your messages with {name} Insert the placeholder {n…" at bounding box center [818, 380] width 1367 height 746
click at [505, 316] on div at bounding box center [865, 313] width 1272 height 231
click at [1317, 310] on div at bounding box center [865, 313] width 1272 height 231
click at [770, 471] on div "Message Library Personalize your messages with {name} Insert the placeholder {n…" at bounding box center [818, 380] width 1367 height 746
click at [183, 255] on span "Group play" at bounding box center [168, 257] width 36 height 8
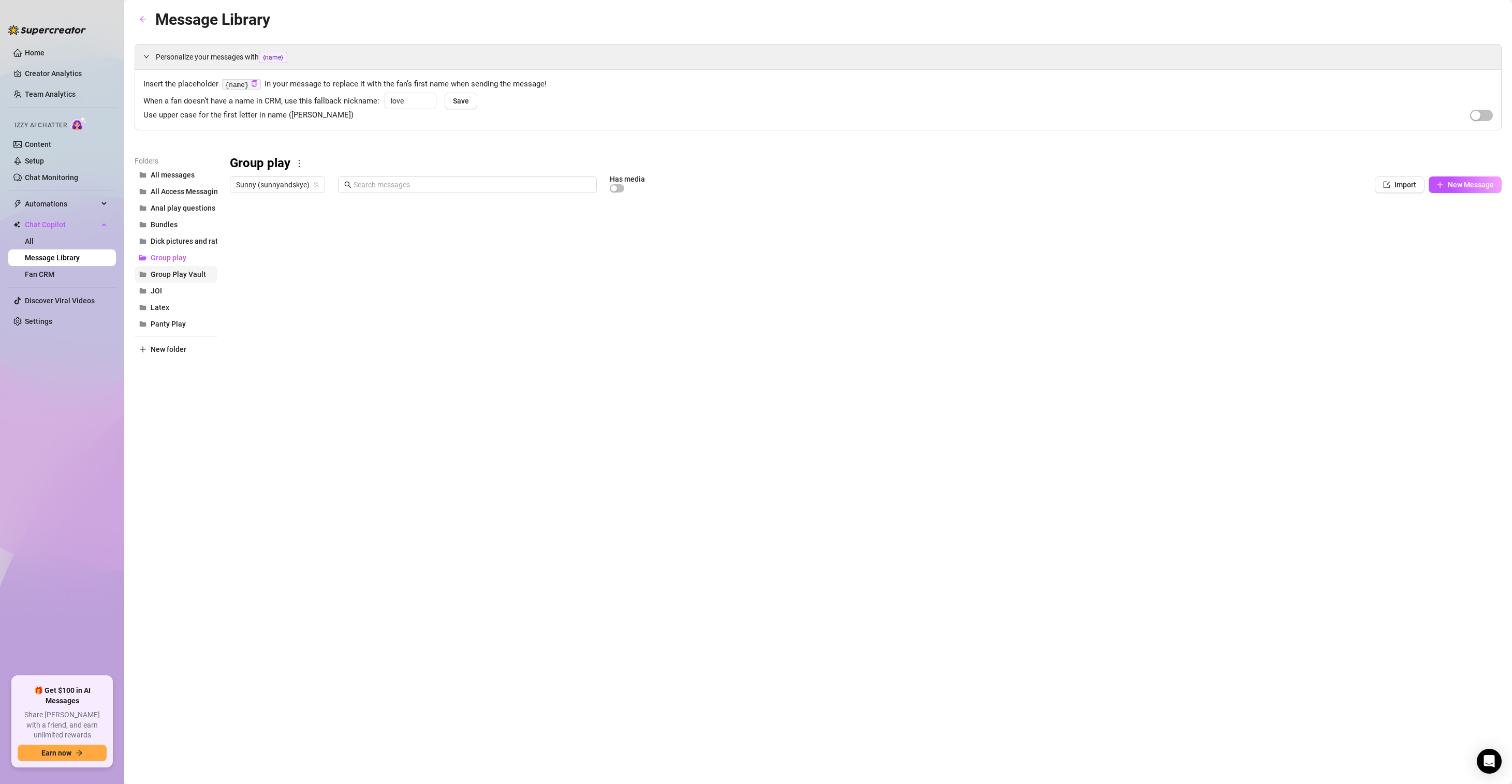
click at [174, 277] on span "Group Play Vault" at bounding box center [178, 274] width 55 height 8
click at [186, 193] on span "All Access Messaging" at bounding box center [186, 191] width 71 height 8
click at [406, 285] on div at bounding box center [865, 313] width 1272 height 231
click at [432, 289] on div at bounding box center [865, 313] width 1272 height 231
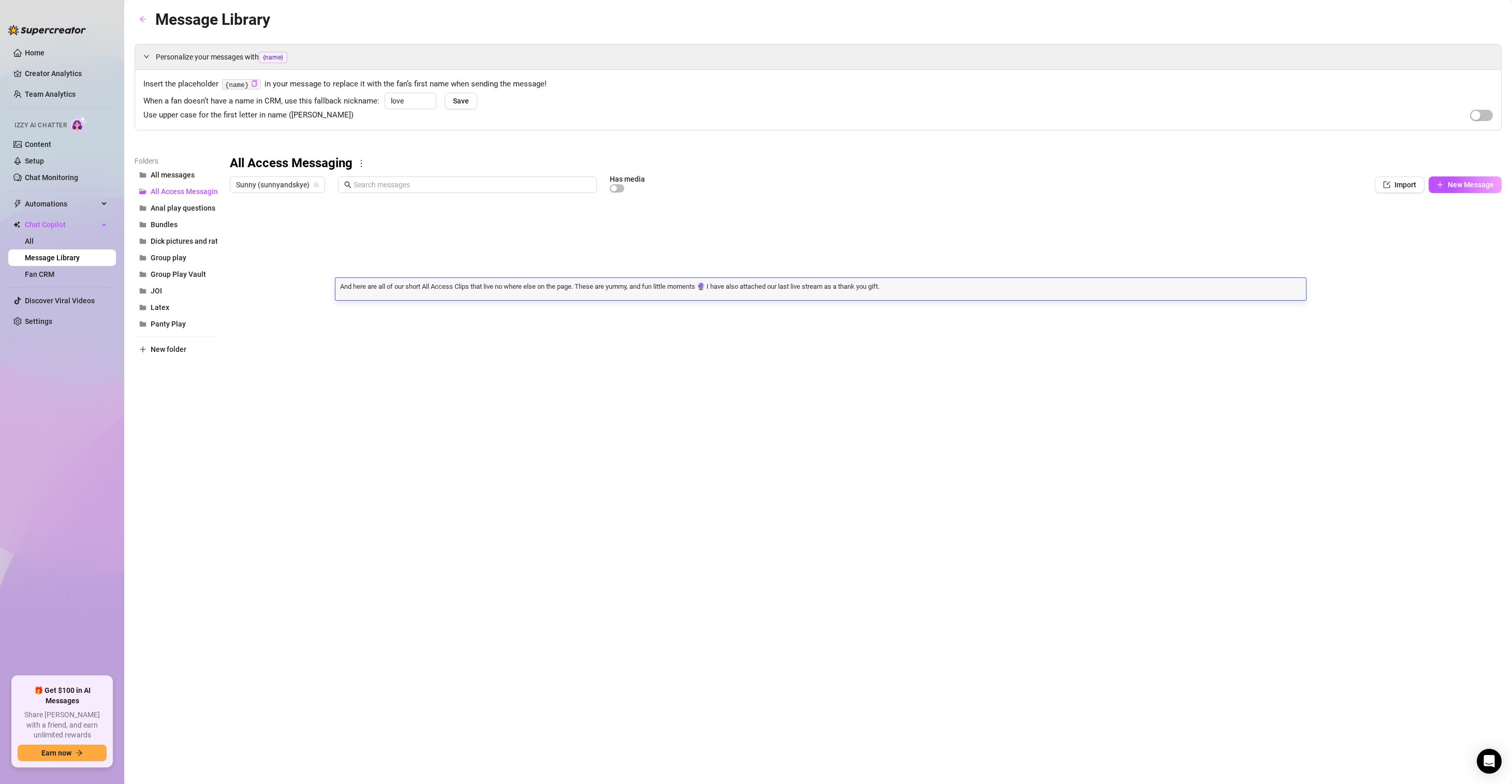
click at [432, 289] on textarea "And here are all of our short All Access Clips that live no where else on the p…" at bounding box center [820, 285] width 970 height 10
click at [180, 273] on span "Group Play Vault" at bounding box center [178, 274] width 55 height 8
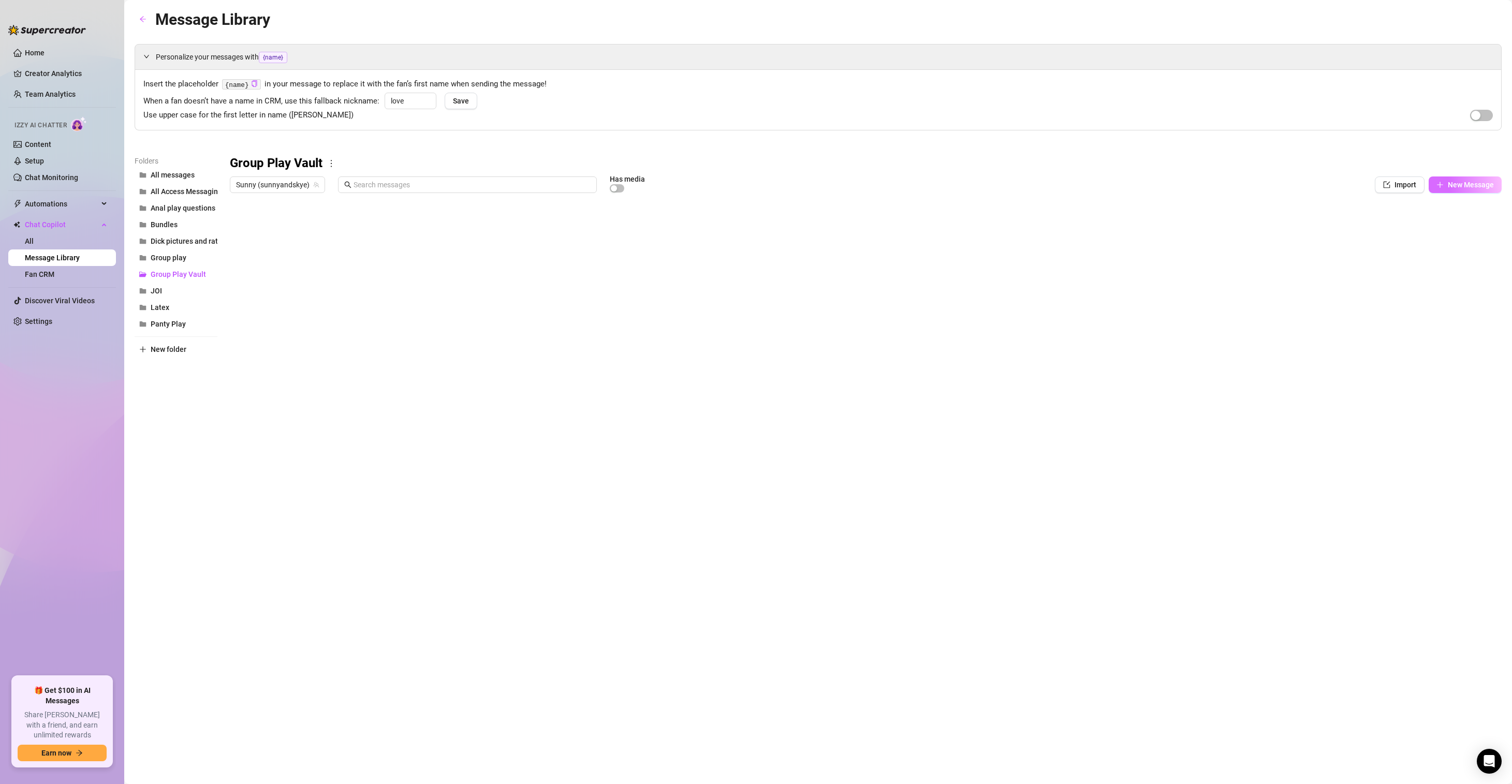
click at [1475, 188] on span "New Message" at bounding box center [1471, 185] width 46 height 8
type textarea "Type your message here..."
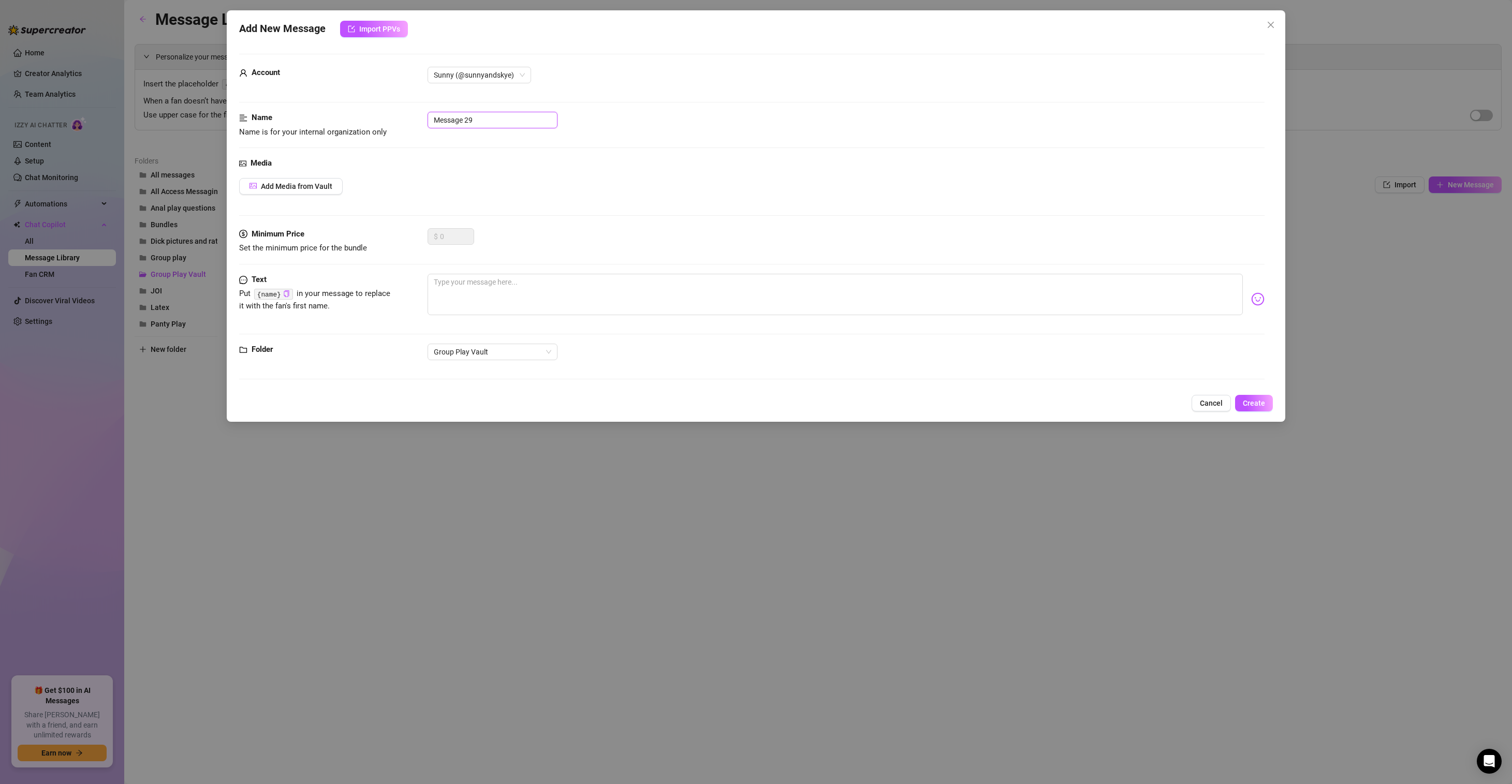
drag, startPoint x: 522, startPoint y: 120, endPoint x: 218, endPoint y: 107, distance: 304.3
click at [293, 115] on div "Name Name is for your internal organization only Message 29" at bounding box center [752, 125] width 1026 height 26
type input "Group Play Vault Clips - Sept"
click at [503, 296] on textarea at bounding box center [835, 294] width 815 height 41
paste textarea "And here are all of our short All Access Clips that live no where else on the p…"
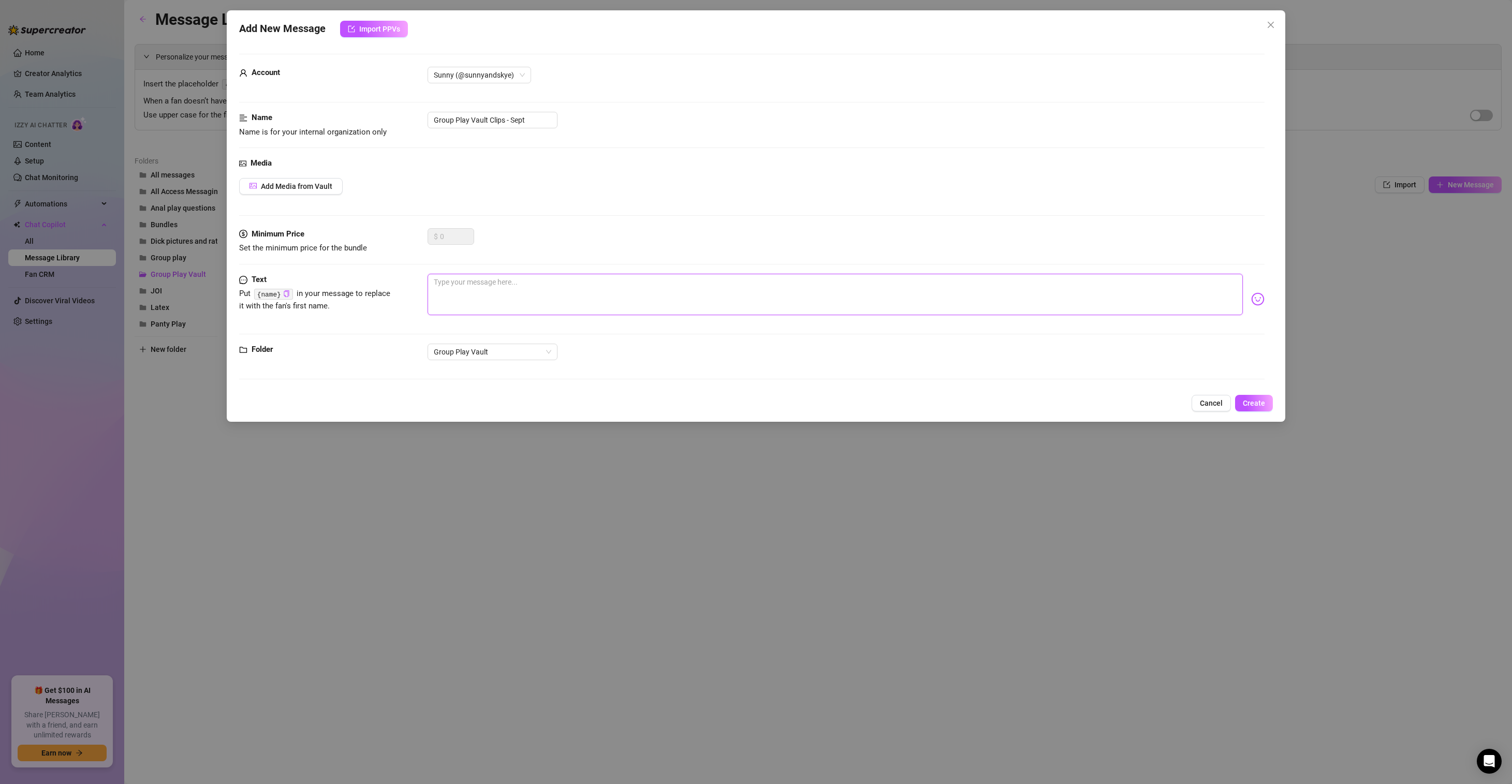
type textarea "And here are all of our short All Access Clips that live no where else on the p…"
drag, startPoint x: 577, startPoint y: 280, endPoint x: 525, endPoint y: 279, distance: 52.0
click at [525, 279] on textarea "And here are all of our short All Access Clips that live no where else on the p…" at bounding box center [835, 294] width 815 height 41
type textarea "And here are all of our short G that live no where else on the page. These are …"
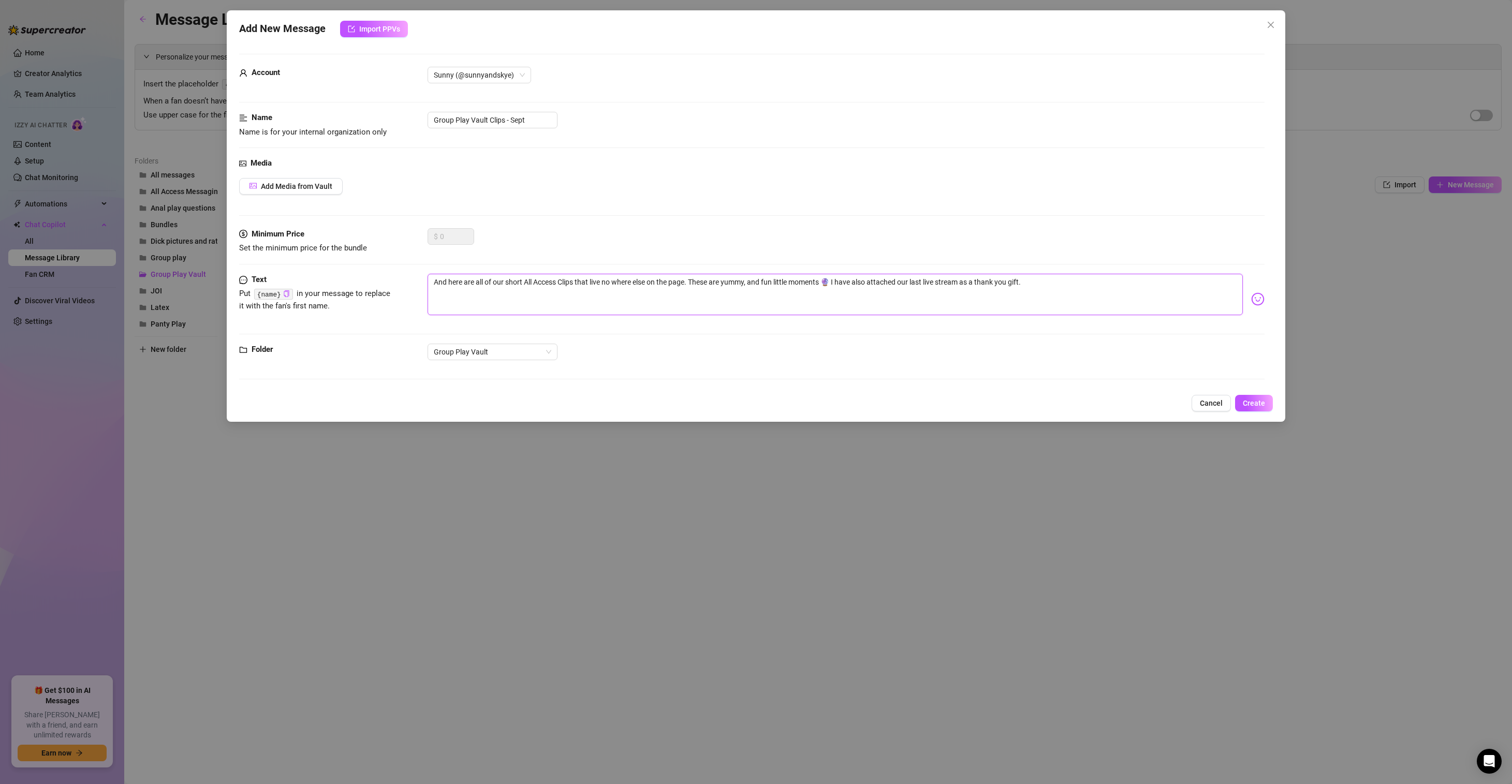
type textarea "And here are all of our short G that live no where else on the page. These are …"
type textarea "And here are all of our short Gr that live no where else on the page. These are…"
type textarea "And here are all of our short Gro that live no where else on the page. These ar…"
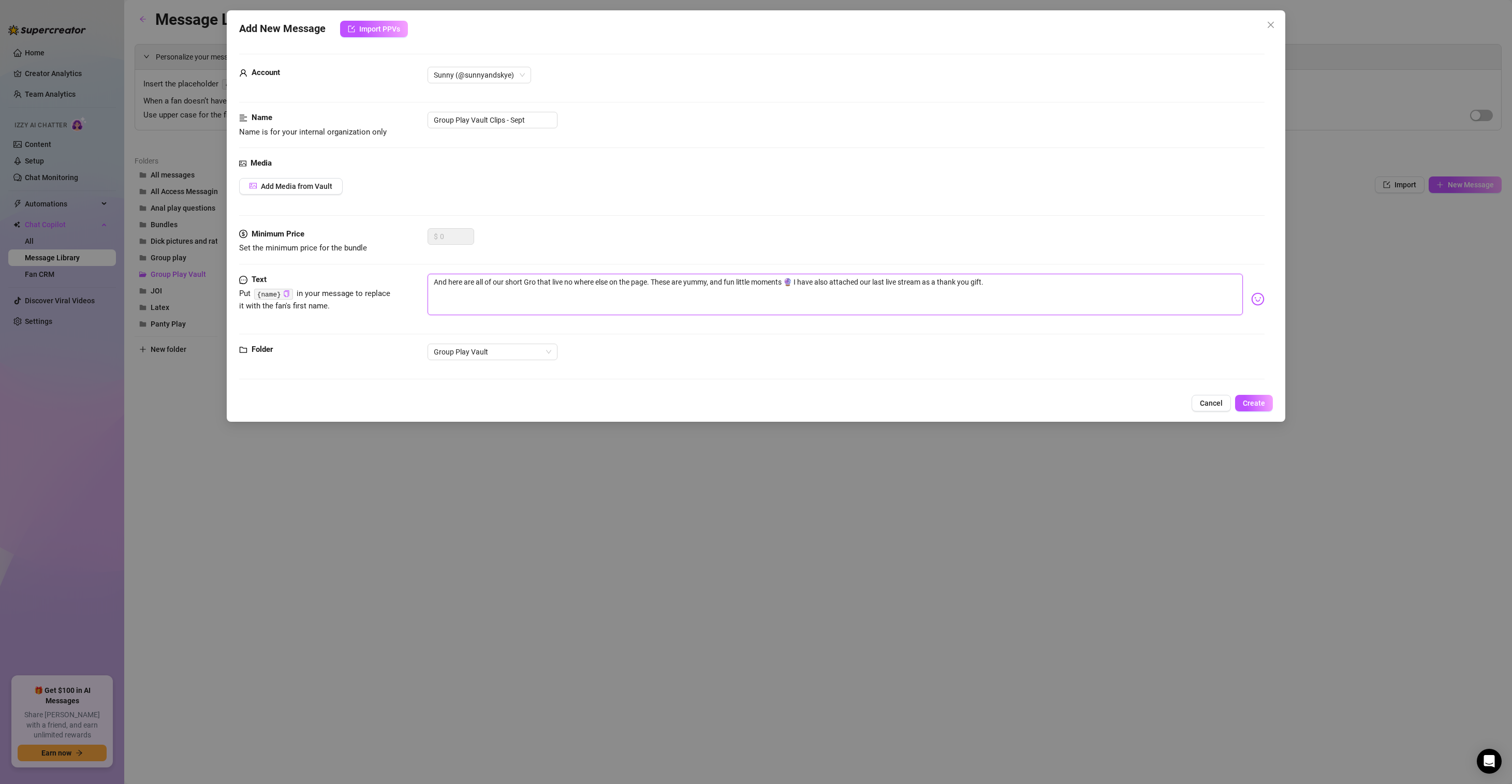
type textarea "And here are all of our short Grou that live no where else on the page. These a…"
type textarea "And here are all of our short Group that live no where else on the page. These …"
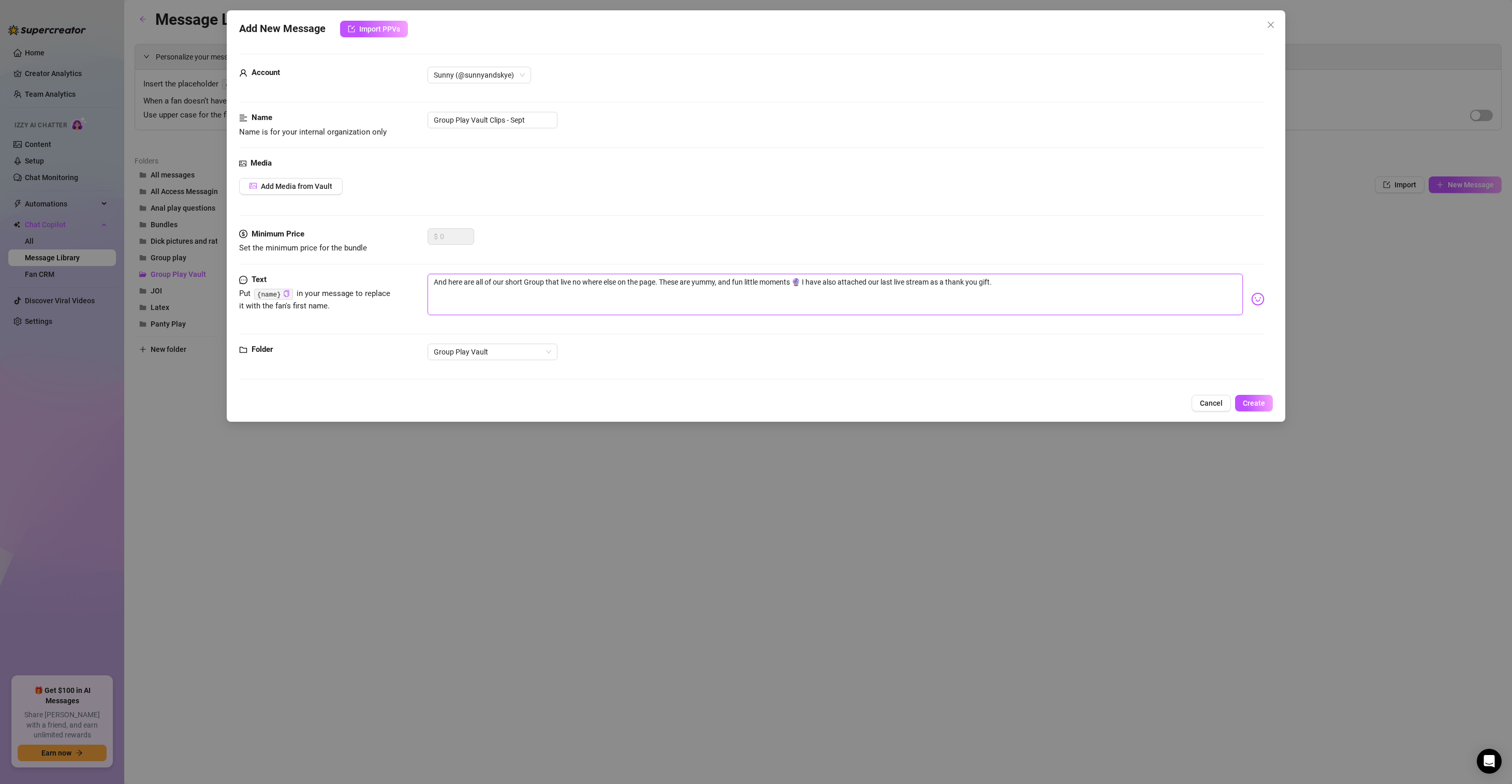
type textarea "And here are all of our short Group that live no where else on the page. These …"
type textarea "And here are all of our short Group P that live no where else on the page. Thes…"
type textarea "And here are all of our short Group Pl that live no where else on the page. The…"
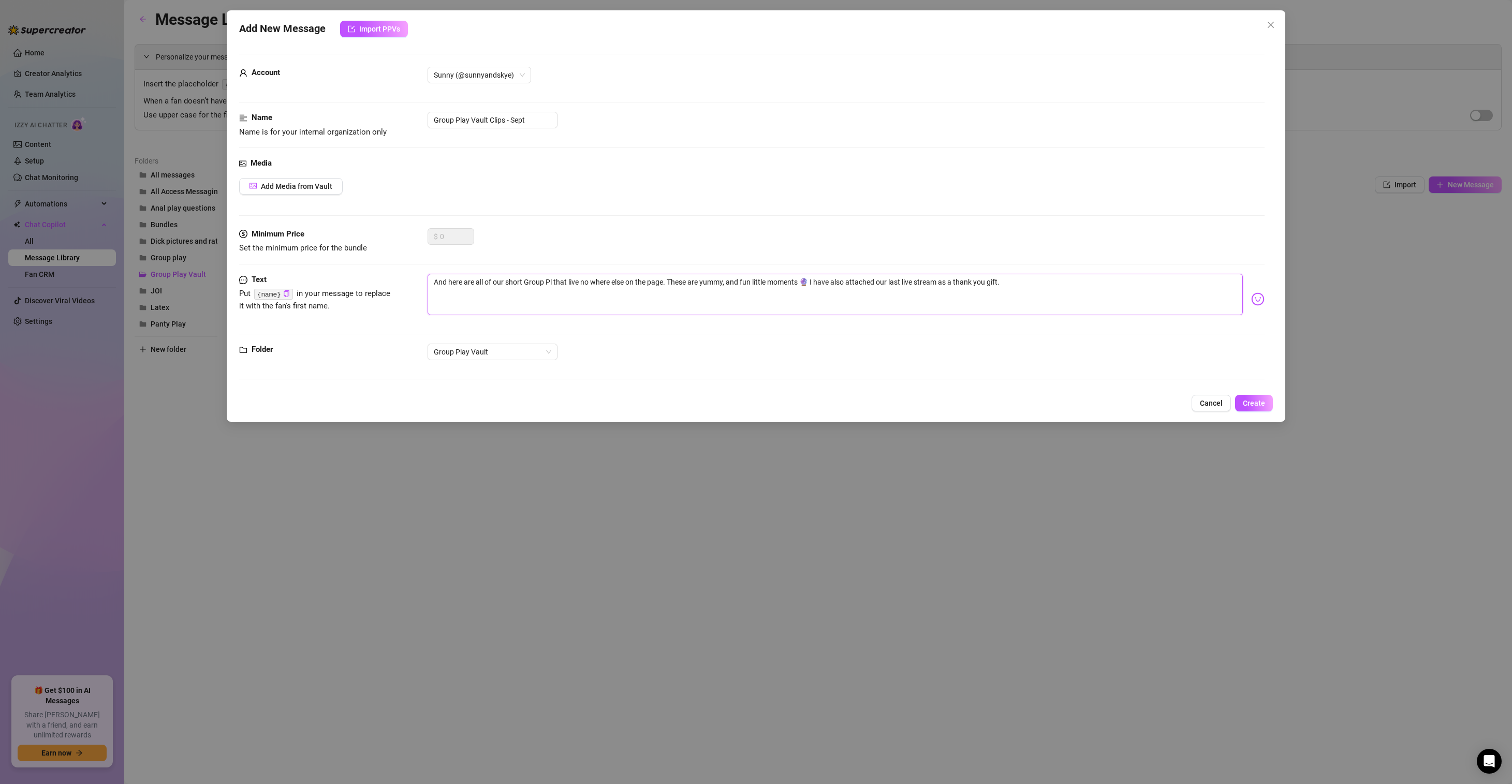
type textarea "And here are all of our short Group Pla that live no where else on the page. Th…"
type textarea "And here are all of our short Group Play that live no where else on the page. T…"
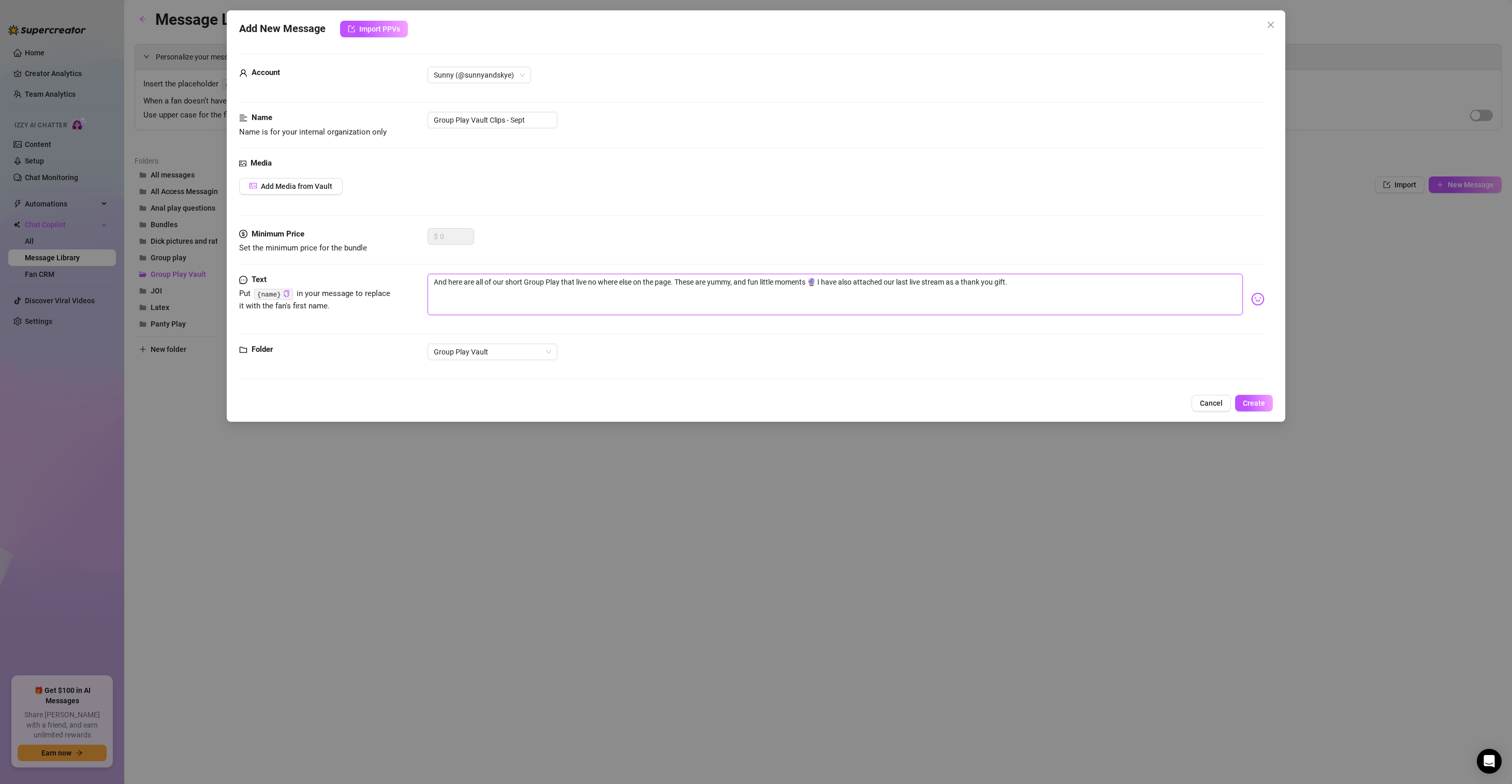
type textarea "And here are all of our short Group Play that live no where else on the page. T…"
type textarea "And here are all of our short Group Play c that live no where else on the page.…"
type textarea "And here are all of our short Group Play cl that live no where else on the page…"
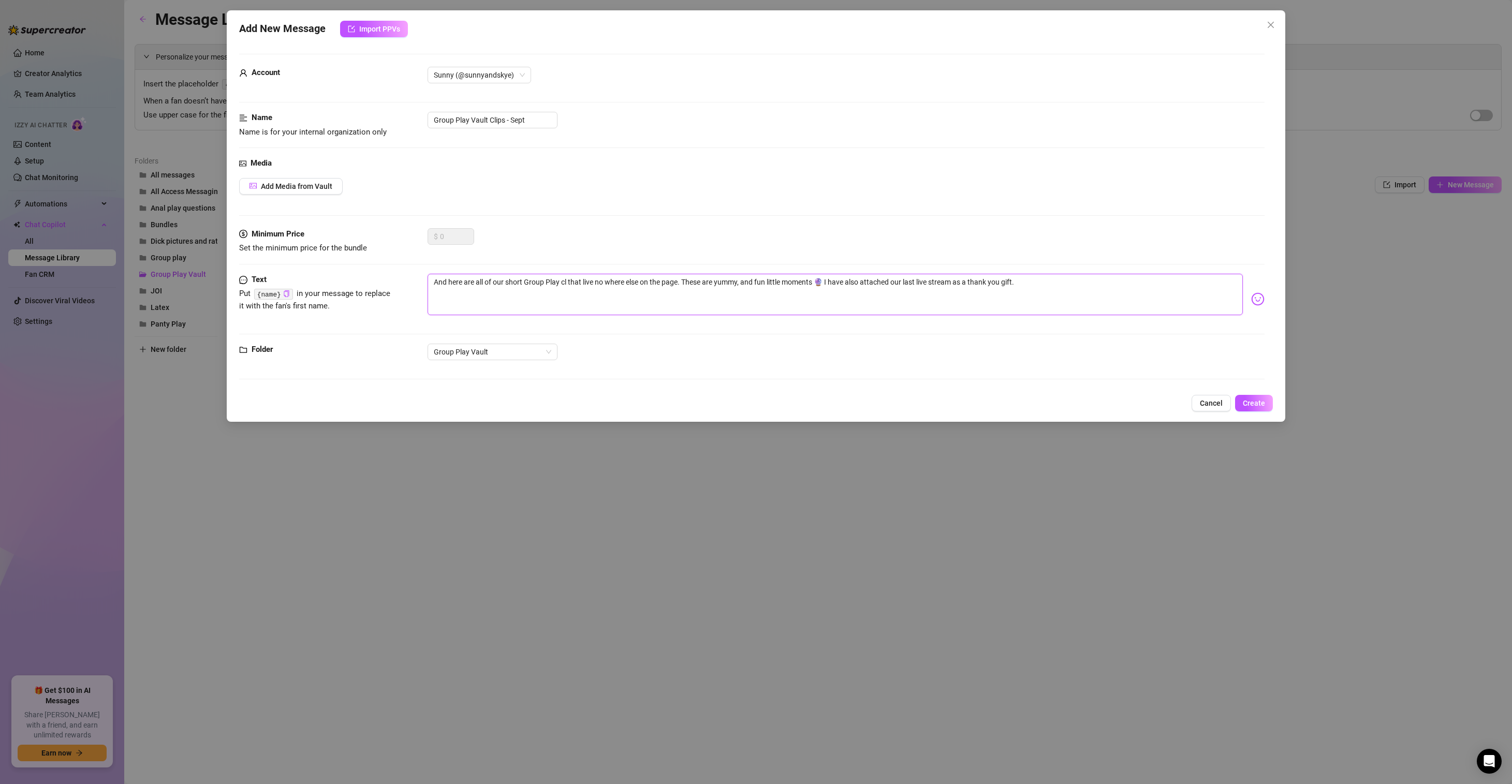
type textarea "And here are all of our short Group Play cli that live no where else on the pag…"
type textarea "And here are all of our short Group Play clip that live no where else on the pa…"
type textarea "And here are all of our short Group Play clips that live no where else on the p…"
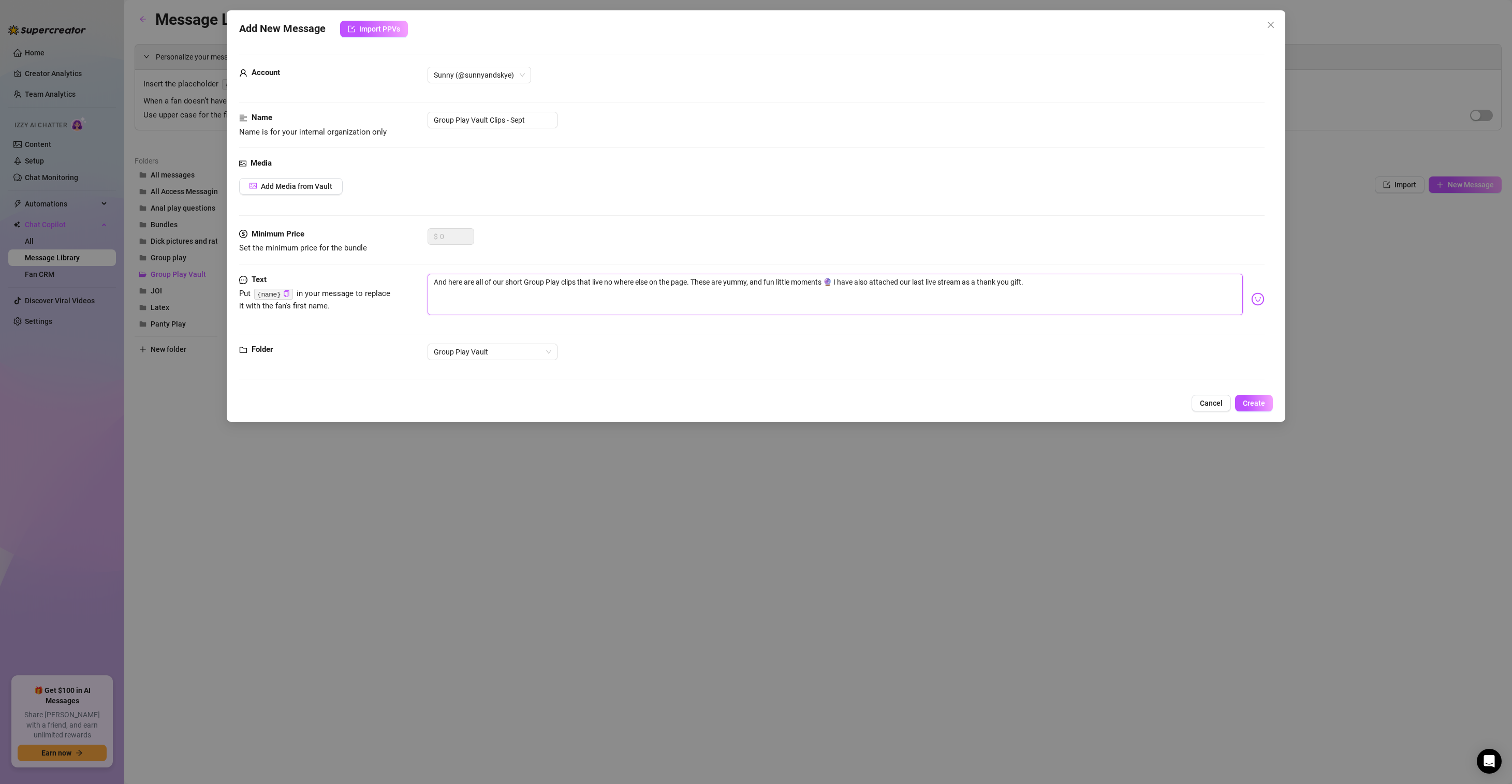
type textarea "And here are all of our short Group Play clips that live no where else on the p…"
click at [764, 231] on div "$ 0" at bounding box center [846, 240] width 837 height 26
click at [306, 185] on span "Add Media from Vault" at bounding box center [297, 186] width 71 height 8
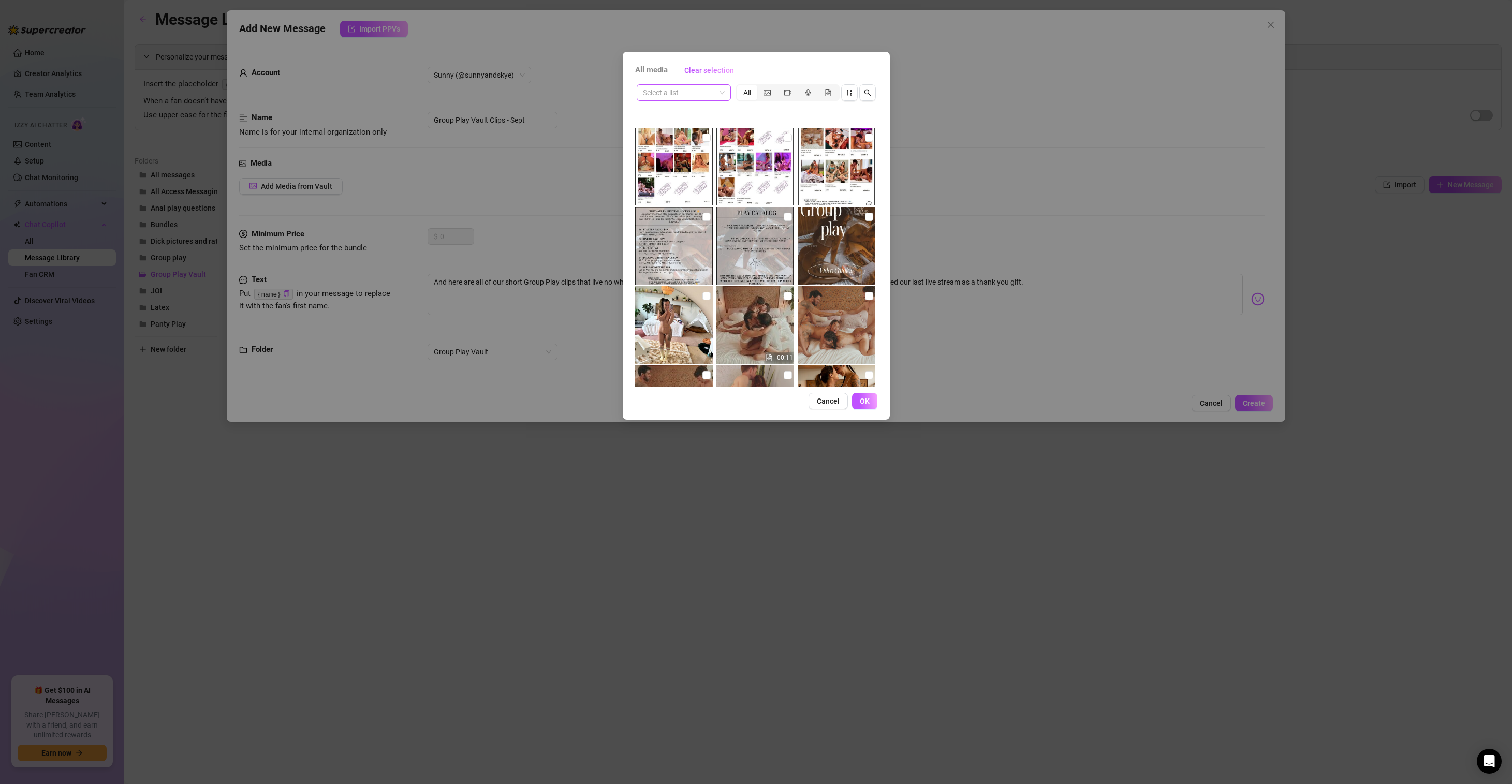
click at [725, 92] on div "Select a list" at bounding box center [684, 93] width 94 height 17
click at [695, 164] on div "All Access Clips" at bounding box center [684, 163] width 78 height 11
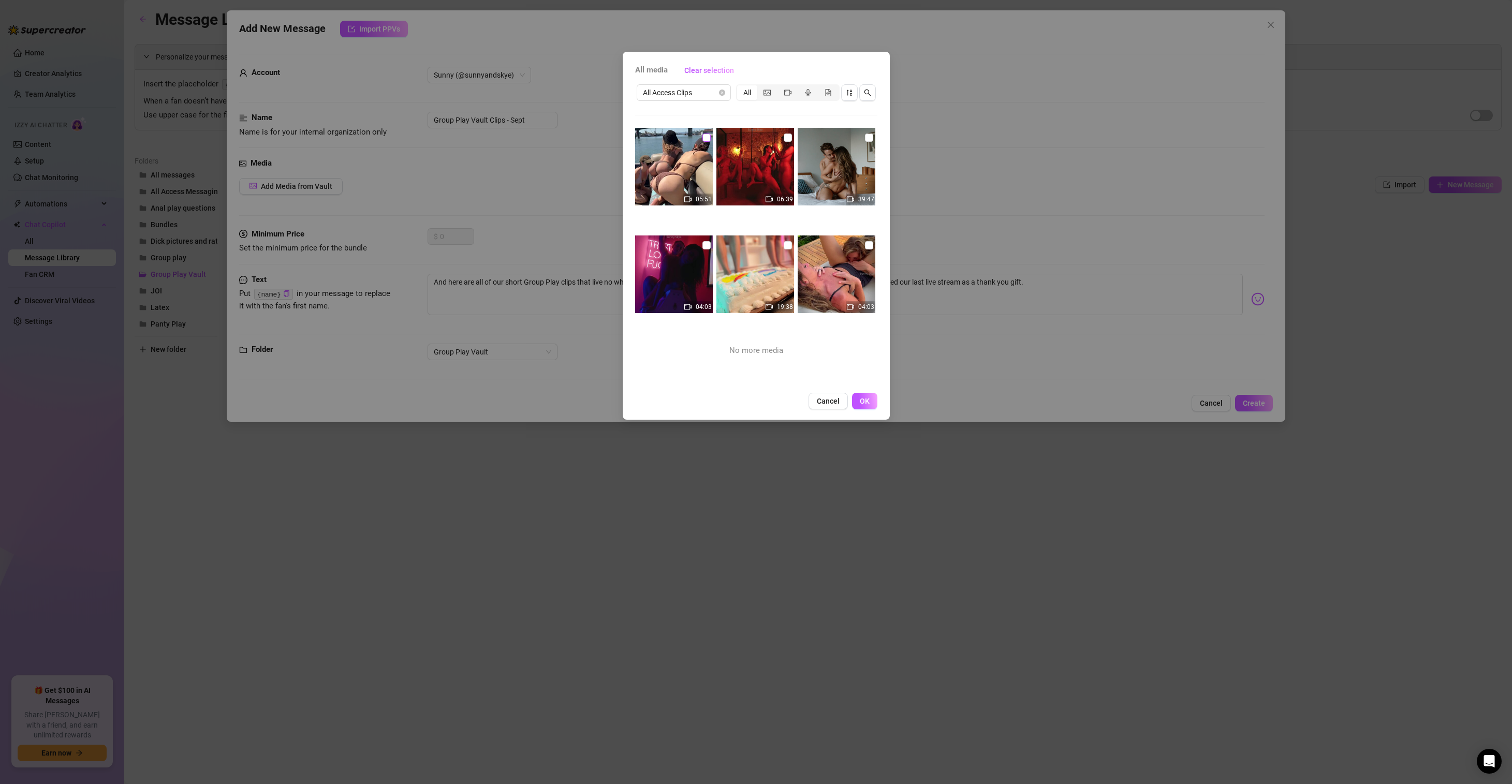
click at [706, 137] on input "checkbox" at bounding box center [706, 138] width 8 height 8
checkbox input "true"
click at [785, 138] on input "checkbox" at bounding box center [787, 138] width 8 height 8
checkbox input "true"
click at [865, 140] on input "checkbox" at bounding box center [869, 138] width 8 height 8
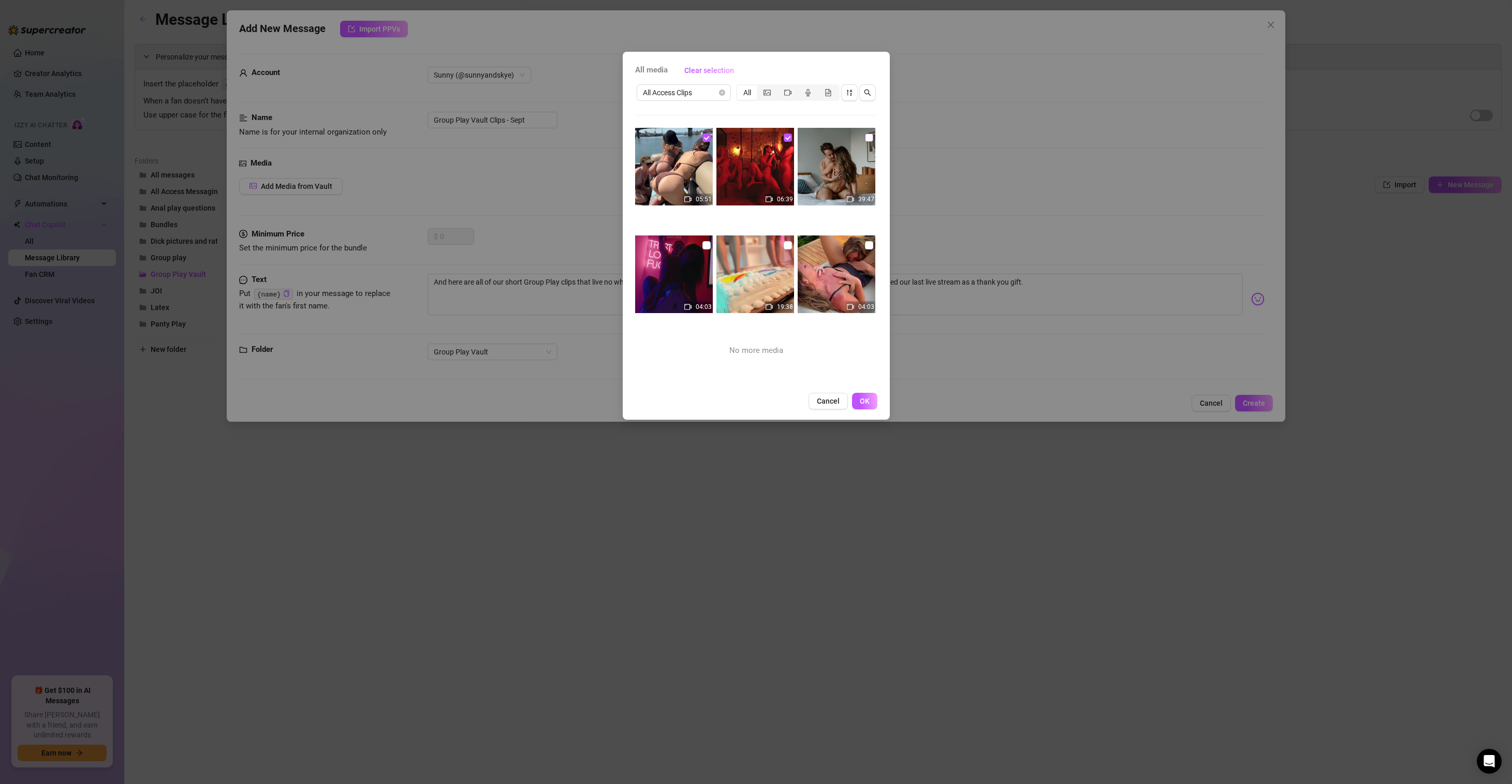
checkbox input "true"
drag, startPoint x: 865, startPoint y: 247, endPoint x: 851, endPoint y: 247, distance: 14.0
click at [865, 247] on input "checkbox" at bounding box center [869, 245] width 8 height 8
checkbox input "true"
click at [705, 244] on input "checkbox" at bounding box center [706, 245] width 8 height 8
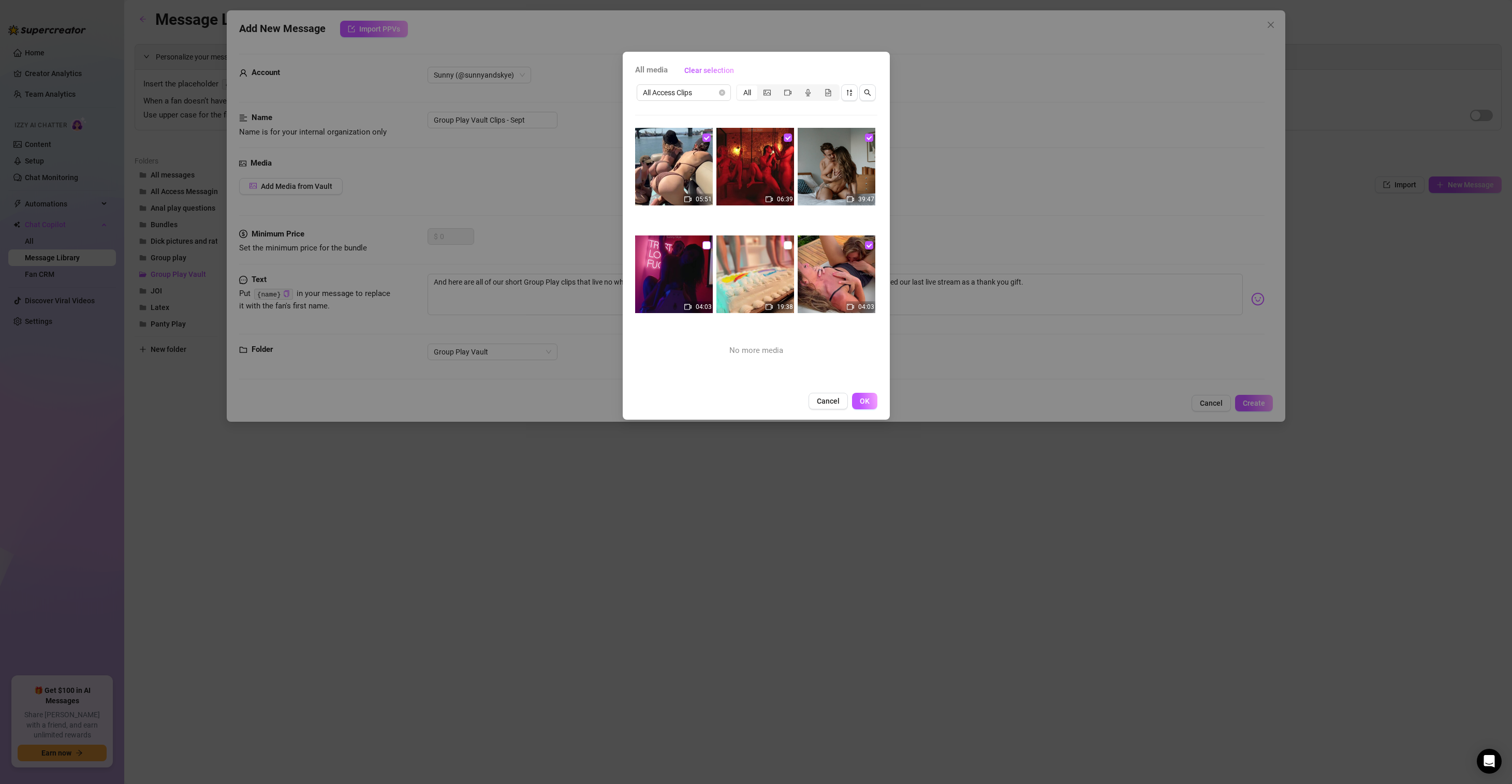
checkbox input "true"
click at [864, 399] on span "OK" at bounding box center [865, 401] width 10 height 8
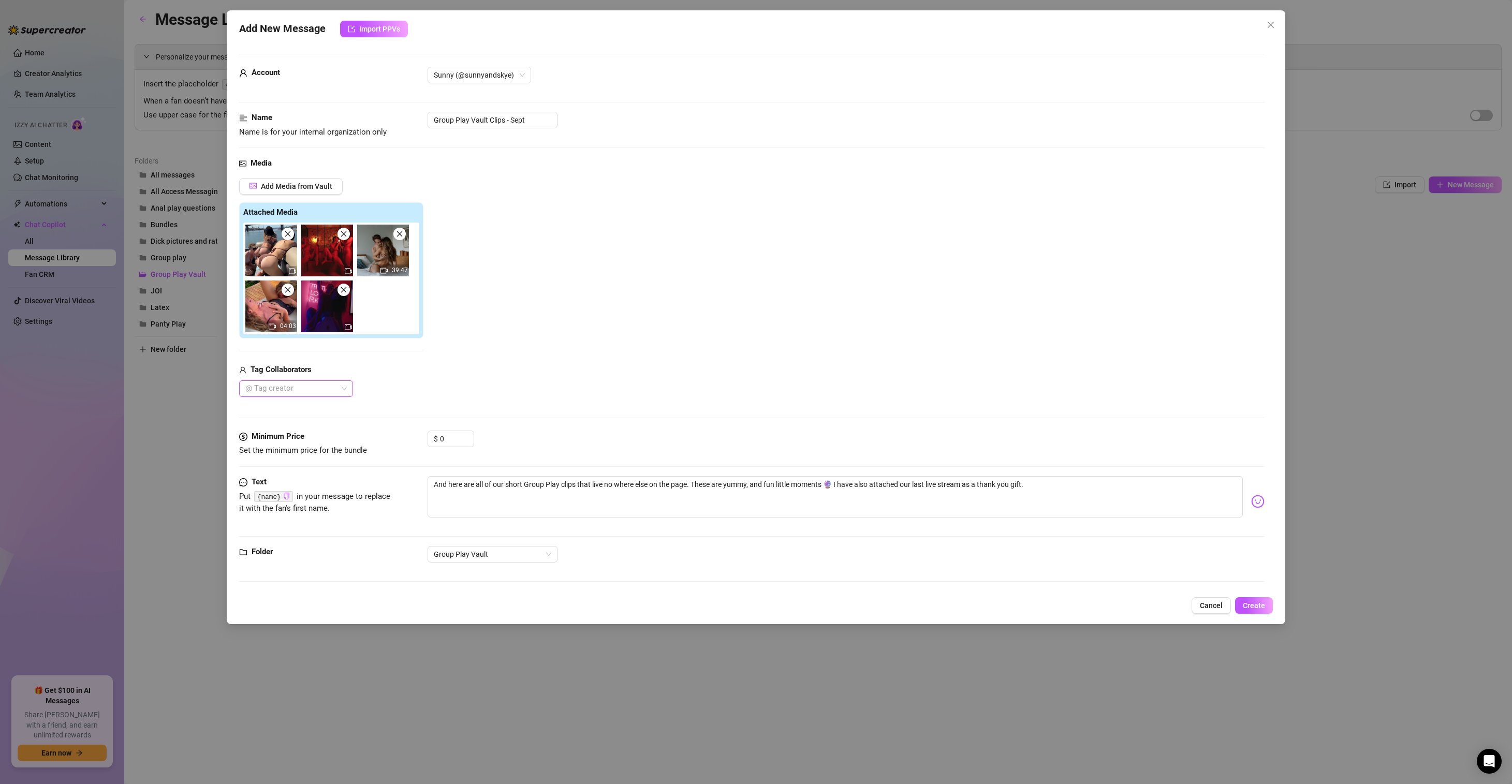
click at [347, 387] on div "@ Tag creator" at bounding box center [296, 388] width 114 height 17
click at [293, 425] on div "Sunny" at bounding box center [296, 425] width 97 height 11
click at [299, 441] on div "TabbyNoName Premium" at bounding box center [296, 442] width 97 height 11
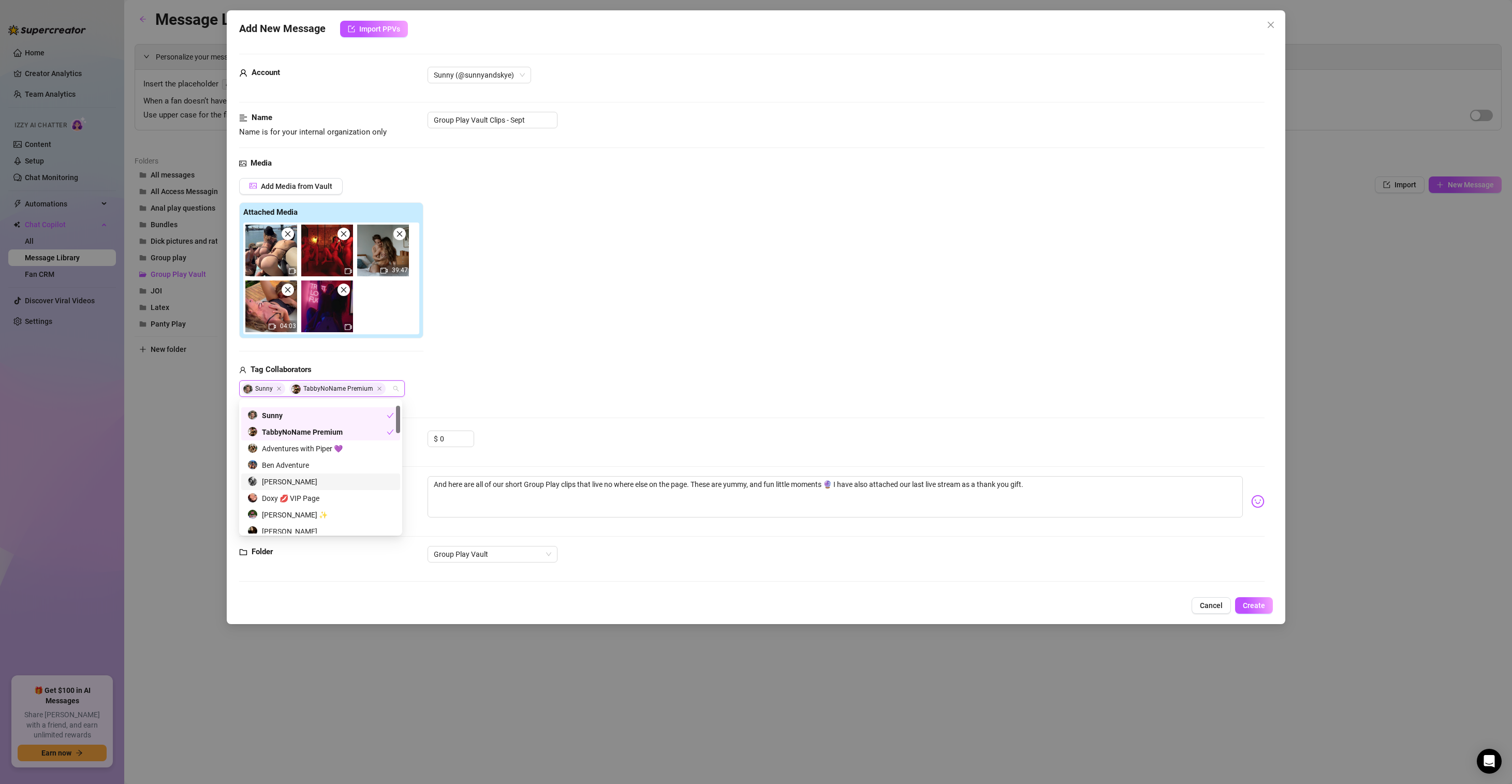
scroll to position [23, 0]
click at [312, 448] on div "Ben Adventure" at bounding box center [320, 452] width 146 height 11
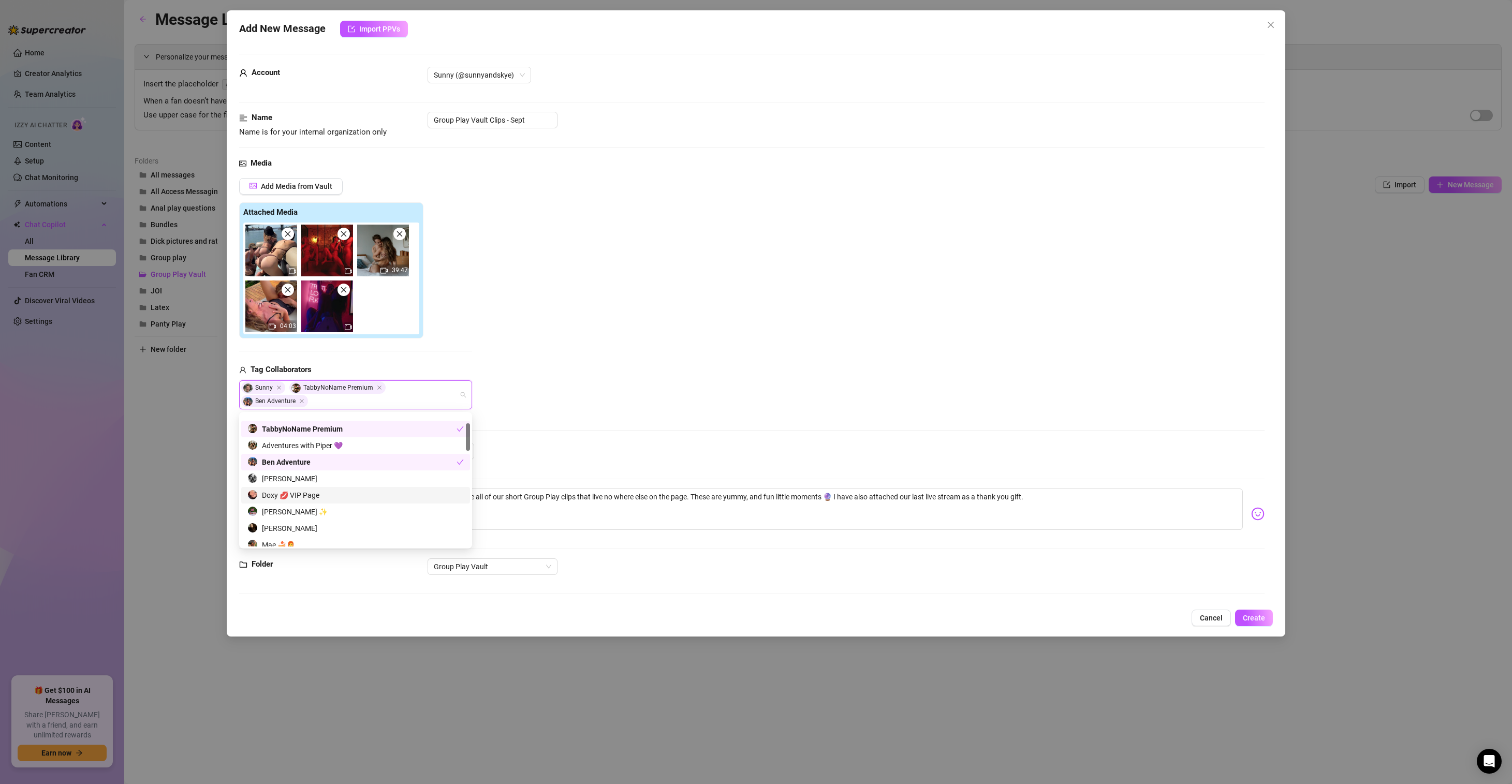
scroll to position [43, 0]
click at [305, 527] on div "Mae 🍰👩‍🦰" at bounding box center [355, 528] width 216 height 11
click at [315, 495] on div "our_wild_side" at bounding box center [355, 493] width 216 height 11
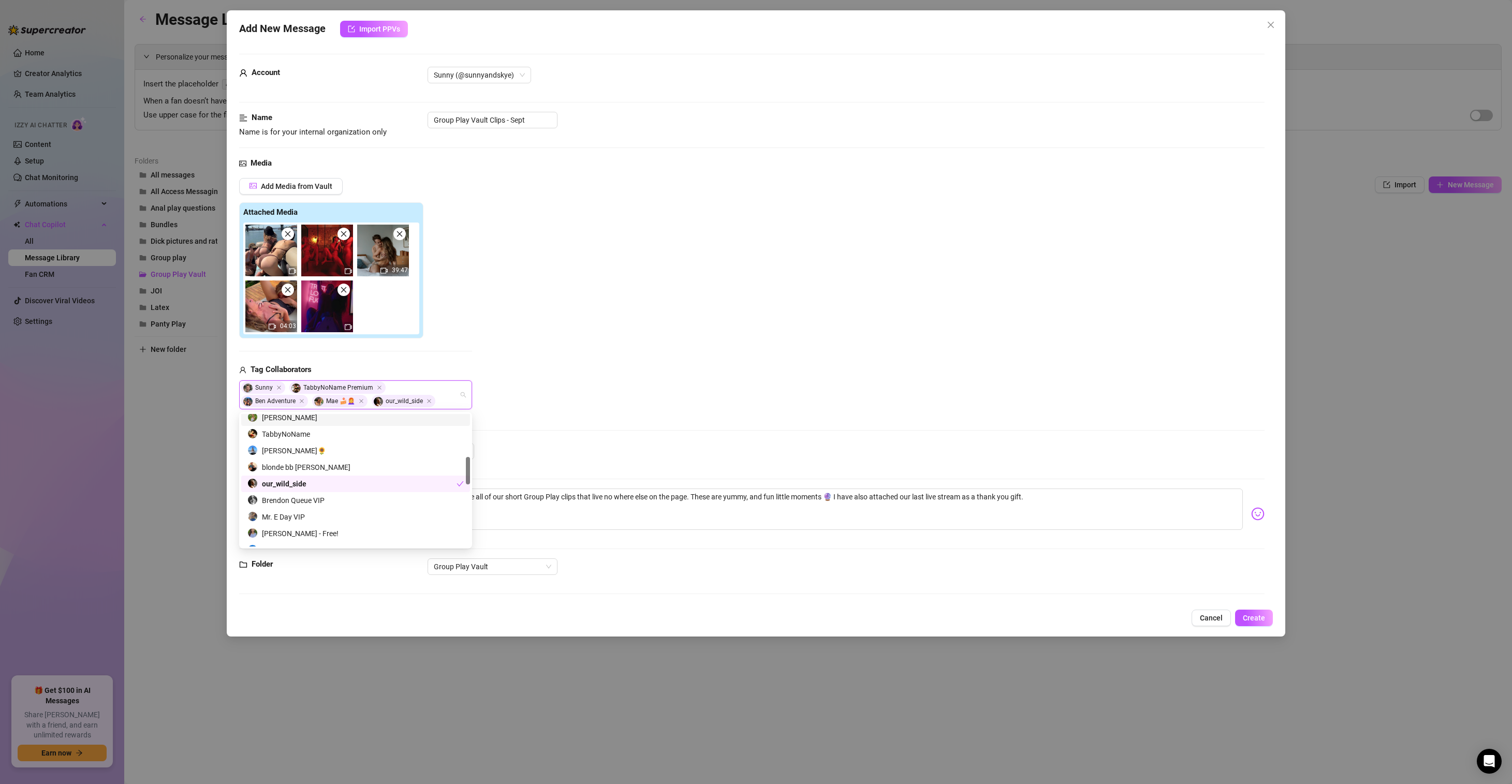
click at [300, 419] on div "Piper Quinn" at bounding box center [355, 417] width 216 height 11
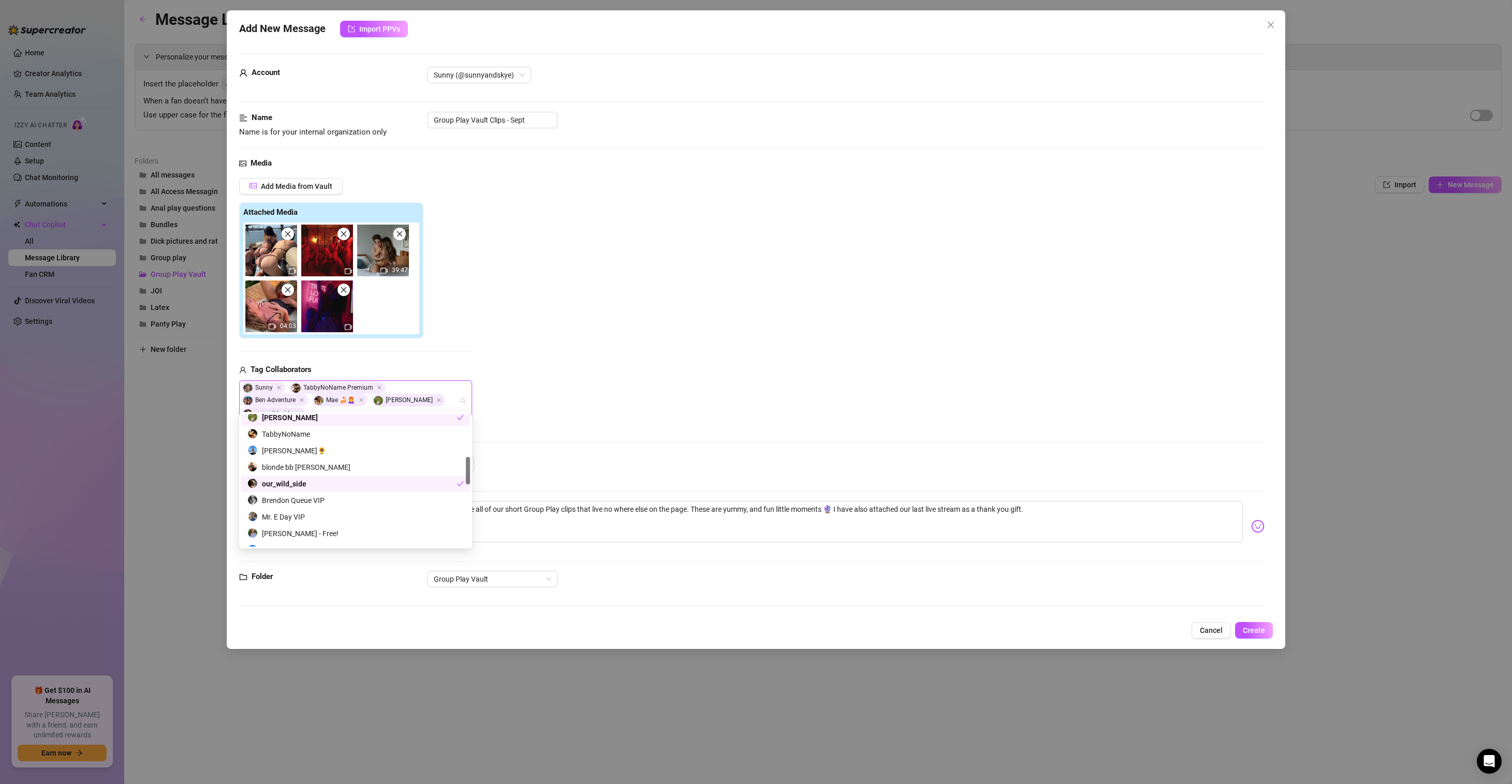
click at [619, 305] on div "Add Media from Vault Attached Media 39:47 04:03 Tag Collaborators Sunny TabbyNo…" at bounding box center [752, 299] width 1026 height 243
click at [1266, 622] on button "Create" at bounding box center [1254, 630] width 38 height 17
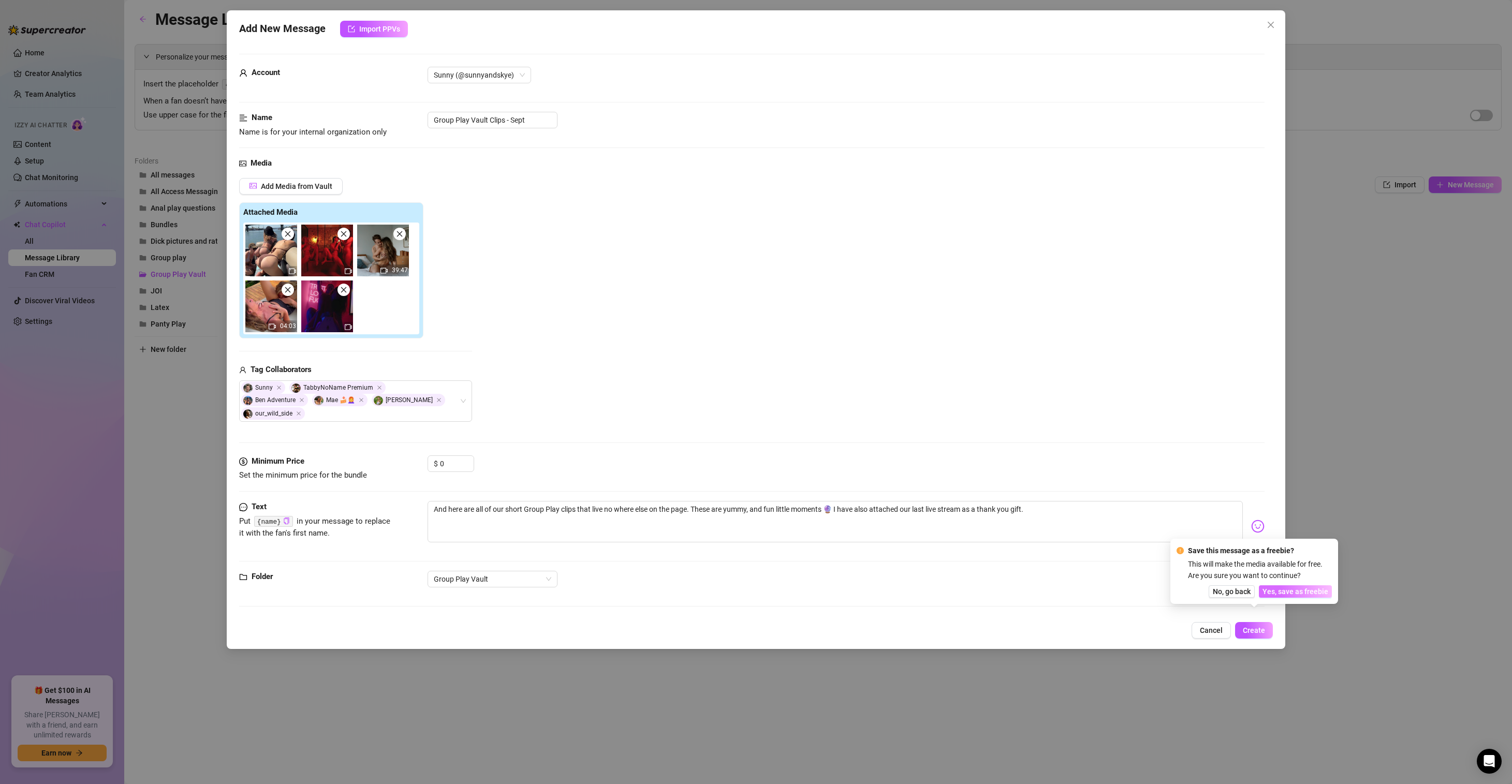
click at [1319, 591] on span "Yes, save as freebie" at bounding box center [1295, 591] width 65 height 8
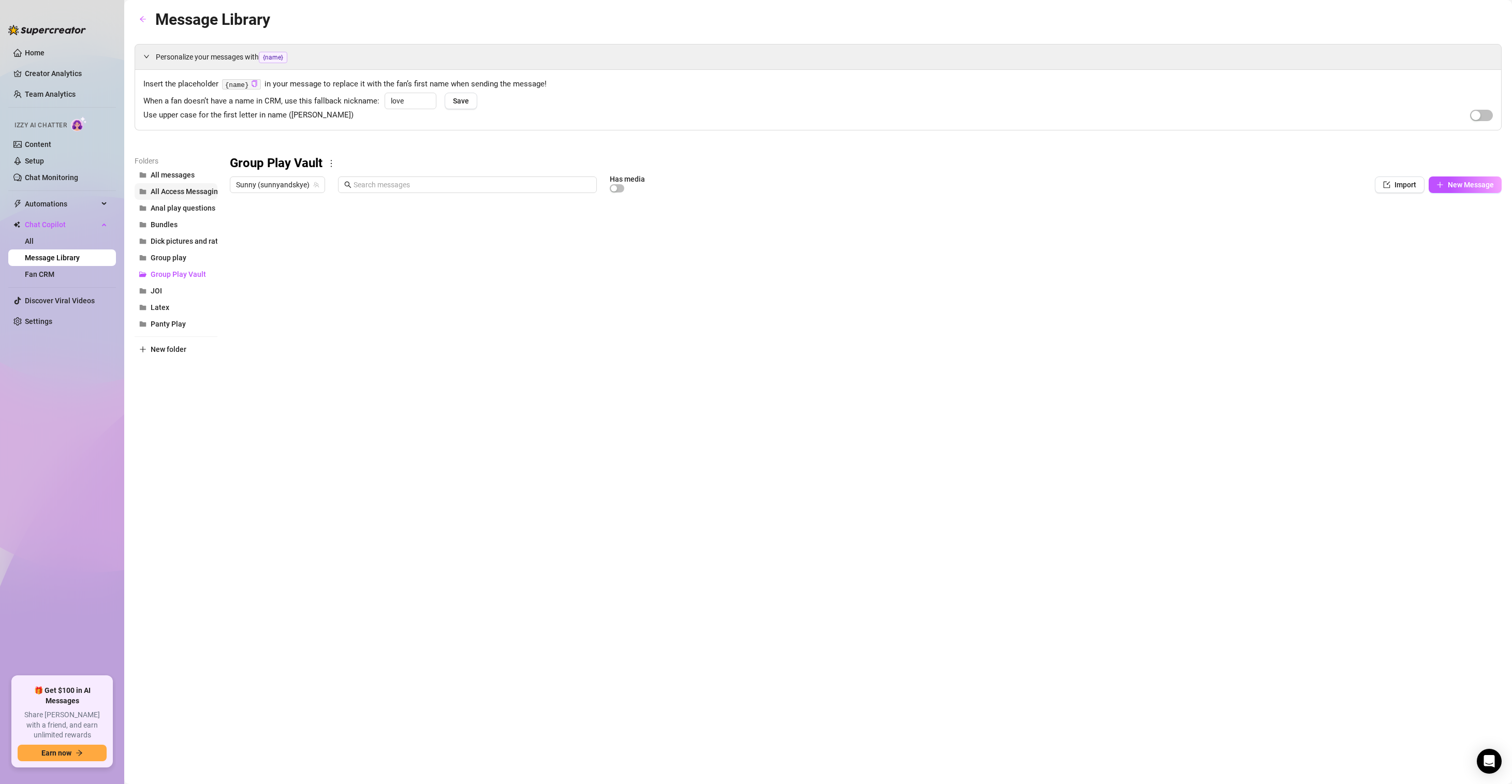
click at [184, 190] on span "All Access Messaging" at bounding box center [186, 191] width 71 height 8
drag, startPoint x: 336, startPoint y: 202, endPoint x: 471, endPoint y: 206, distance: 135.1
click at [471, 206] on div at bounding box center [865, 313] width 1272 height 231
click at [421, 228] on div at bounding box center [865, 313] width 1272 height 231
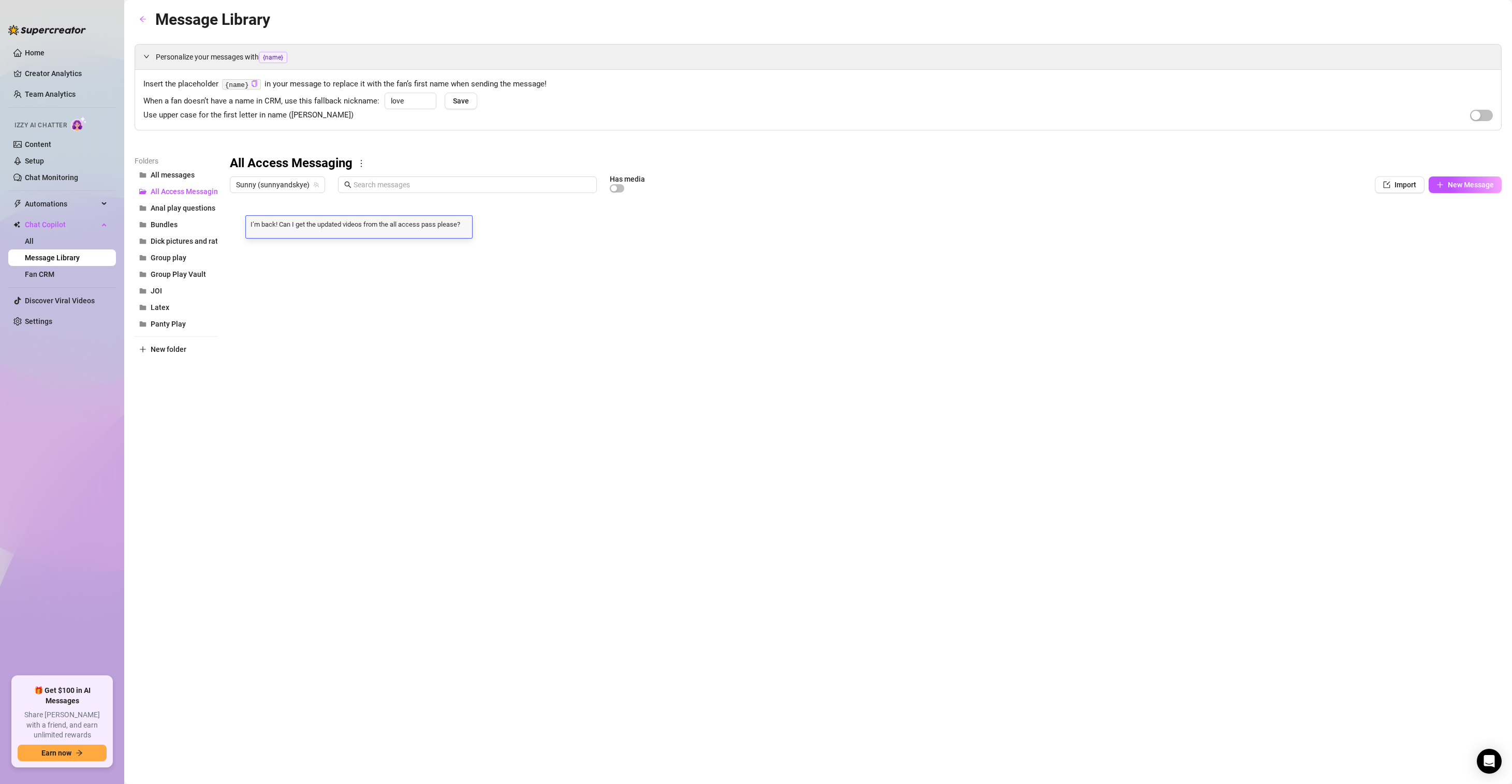
scroll to position [0, 0]
click at [598, 149] on div "Personalize your messages with {name} Insert the placeholder {name} in your mes…" at bounding box center [818, 236] width 1367 height 385
click at [196, 269] on button "Group Play Vault" at bounding box center [176, 274] width 83 height 17
click at [797, 577] on div "Message Library Personalize your messages with {name} Insert the placeholder {n…" at bounding box center [818, 380] width 1367 height 746
drag, startPoint x: 469, startPoint y: 203, endPoint x: 355, endPoint y: 209, distance: 114.2
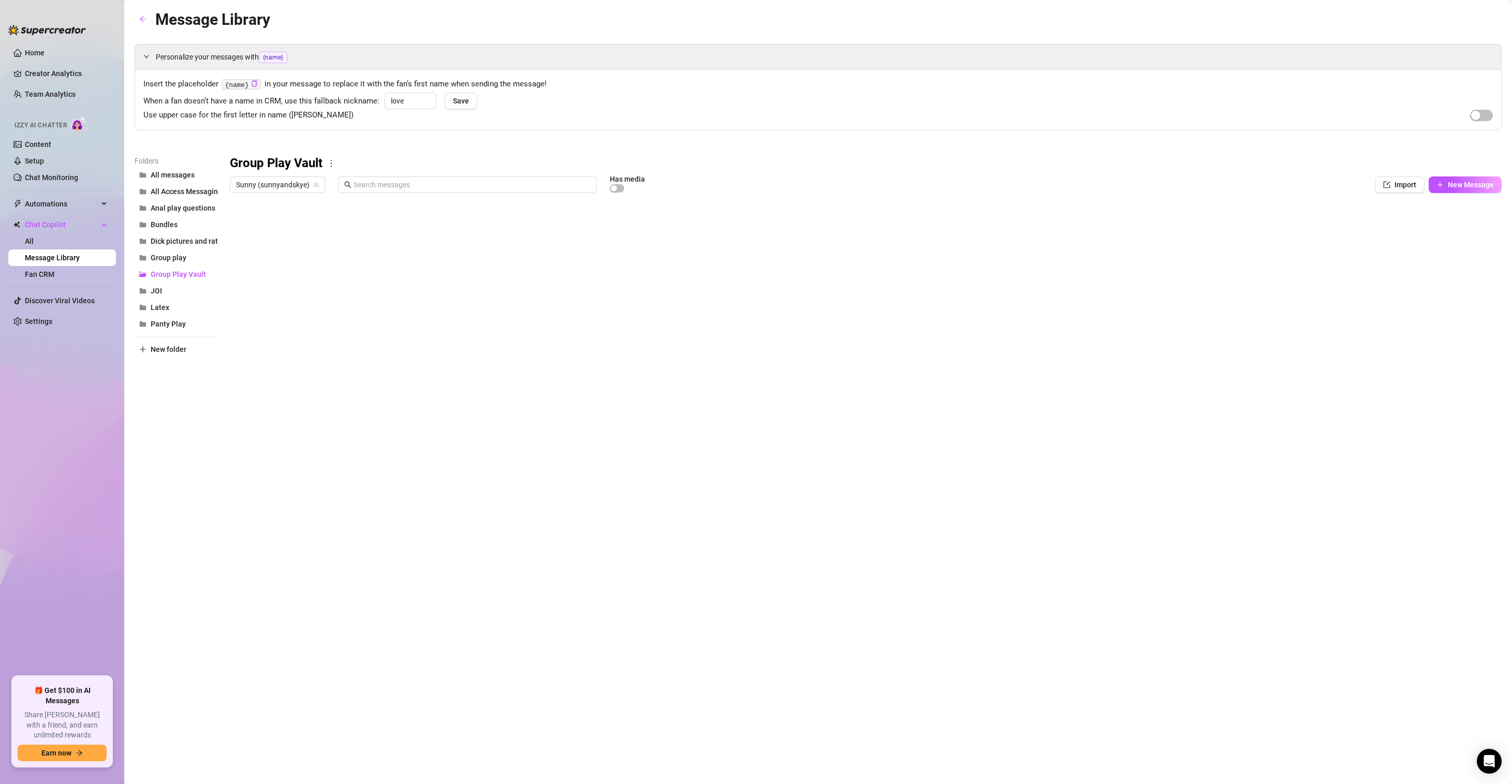
click at [355, 209] on div at bounding box center [865, 313] width 1272 height 231
click at [183, 224] on button "Bundles" at bounding box center [176, 224] width 83 height 17
click at [848, 309] on div at bounding box center [865, 313] width 1272 height 231
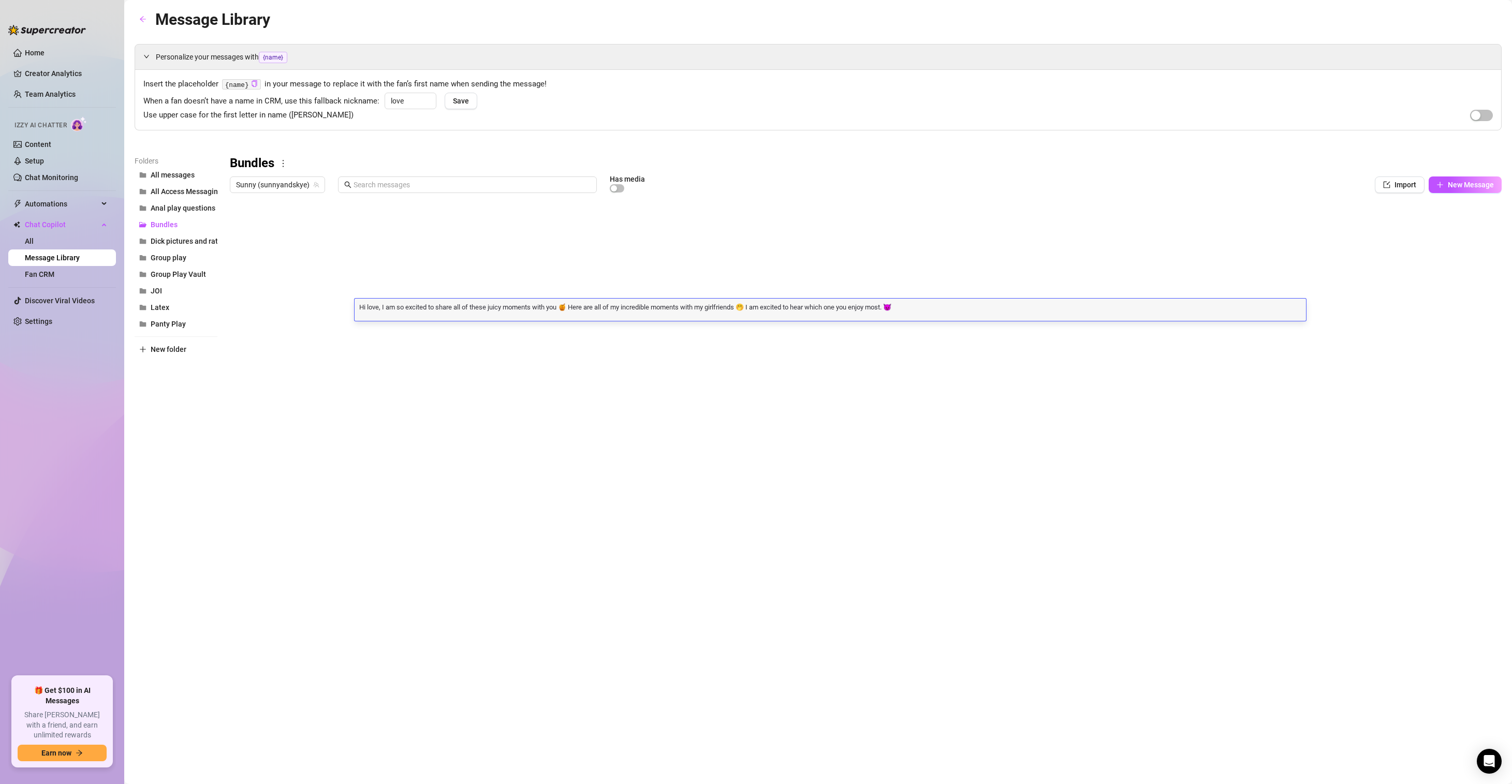
click at [1149, 488] on div "Message Library Personalize your messages with {name} Insert the placeholder {n…" at bounding box center [818, 380] width 1367 height 746
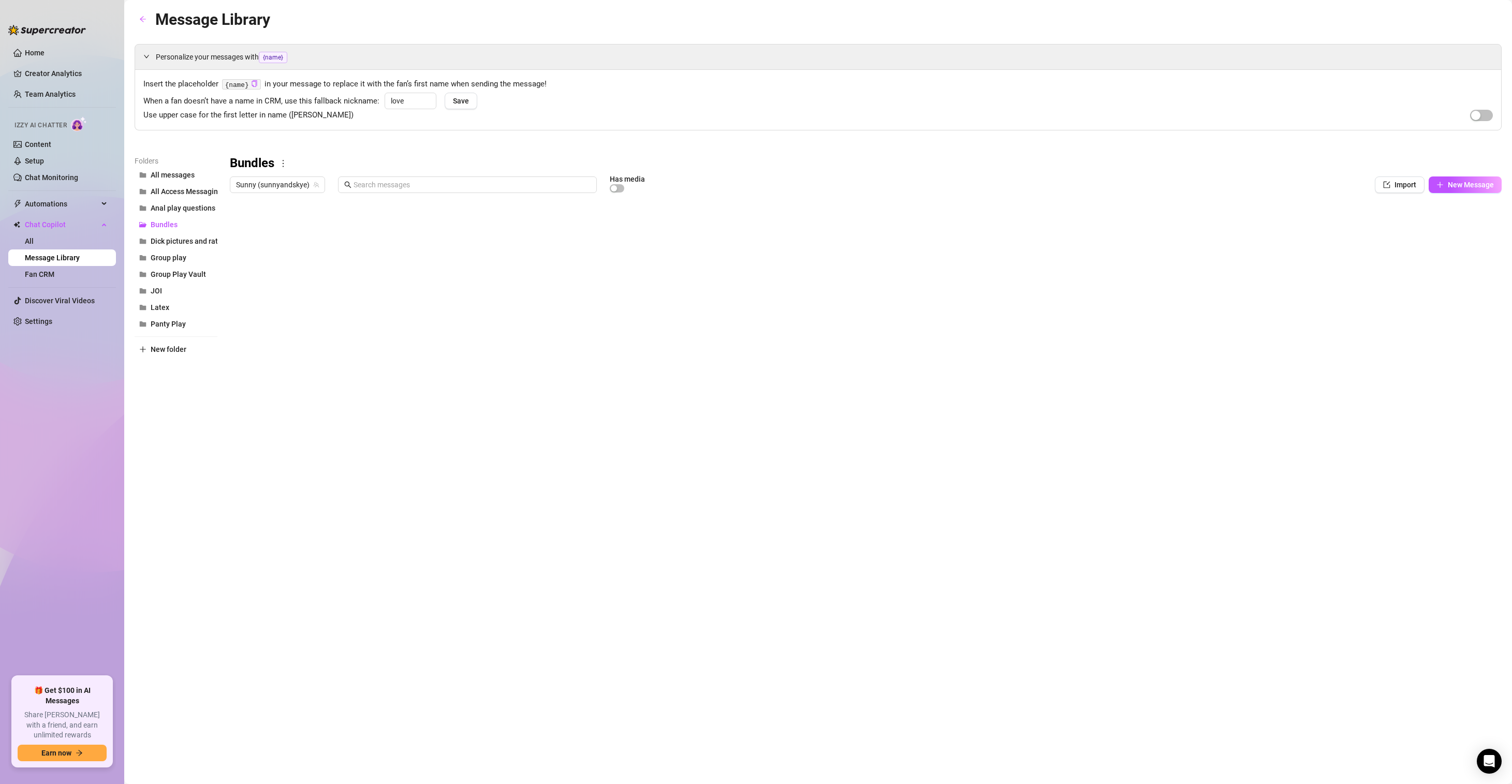
click at [931, 307] on div at bounding box center [865, 313] width 1272 height 231
click at [817, 499] on div "Message Library Personalize your messages with {name} Insert the placeholder {n…" at bounding box center [818, 380] width 1367 height 746
click at [416, 313] on div at bounding box center [865, 313] width 1272 height 231
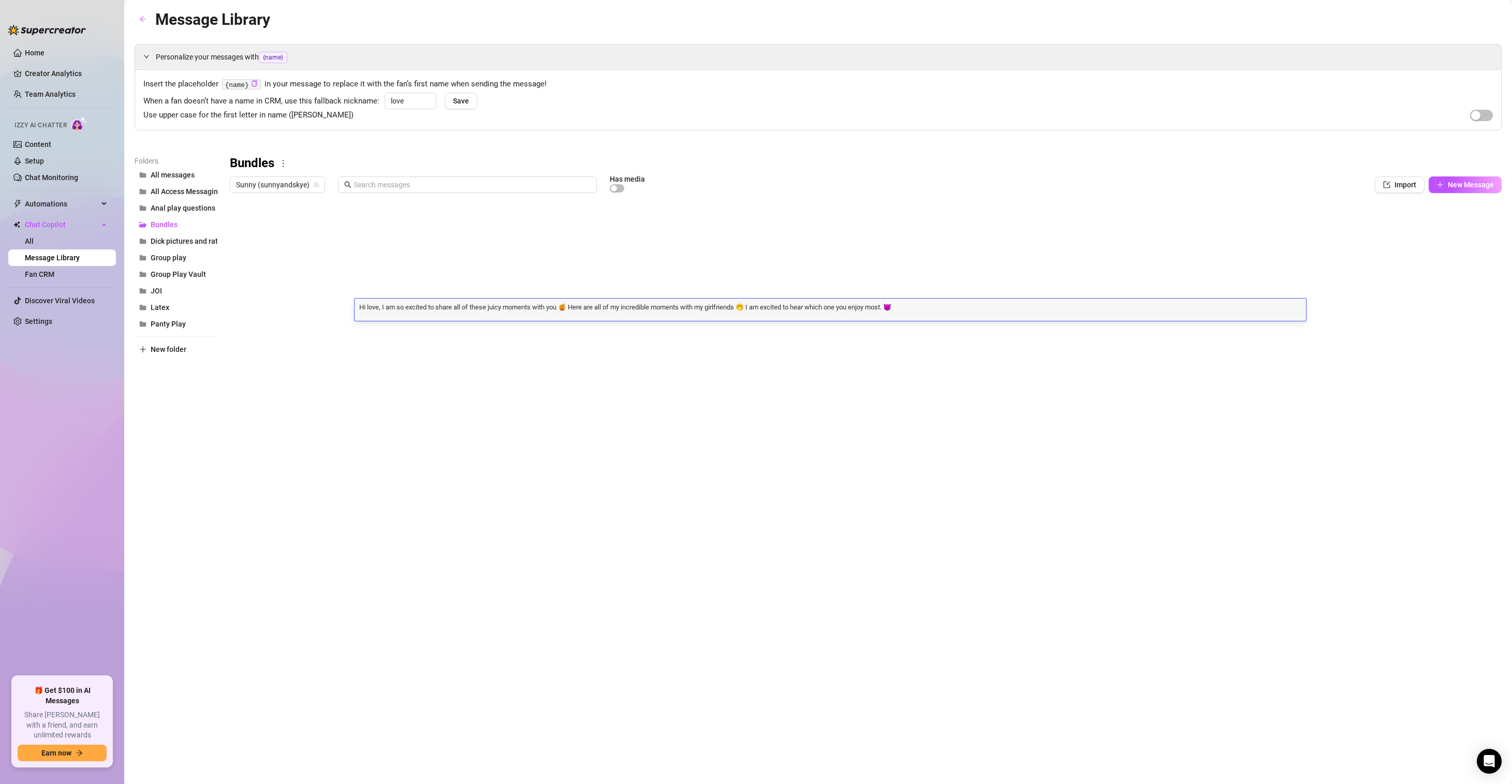
click at [1320, 307] on div at bounding box center [865, 313] width 1272 height 231
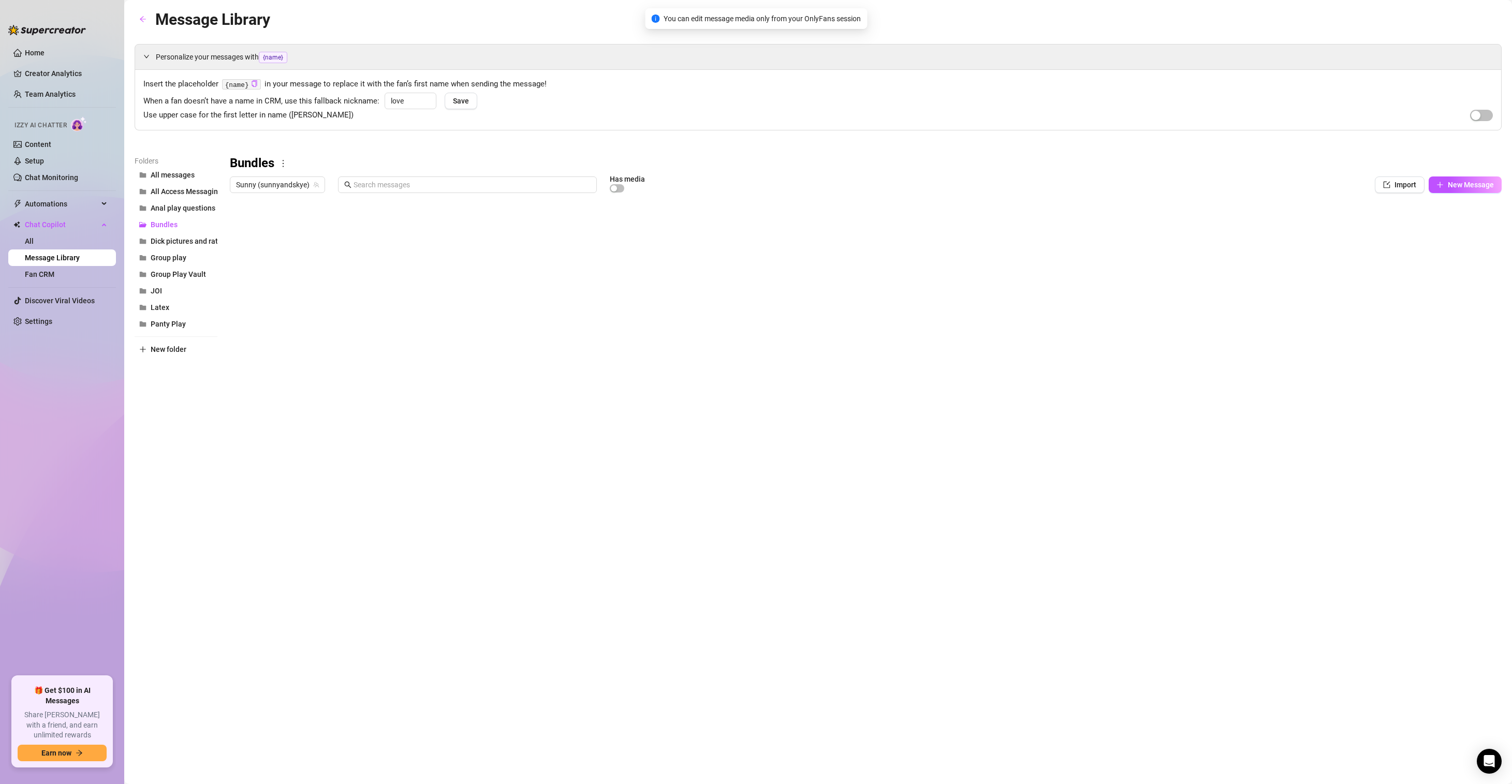
click at [919, 496] on div "Message Library Personalize your messages with {name} Insert the placeholder {n…" at bounding box center [818, 380] width 1367 height 746
click at [789, 306] on div at bounding box center [865, 313] width 1272 height 231
click at [870, 460] on div "Message Library Personalize your messages with {name} Insert the placeholder {n…" at bounding box center [818, 380] width 1367 height 746
click at [239, 309] on div at bounding box center [865, 313] width 1272 height 231
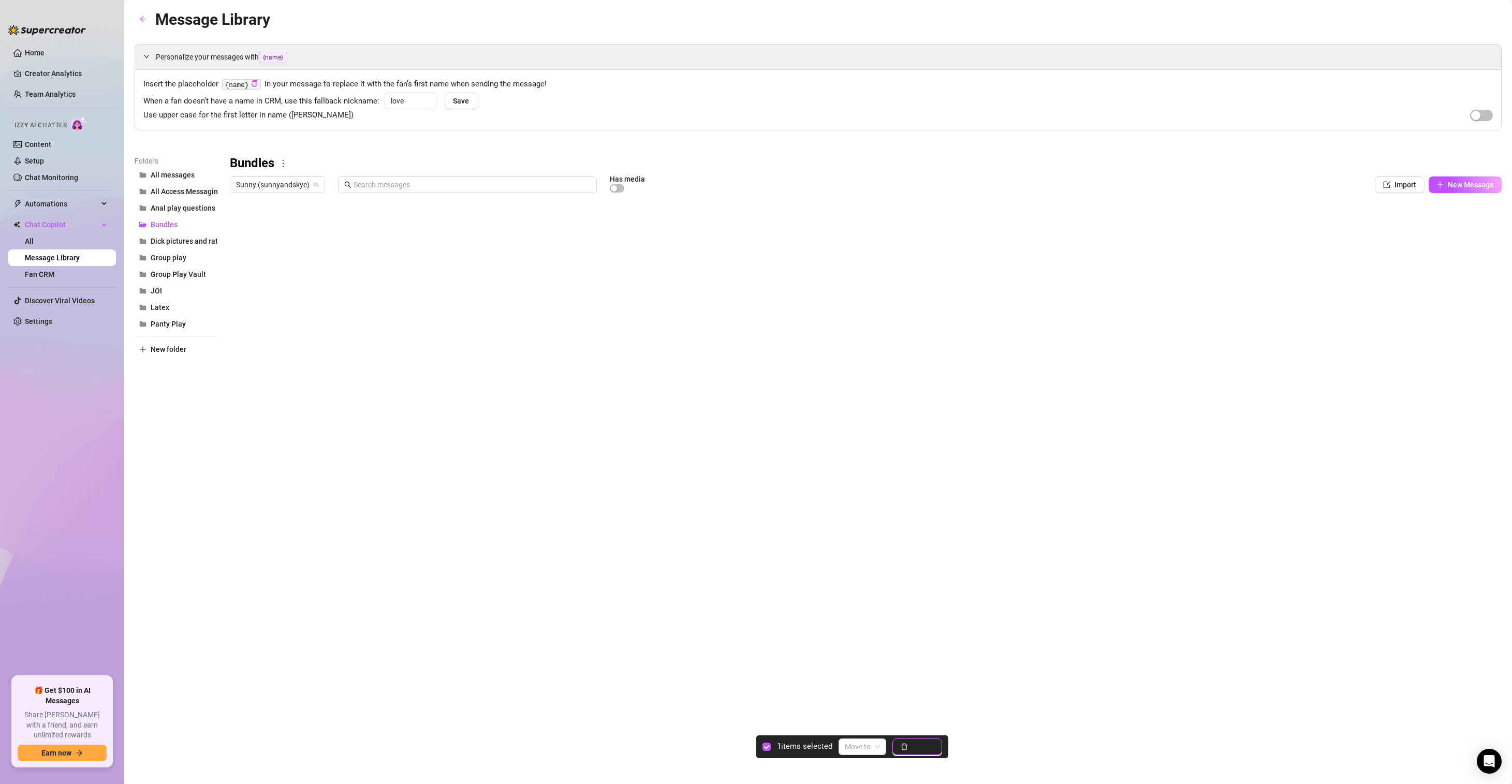
click at [927, 747] on span "Delete" at bounding box center [923, 746] width 22 height 8
click at [284, 404] on body "Home Creator Analytics Team Analytics Izzy AI Chatter Content Setup Chat Monito…" at bounding box center [756, 392] width 1512 height 784
type textarea "Type your message here..."
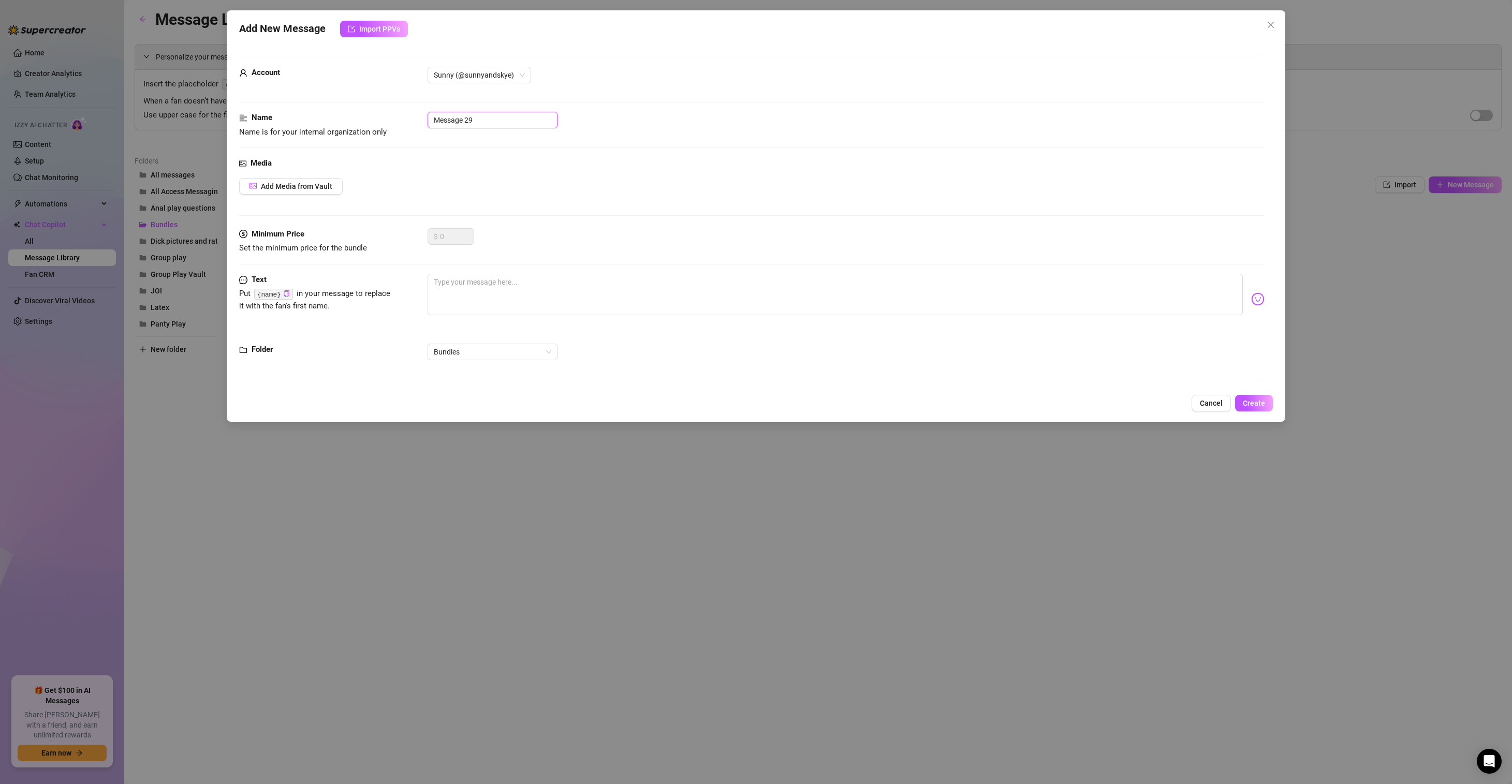
click at [489, 118] on input "Message 29" at bounding box center [492, 120] width 130 height 17
type input "B5 - Girls Gone Wild"
click at [468, 299] on textarea at bounding box center [835, 294] width 815 height 41
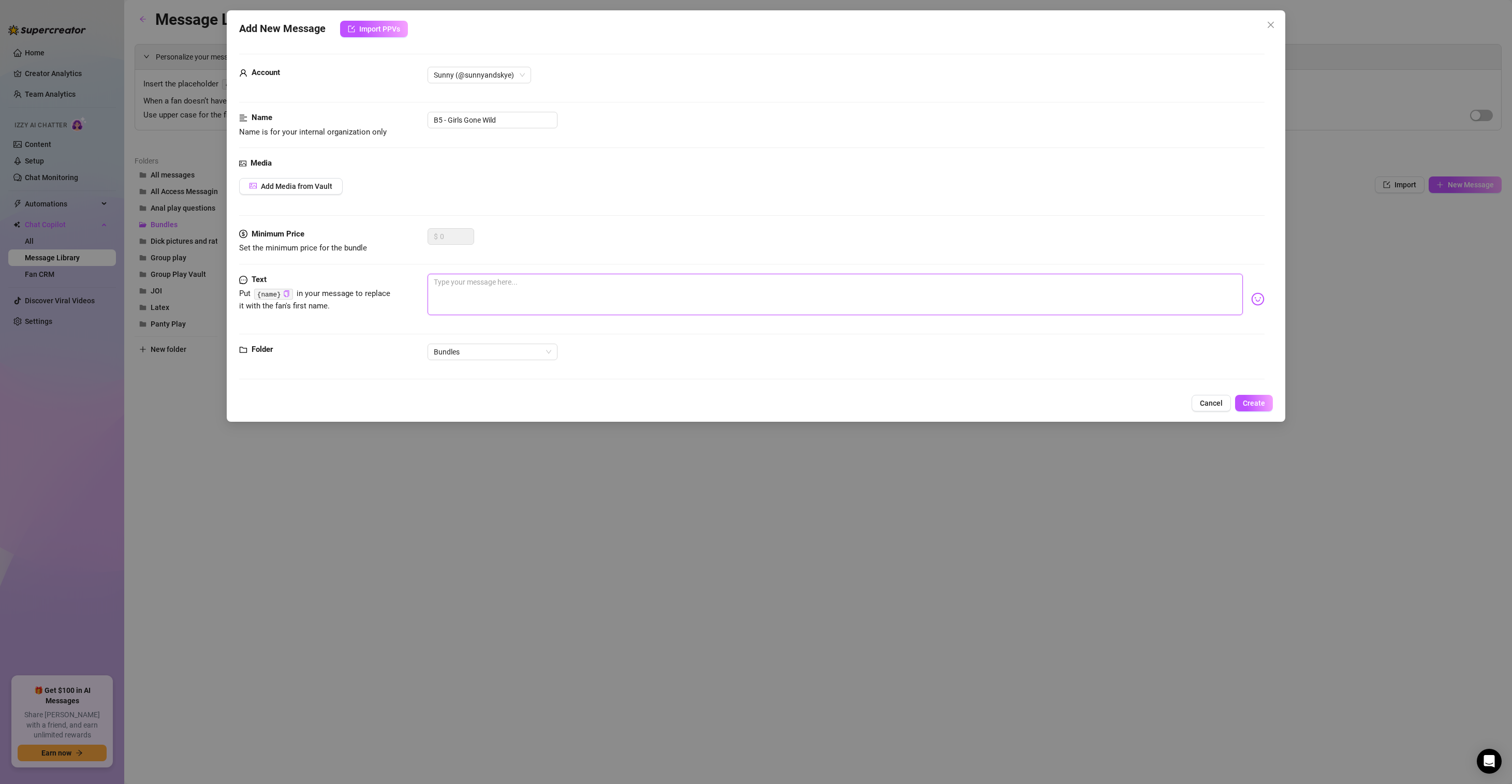
paste textarea "Hi love, I am so excited to share all of these juicy moments with you 🍯 Here ar…"
type textarea "Hi love, I am so excited to share all of these juicy moments with you 🍯 Here ar…"
click at [312, 188] on span "Add Media from Vault" at bounding box center [297, 186] width 71 height 8
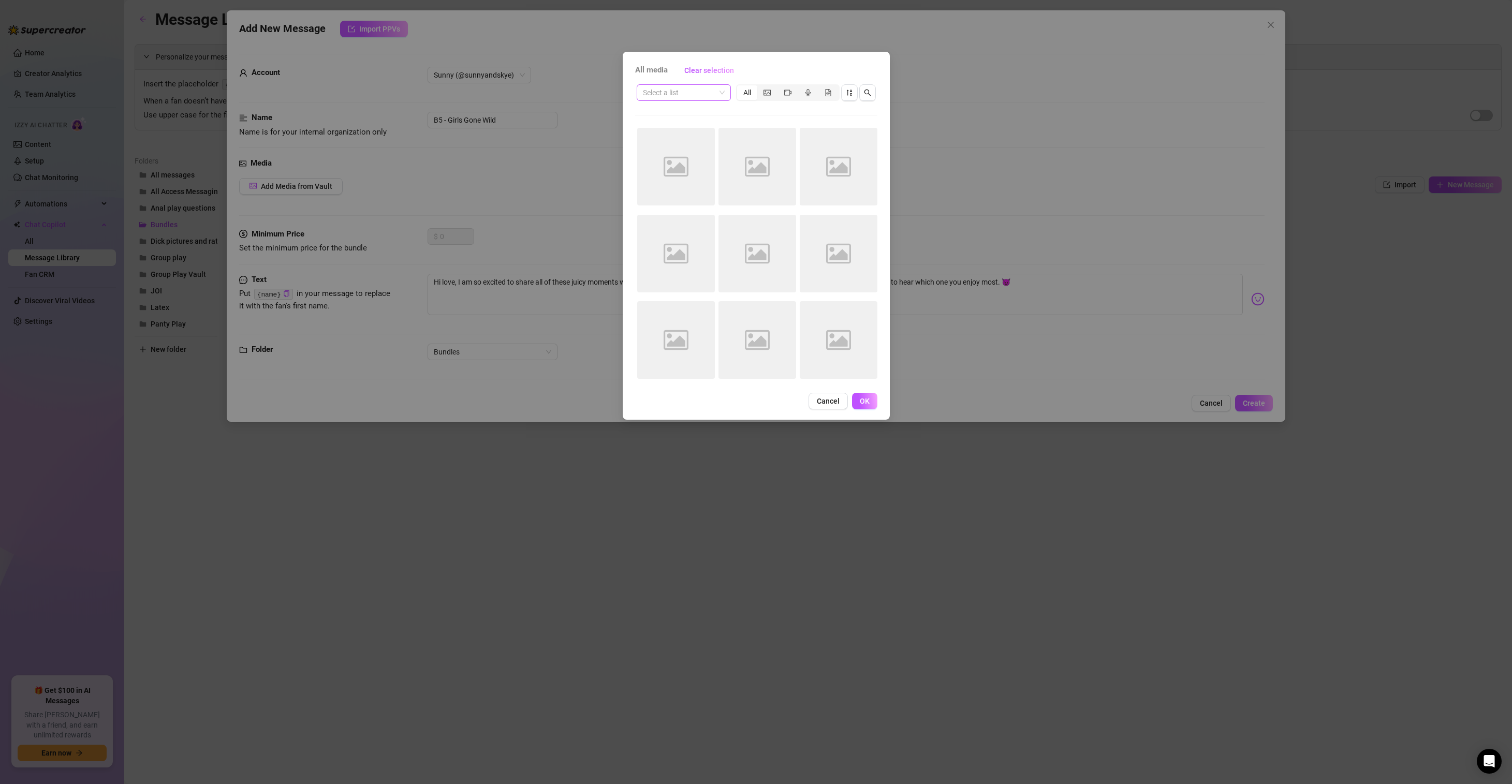
click at [717, 93] on span at bounding box center [684, 92] width 82 height 15
click at [693, 231] on div "Group Play Vault" at bounding box center [686, 229] width 81 height 11
click at [716, 92] on span at bounding box center [684, 92] width 82 height 15
click at [700, 177] on div "B5 - Girls Gone Wild" at bounding box center [686, 179] width 81 height 11
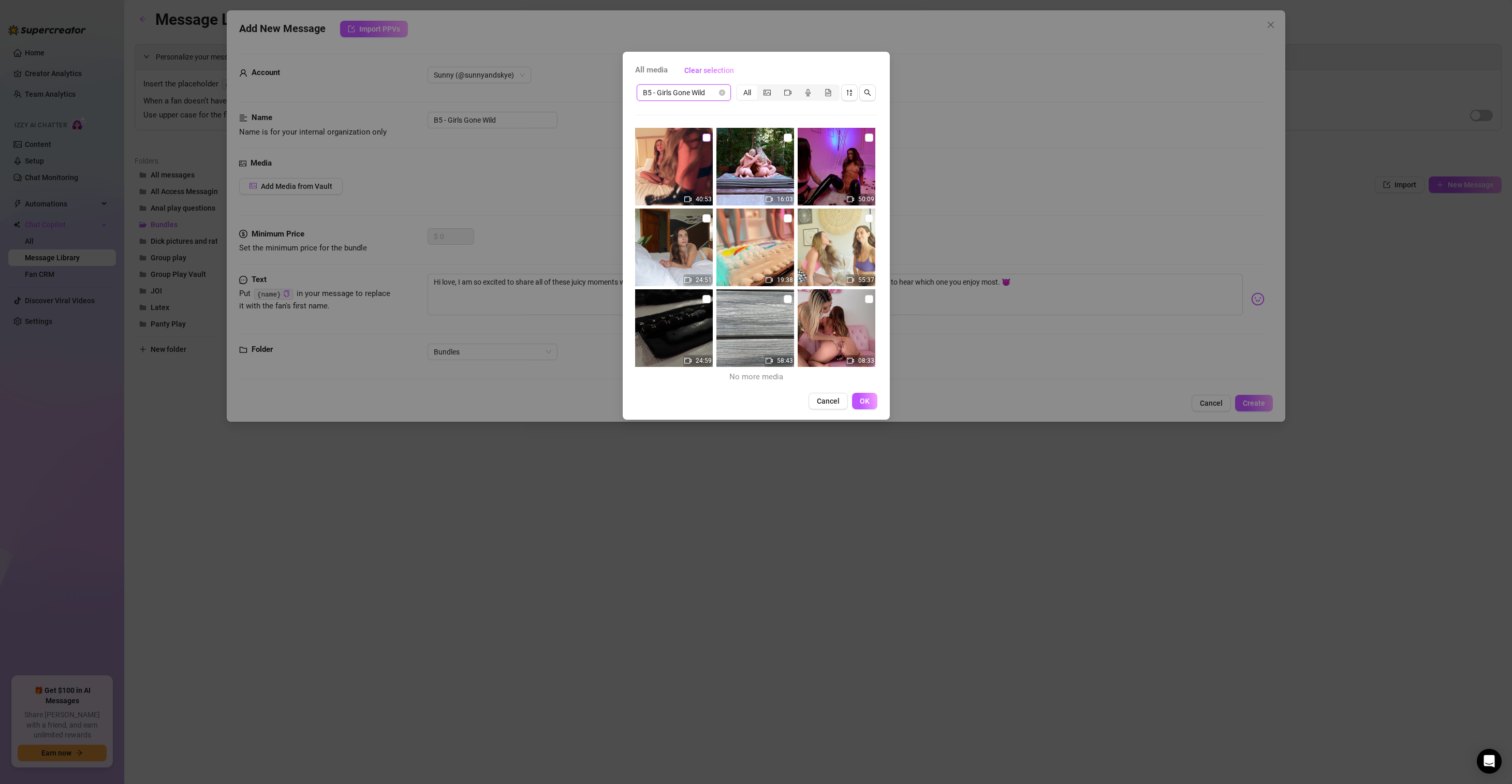
click at [703, 139] on input "checkbox" at bounding box center [706, 138] width 8 height 8
checkbox input "true"
click at [784, 135] on input "checkbox" at bounding box center [787, 138] width 8 height 8
checkbox input "true"
click at [865, 138] on input "checkbox" at bounding box center [869, 138] width 8 height 8
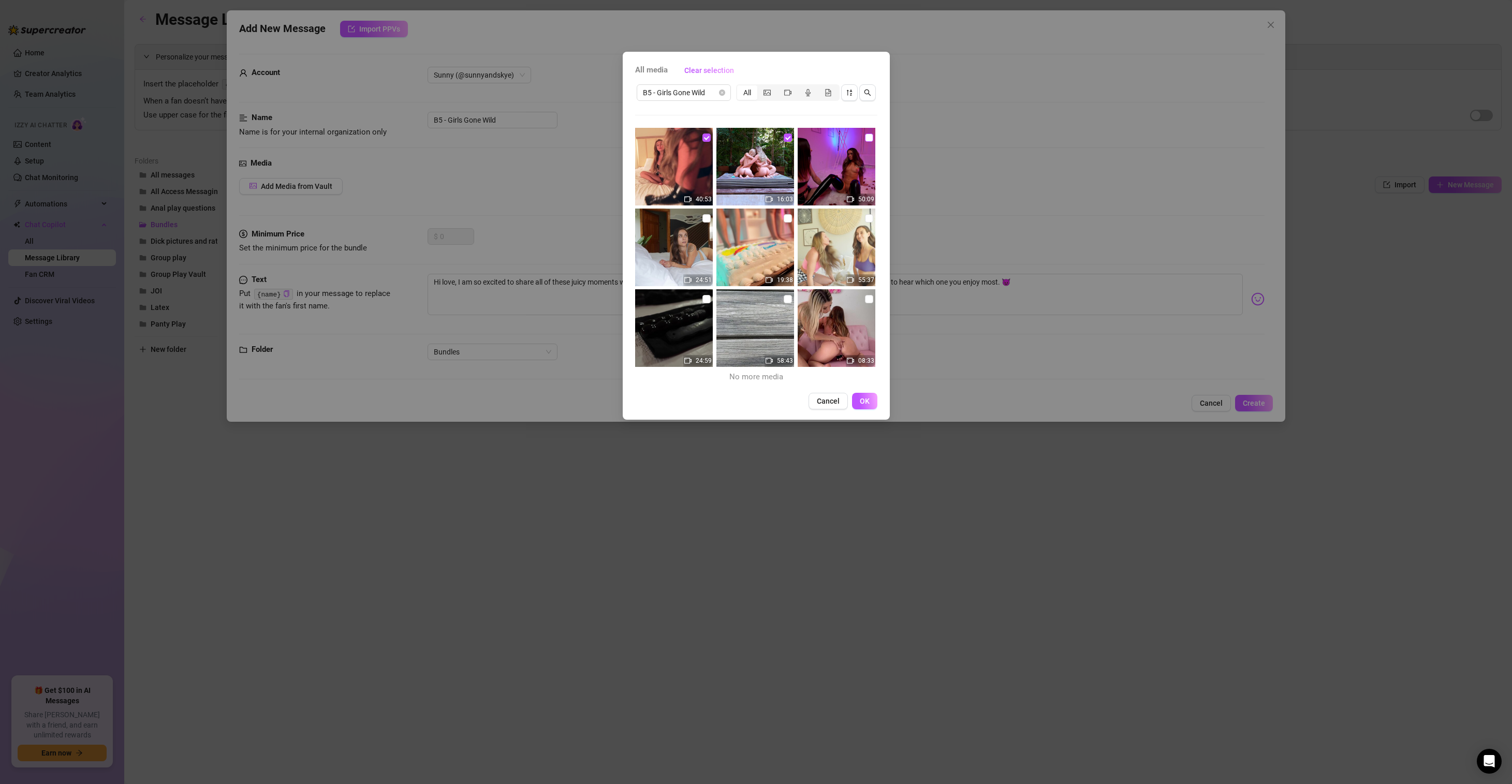
checkbox input "true"
click at [706, 216] on input "checkbox" at bounding box center [706, 218] width 8 height 8
checkbox input "true"
click at [785, 218] on input "checkbox" at bounding box center [787, 218] width 8 height 8
checkbox input "true"
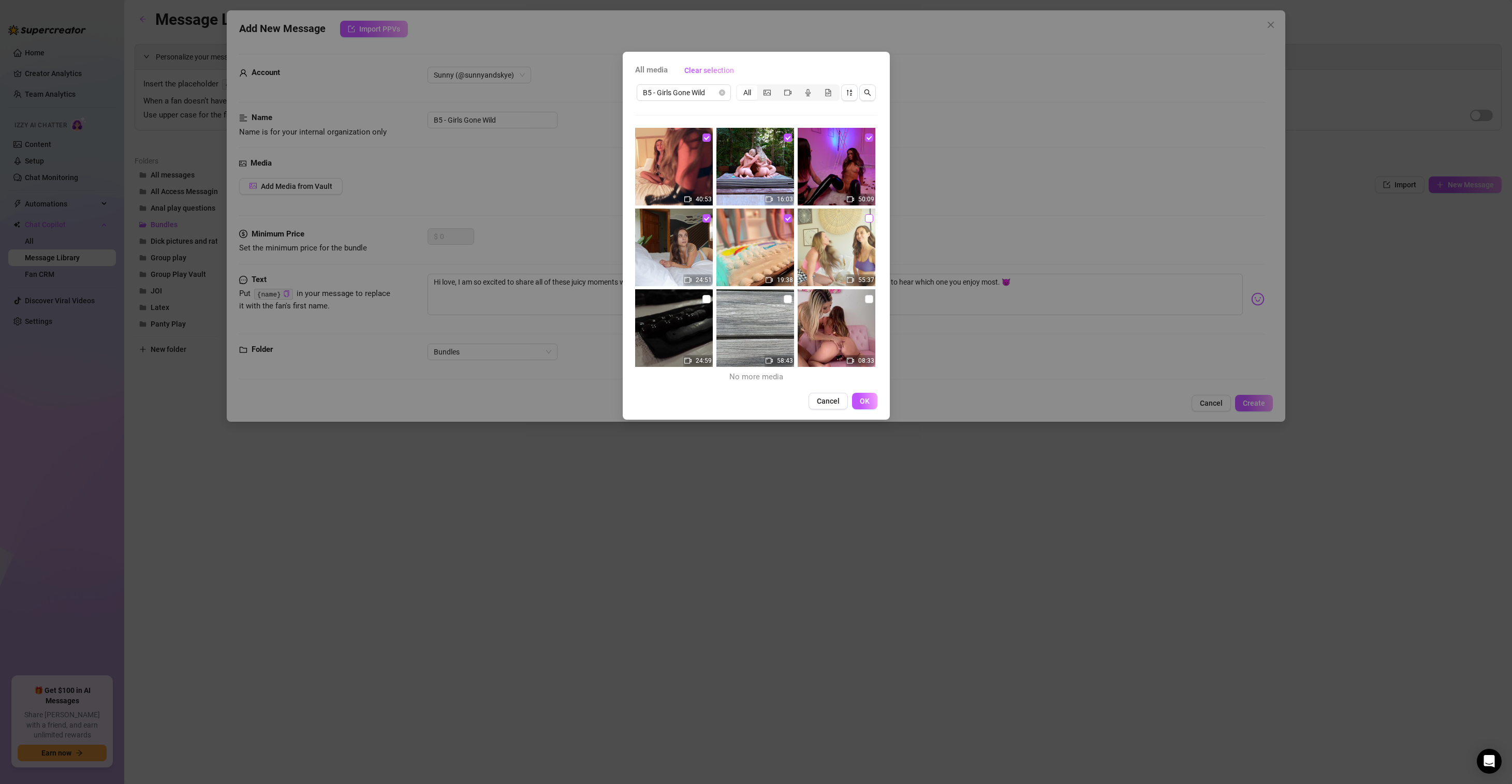
click at [865, 218] on input "checkbox" at bounding box center [869, 218] width 8 height 8
checkbox input "true"
click at [865, 301] on input "checkbox" at bounding box center [869, 299] width 8 height 8
checkbox input "true"
click at [784, 301] on input "checkbox" at bounding box center [787, 299] width 8 height 8
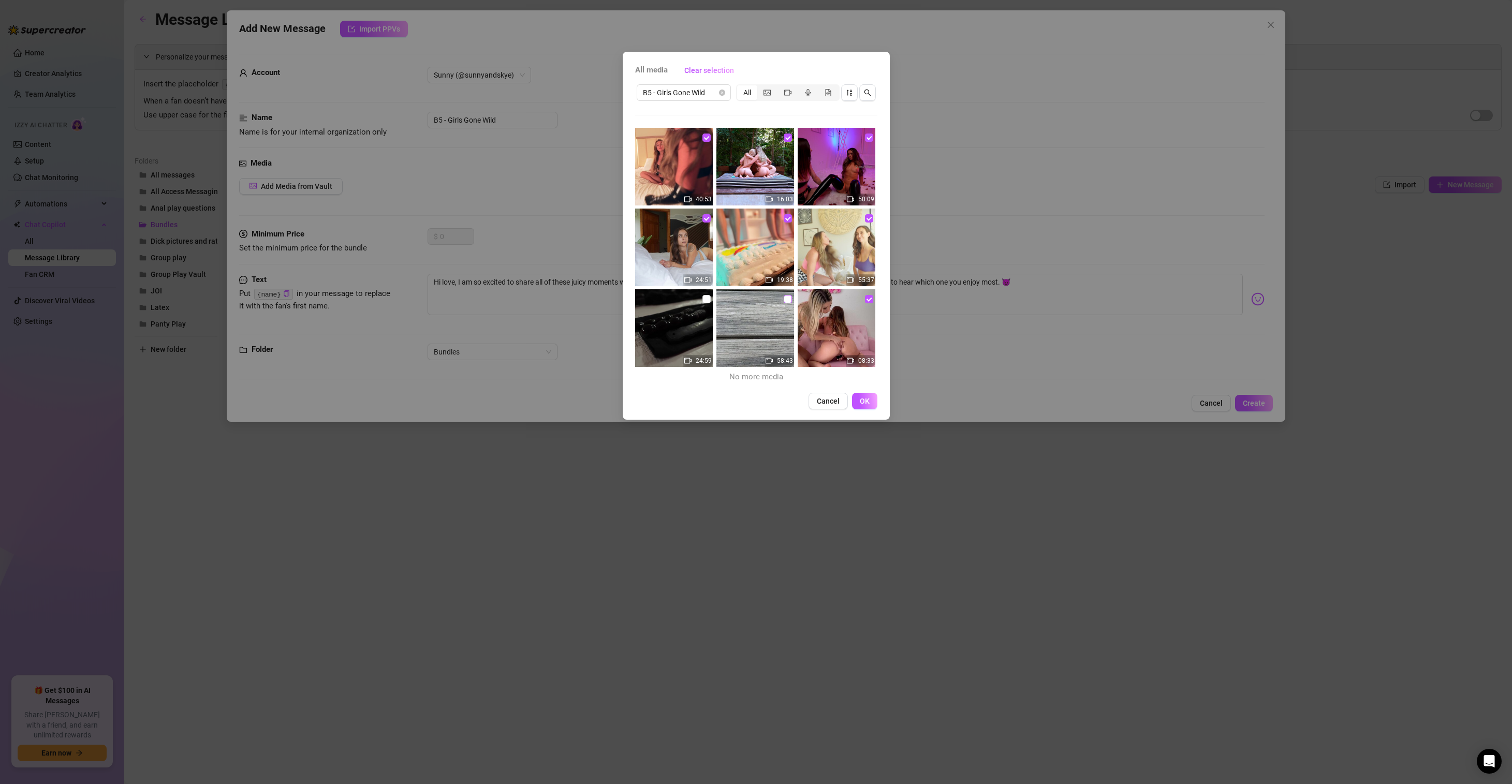
checkbox input "true"
click at [706, 299] on input "checkbox" at bounding box center [706, 299] width 8 height 8
checkbox input "true"
click at [866, 396] on button "OK" at bounding box center [865, 401] width 25 height 17
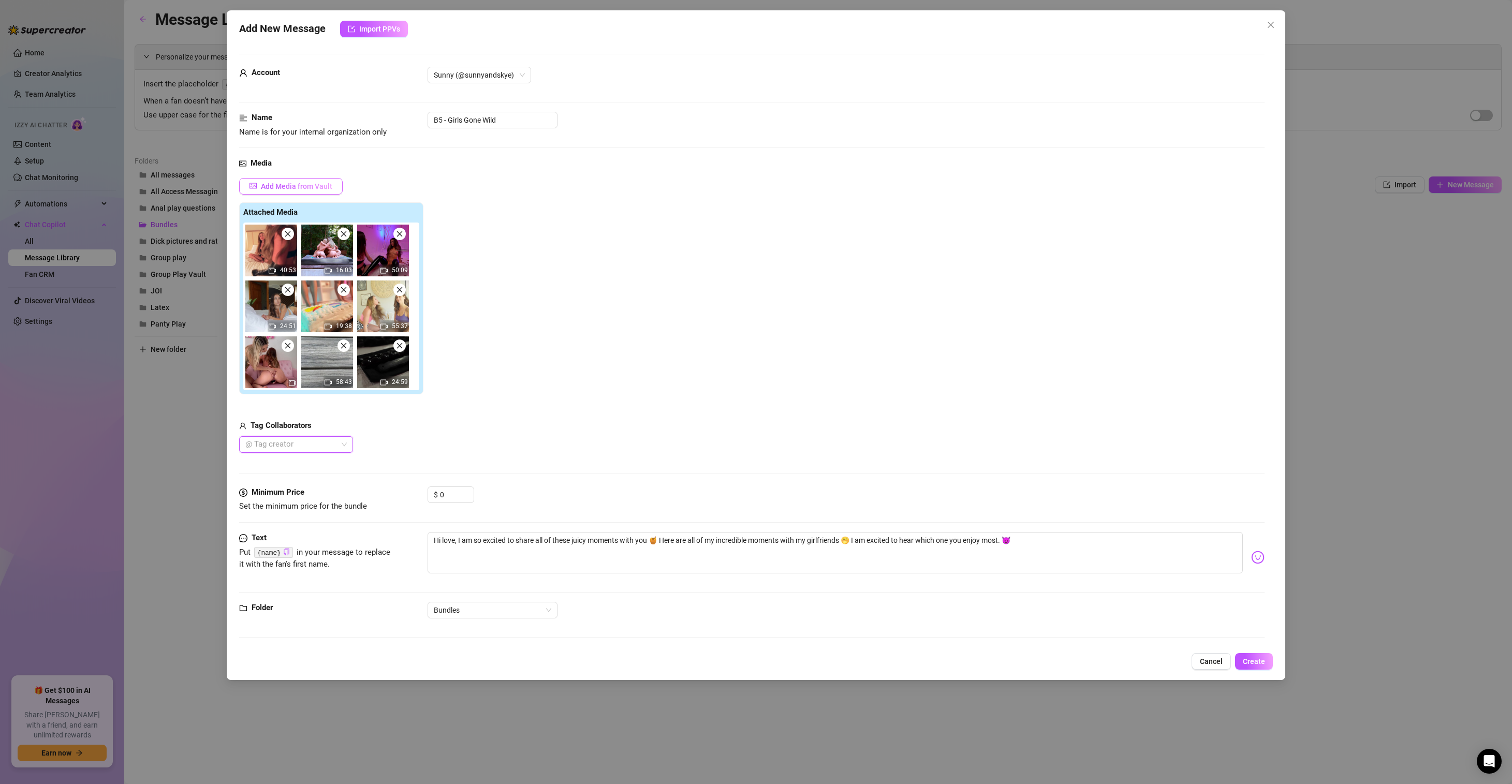
click at [314, 190] on span "Add Media from Vault" at bounding box center [297, 186] width 71 height 8
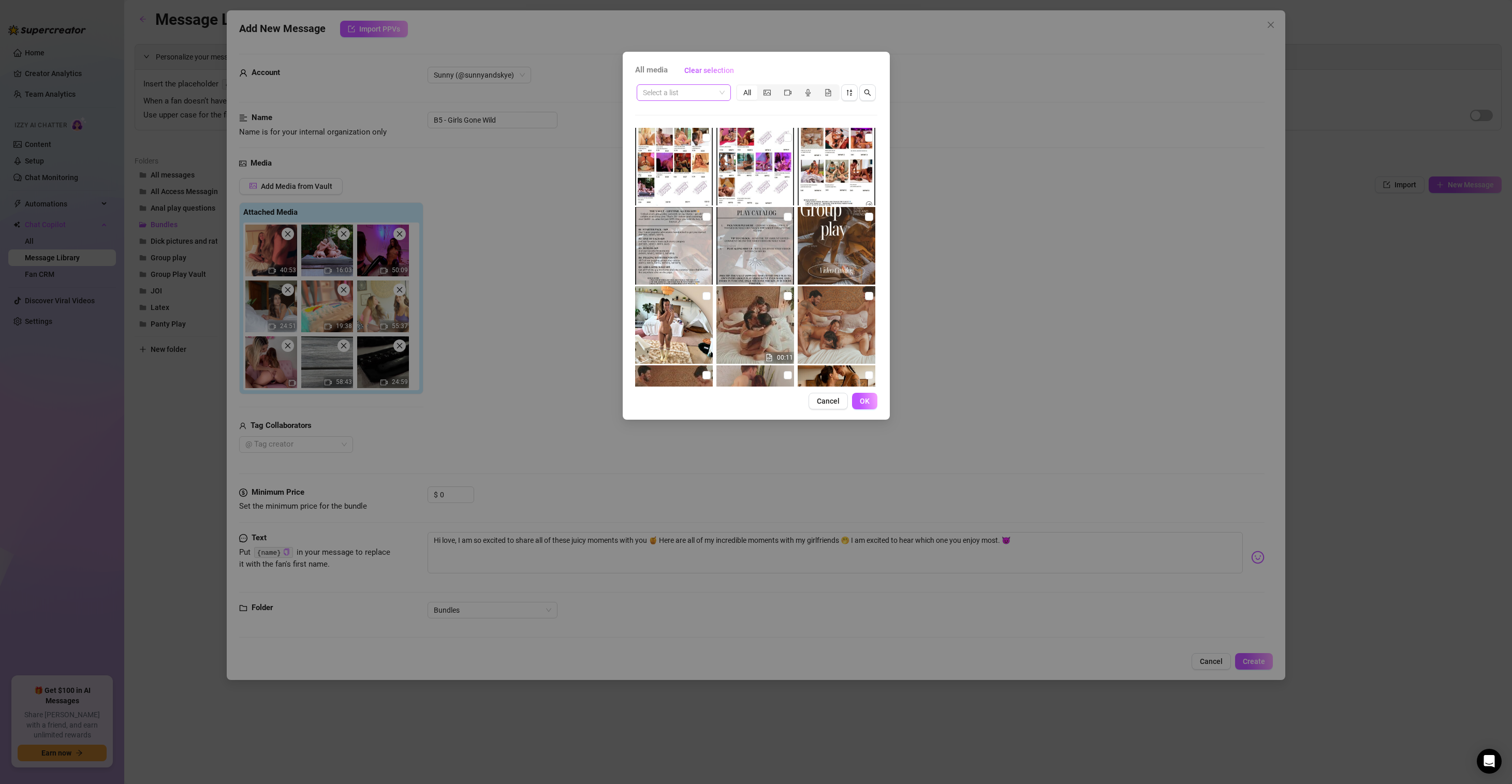
click at [724, 89] on span at bounding box center [684, 92] width 82 height 15
click at [733, 95] on div "Select a list All" at bounding box center [756, 93] width 242 height 20
click at [727, 93] on div "Select a list" at bounding box center [684, 93] width 94 height 17
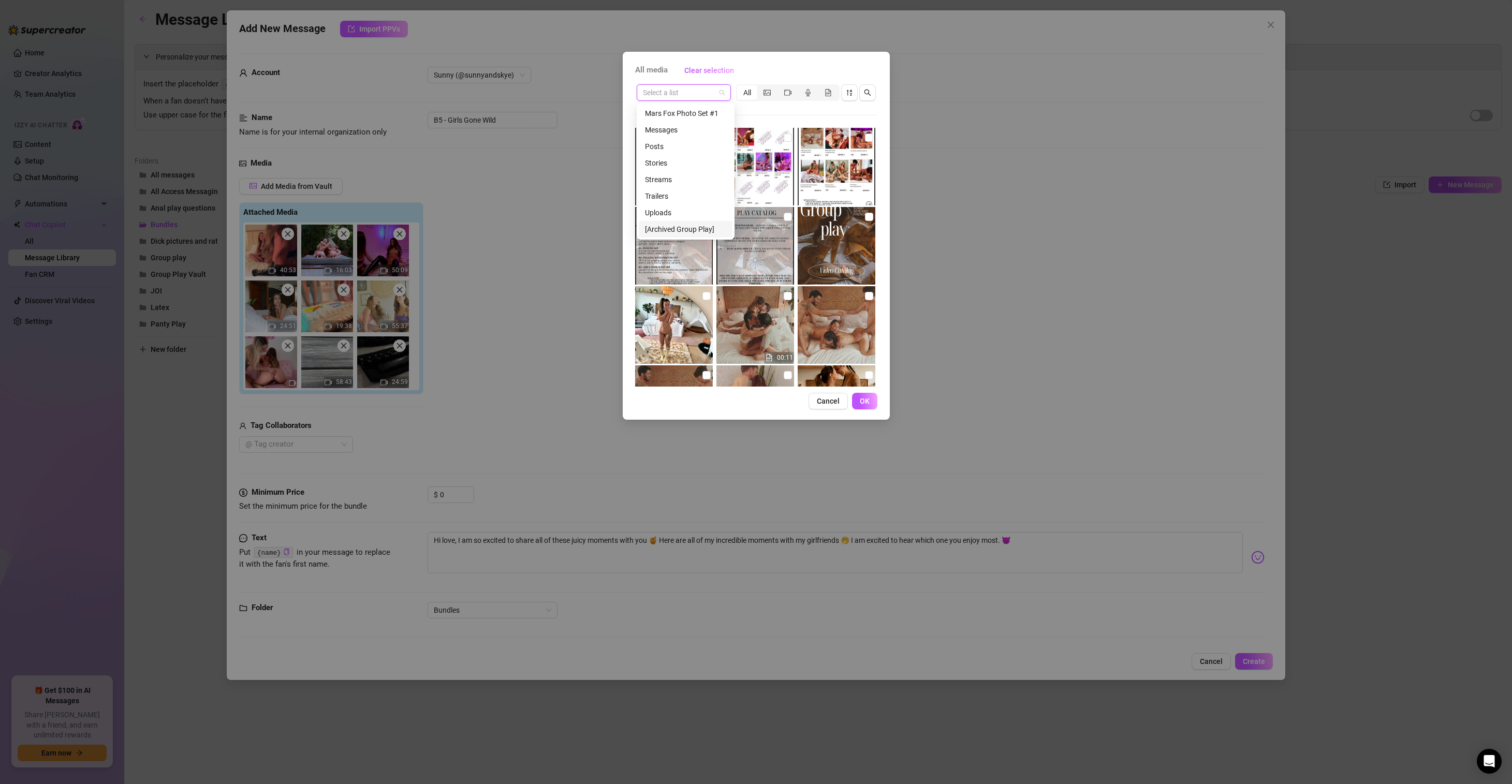
click at [703, 229] on div "[Archived Group Play]" at bounding box center [686, 229] width 81 height 11
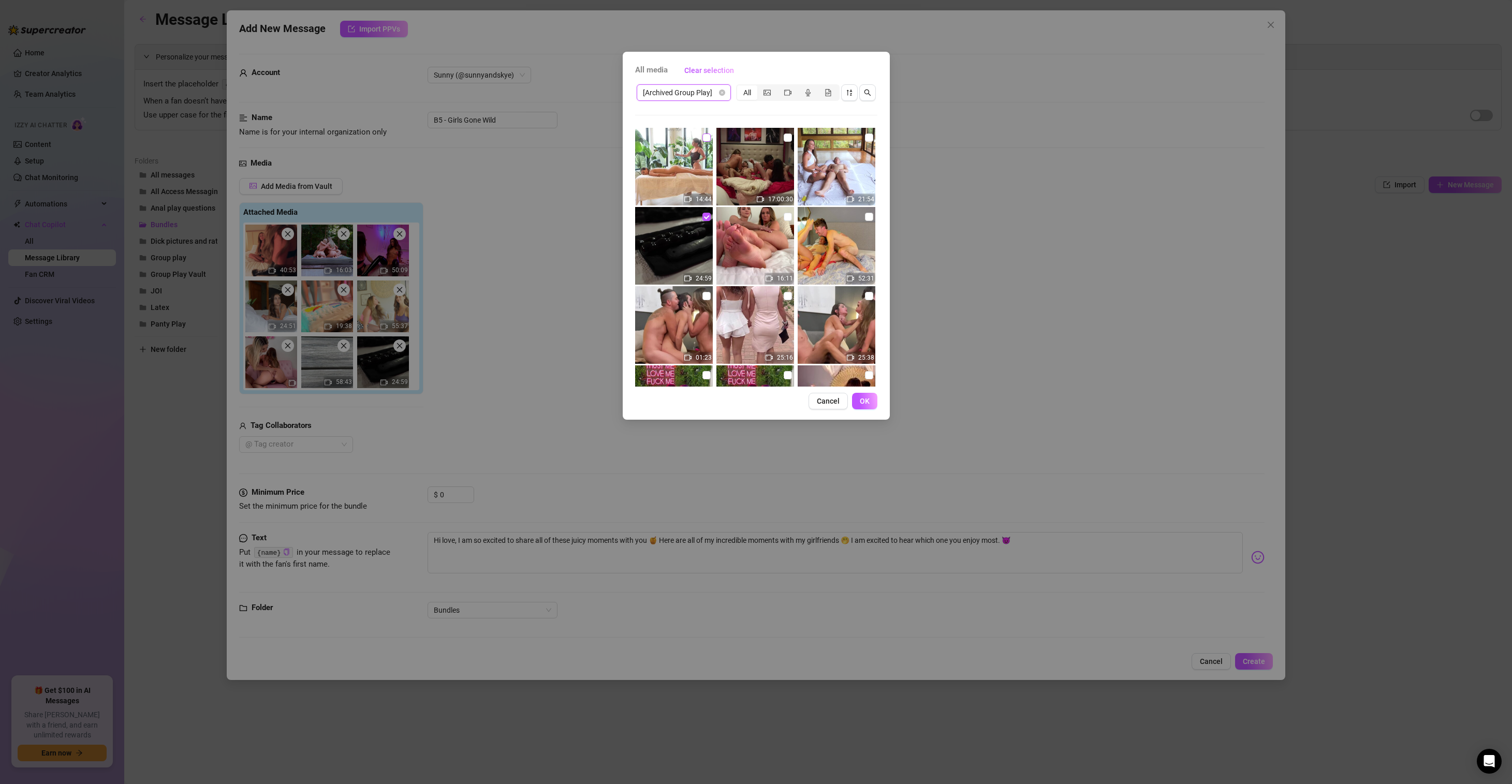
click at [705, 139] on input "checkbox" at bounding box center [706, 138] width 8 height 8
checkbox input "true"
click at [868, 400] on span "OK" at bounding box center [865, 401] width 10 height 8
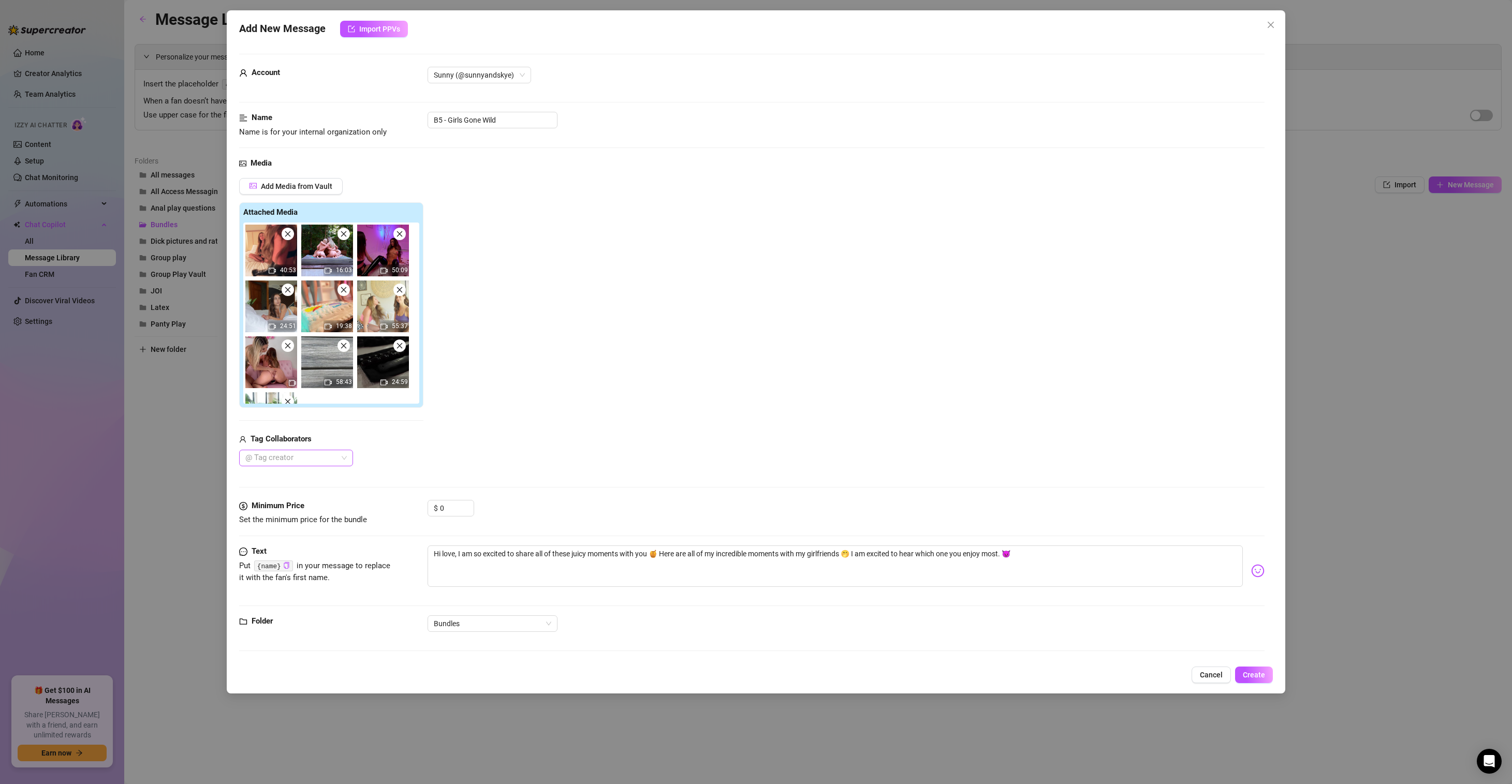
click at [339, 461] on div at bounding box center [291, 458] width 99 height 15
click at [305, 508] on div "TabbyNoName Premium" at bounding box center [296, 511] width 97 height 11
click at [298, 579] on div "Doxy 💋 VIP Page" at bounding box center [297, 577] width 99 height 11
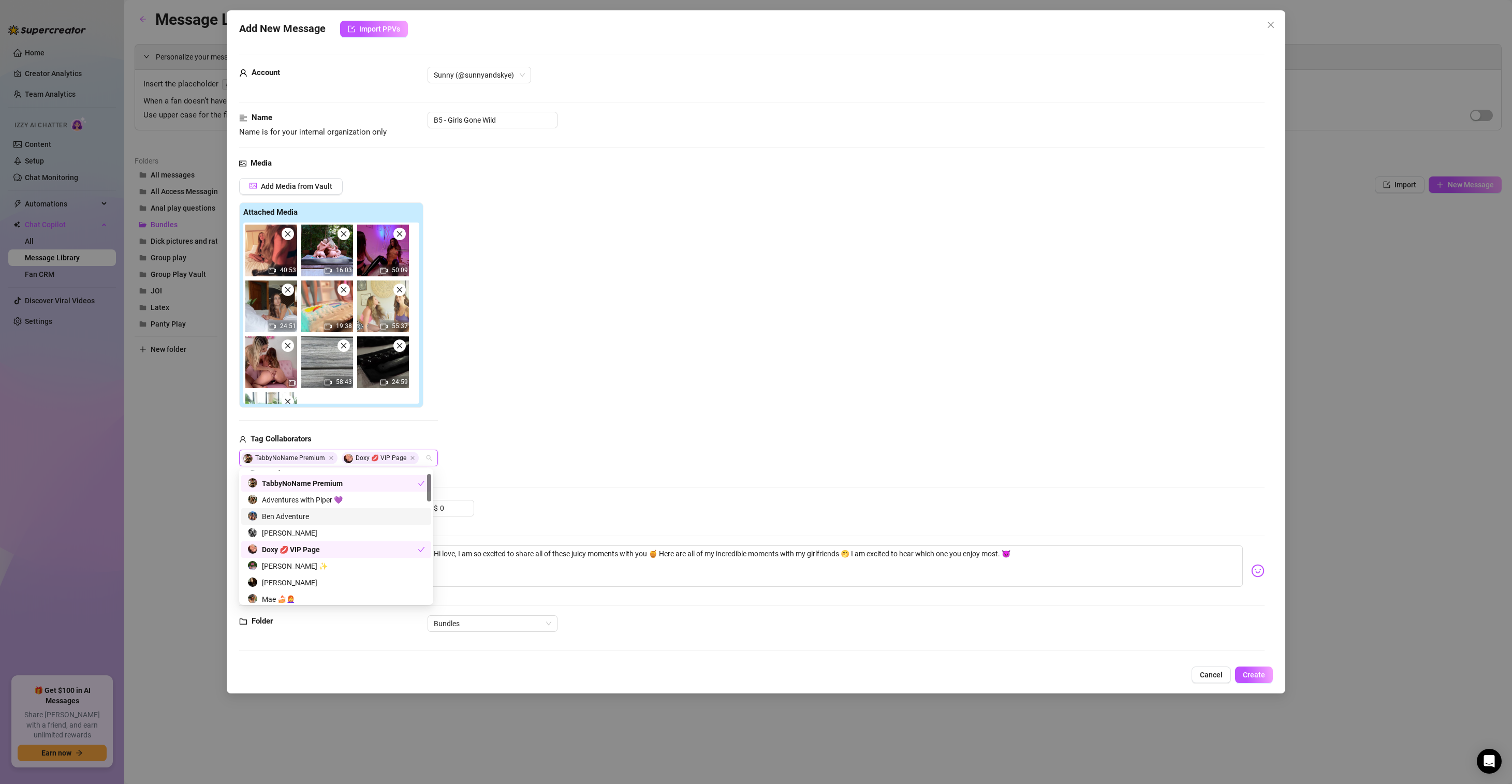
scroll to position [46, 0]
click at [314, 565] on div "Jennifer Hex" at bounding box center [336, 565] width 177 height 11
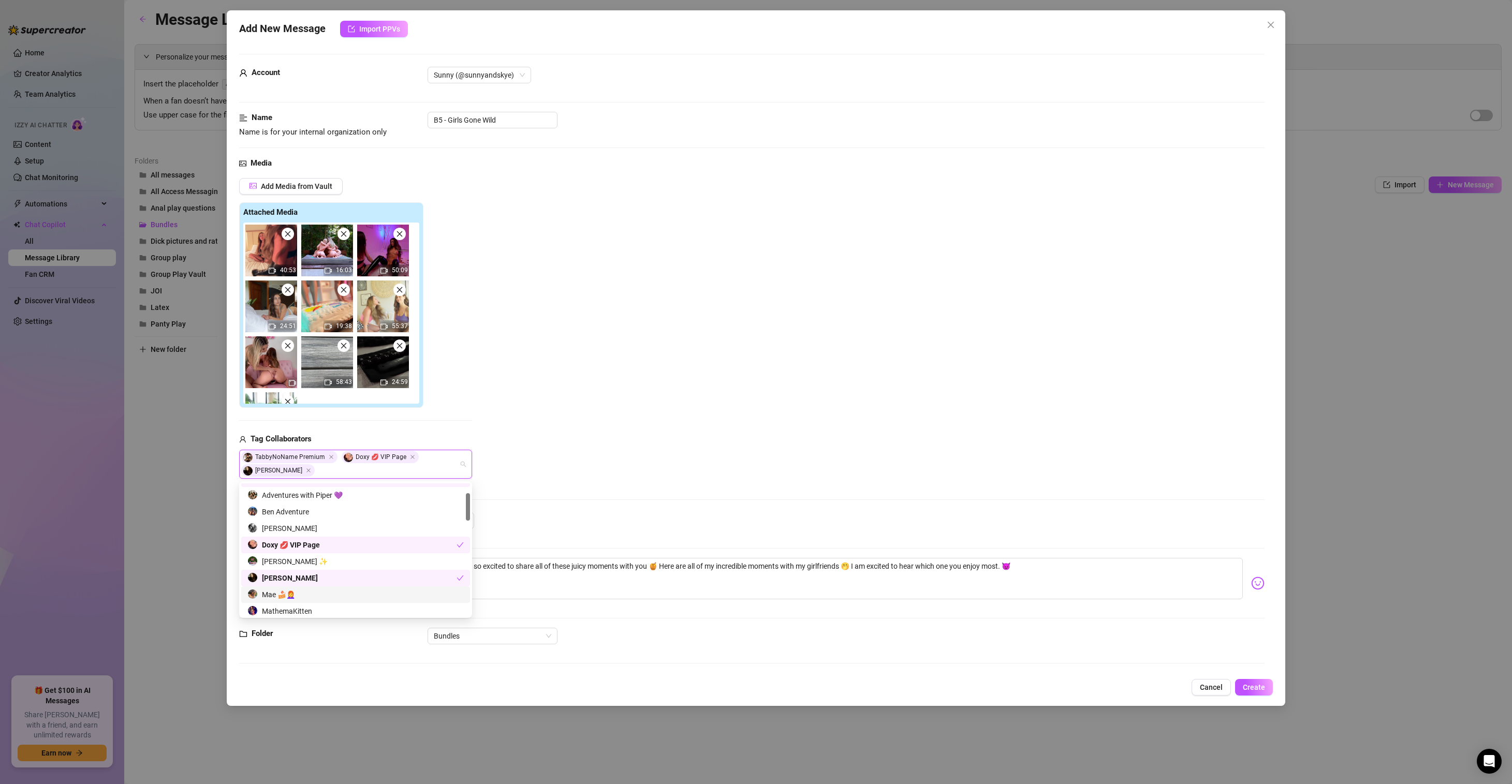
click at [312, 593] on div "Mae 🍰👩‍🦰" at bounding box center [355, 594] width 216 height 11
click at [330, 608] on div "MathemaKitten" at bounding box center [355, 610] width 216 height 11
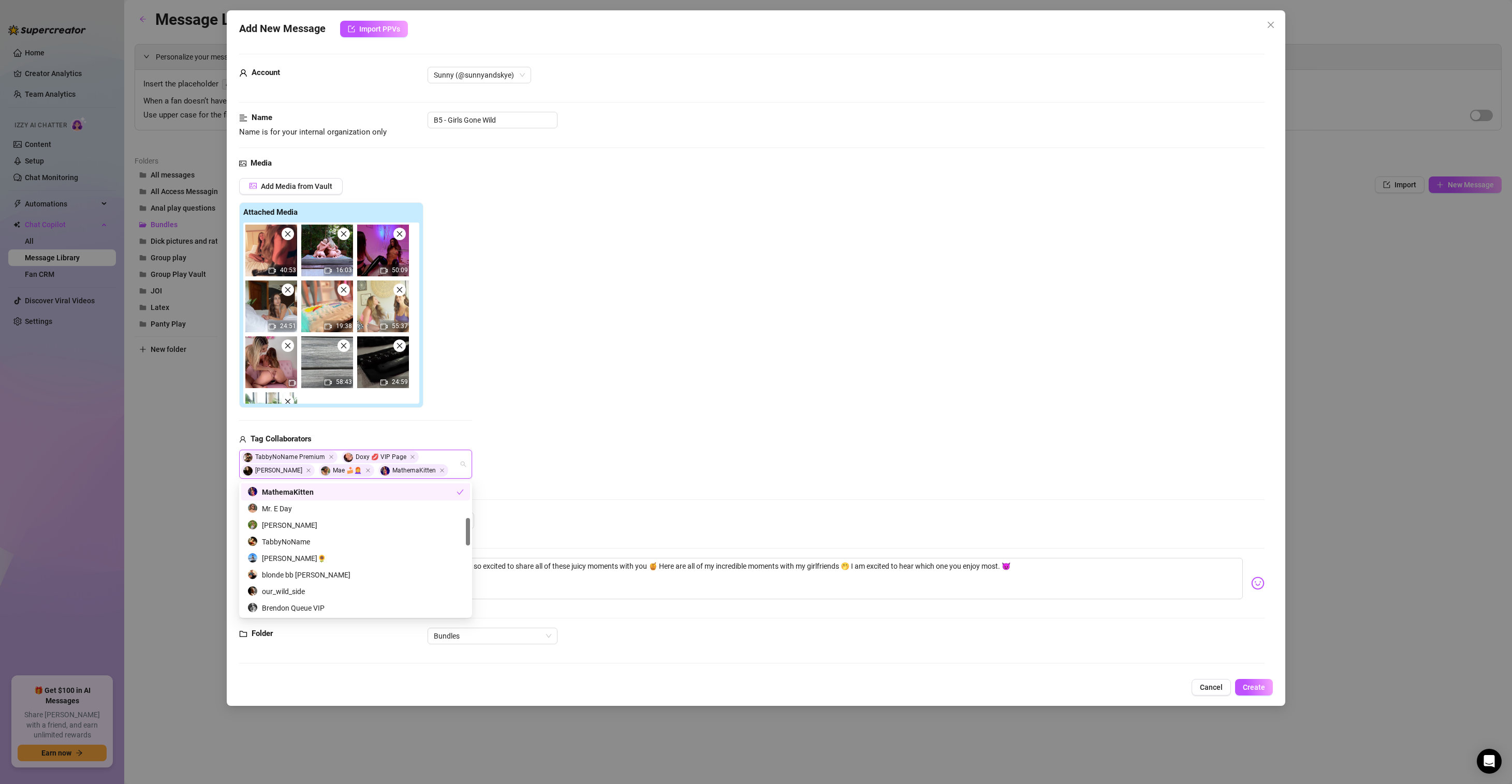
scroll to position [236, 0]
click at [324, 523] on div "our_wild_side" at bounding box center [355, 520] width 216 height 11
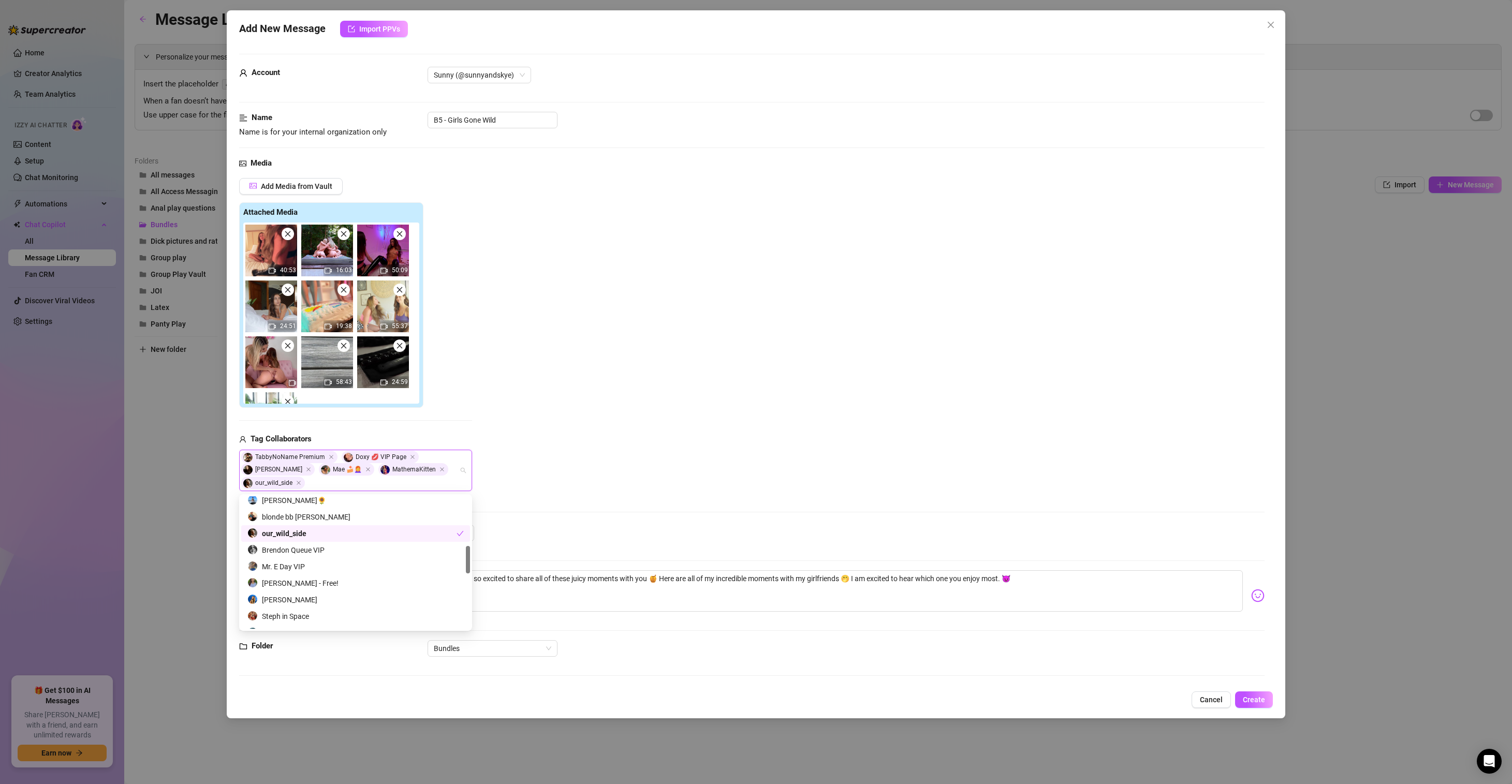
scroll to position [221, 0]
click at [323, 518] on div "Zoe Day🌻" at bounding box center [355, 516] width 216 height 11
click at [329, 591] on div "Steph in Space" at bounding box center [355, 591] width 216 height 11
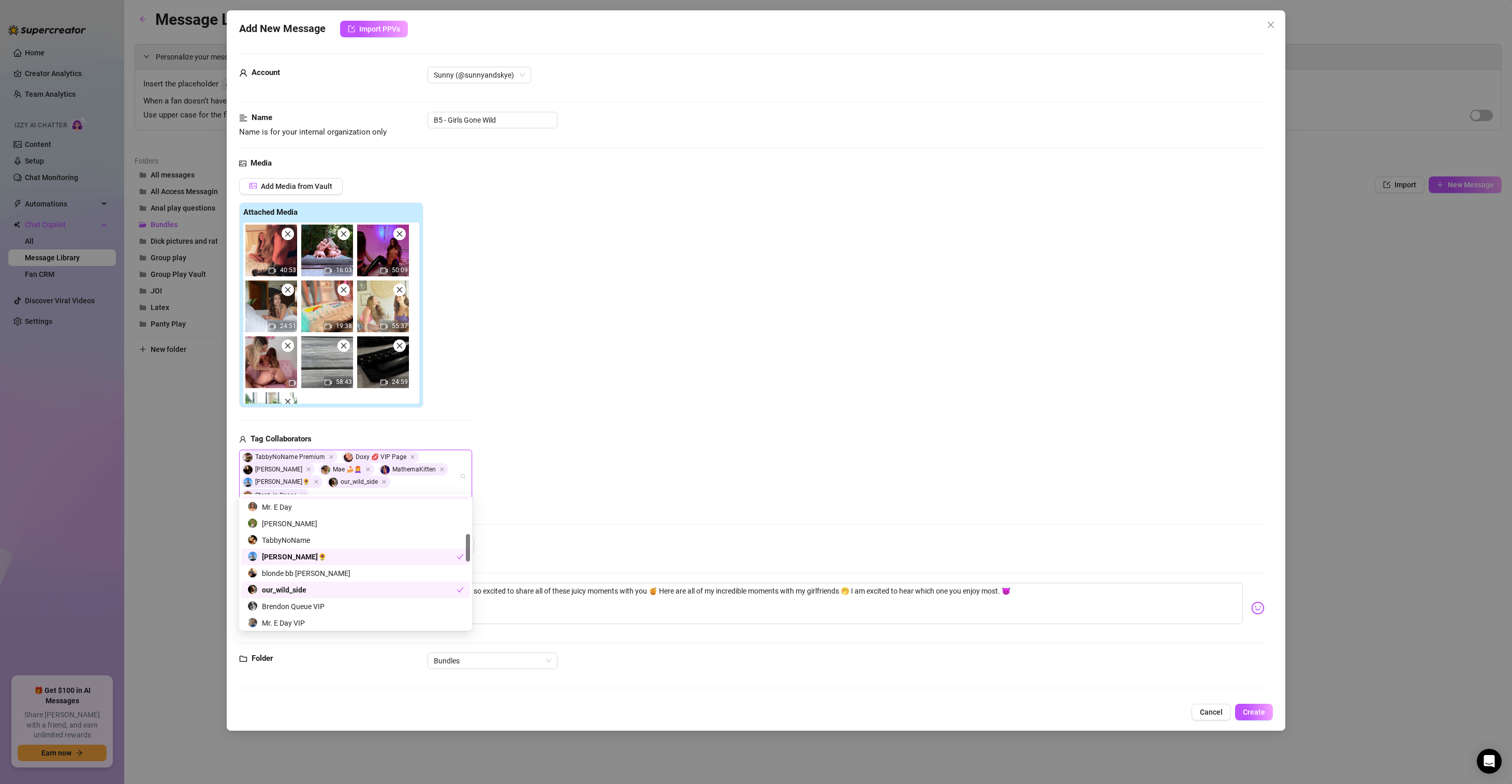
scroll to position [98, 0]
click at [312, 602] on div "Piper Quinn" at bounding box center [355, 605] width 216 height 11
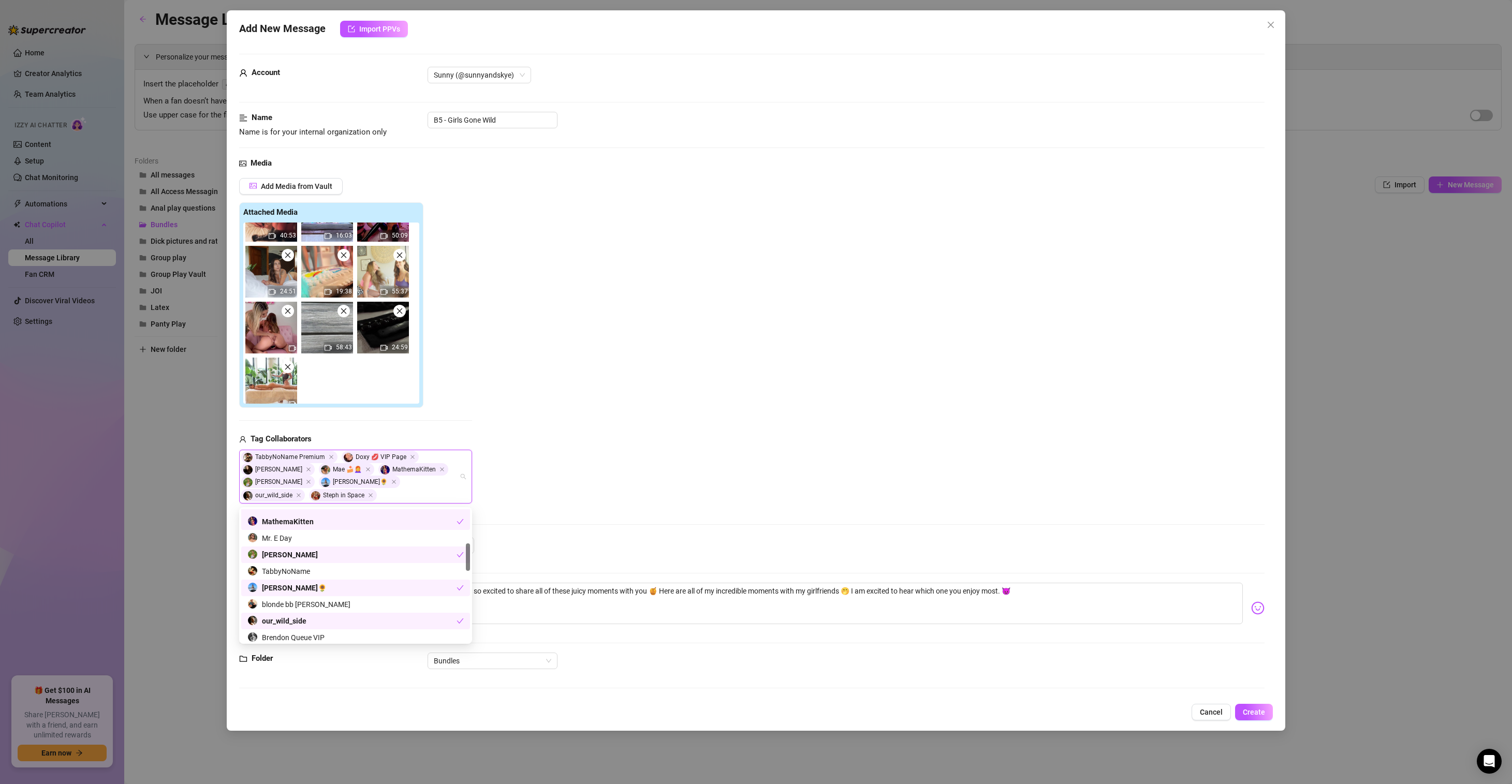
scroll to position [43, 0]
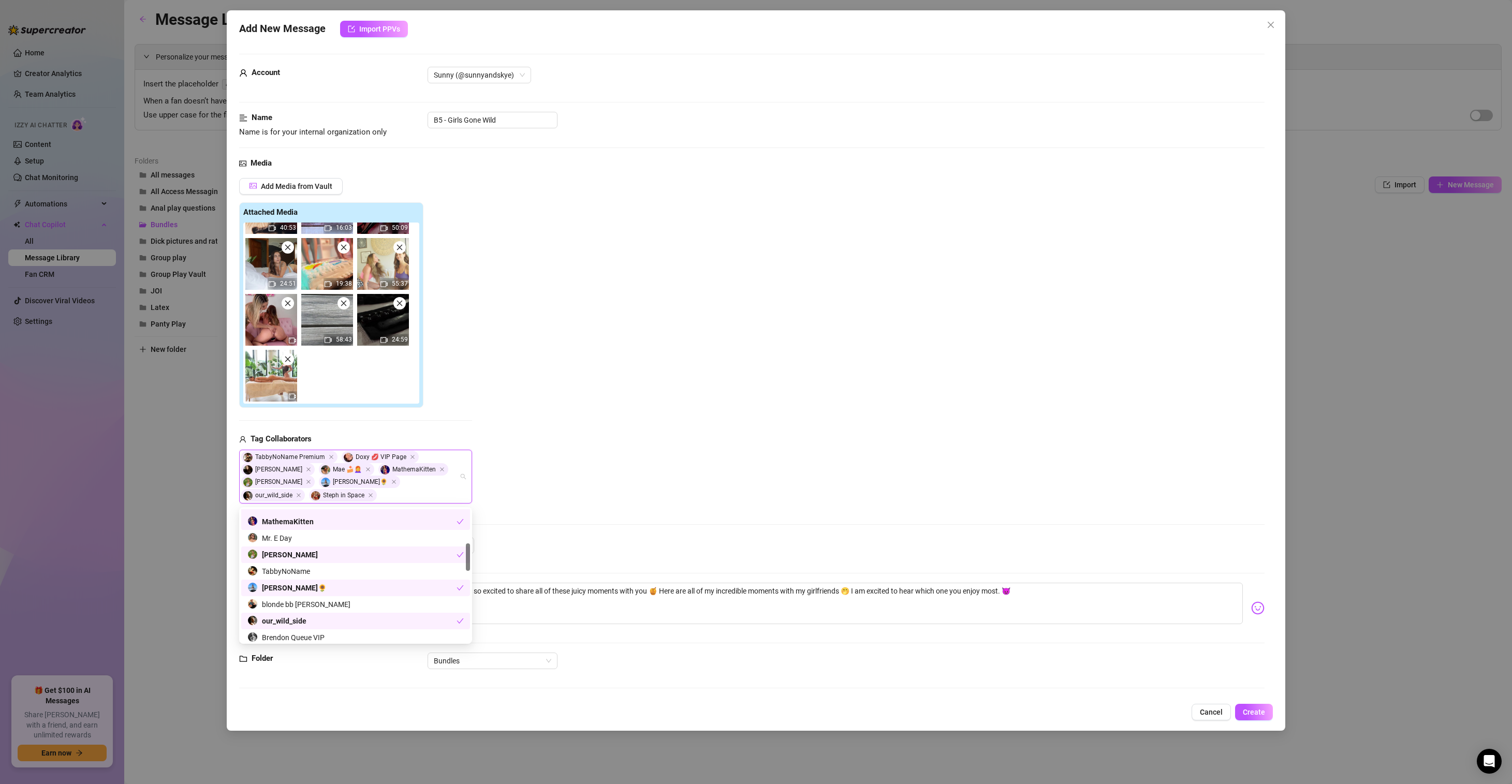
click at [636, 432] on div "Add Media from Vault Attached Media 40:53 16:03 50:09 24:51 19:38 55:37 58:43 2…" at bounding box center [752, 341] width 1026 height 326
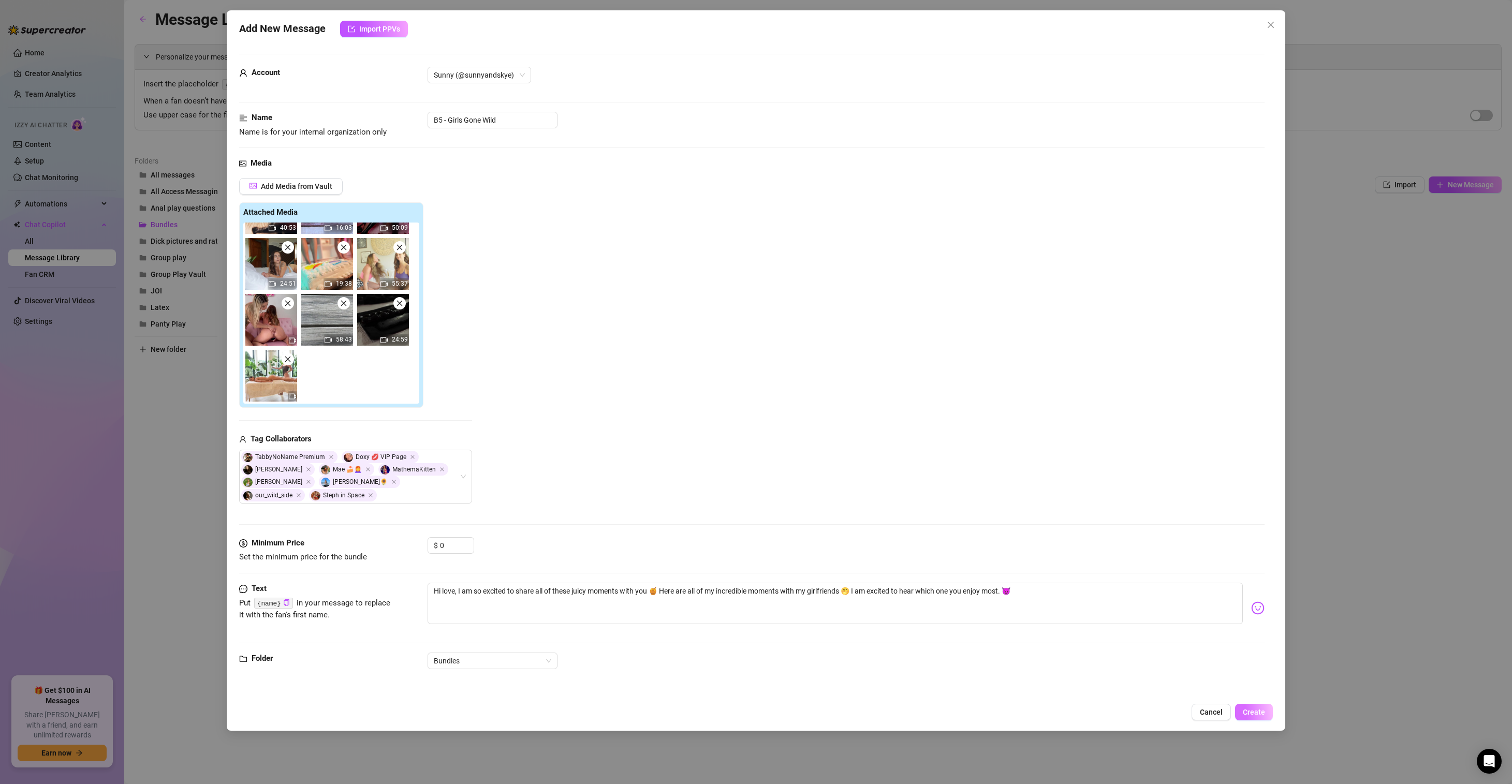
click at [1261, 713] on span "Create" at bounding box center [1254, 712] width 22 height 8
click at [1284, 689] on span "Yes, save as freebie" at bounding box center [1295, 686] width 65 height 8
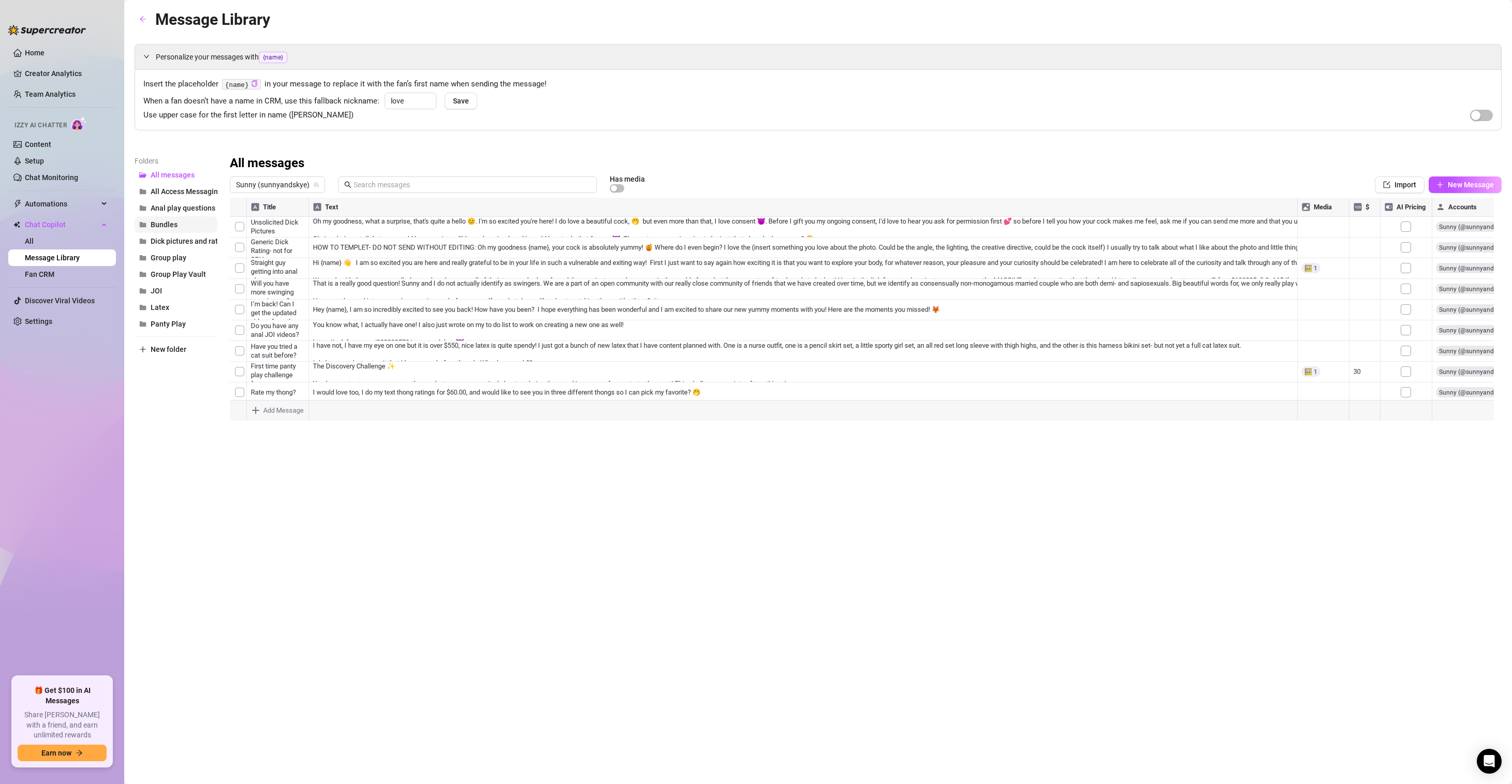
click at [177, 225] on span "Bundles" at bounding box center [164, 224] width 27 height 8
